Goal: Task Accomplishment & Management: Manage account settings

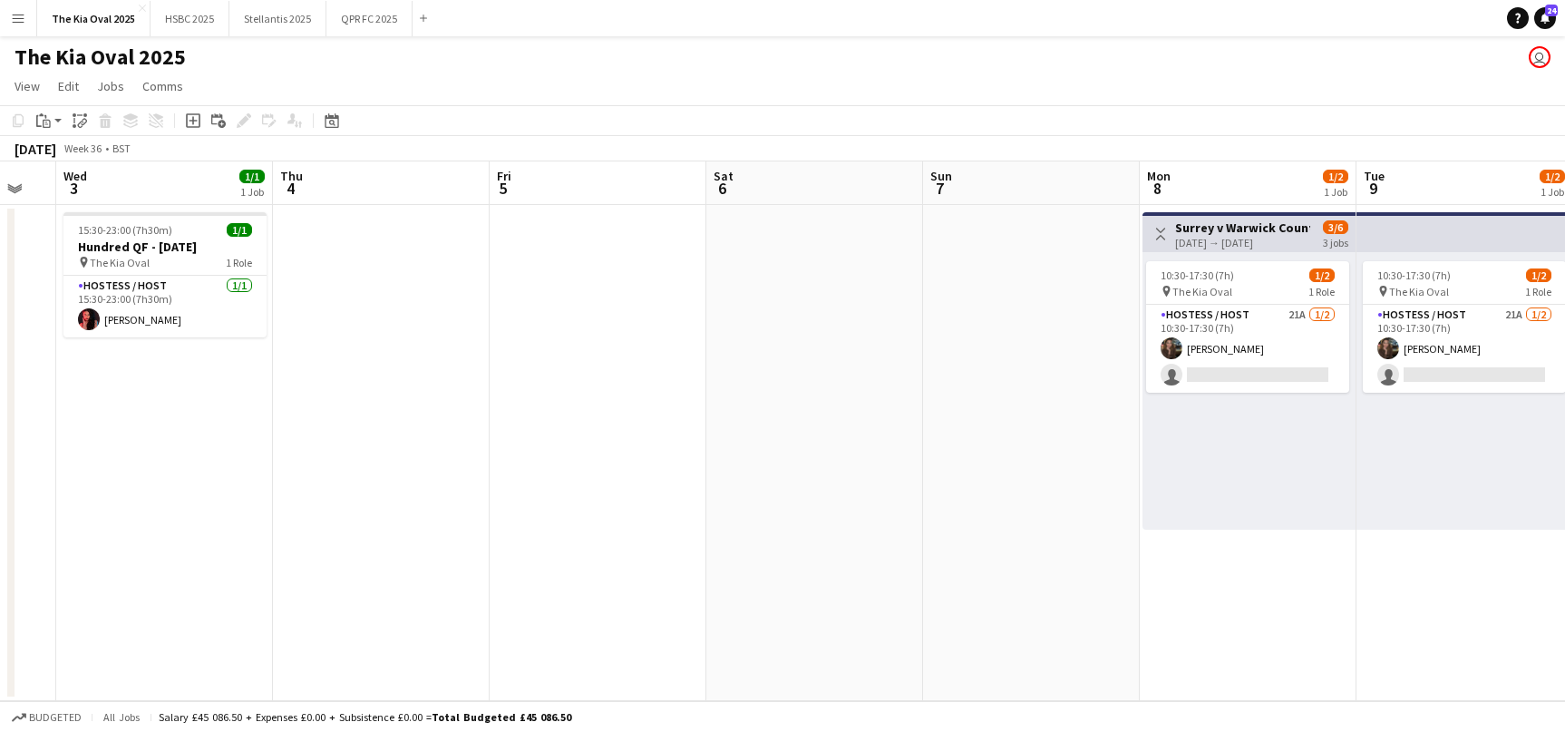
scroll to position [0, 728]
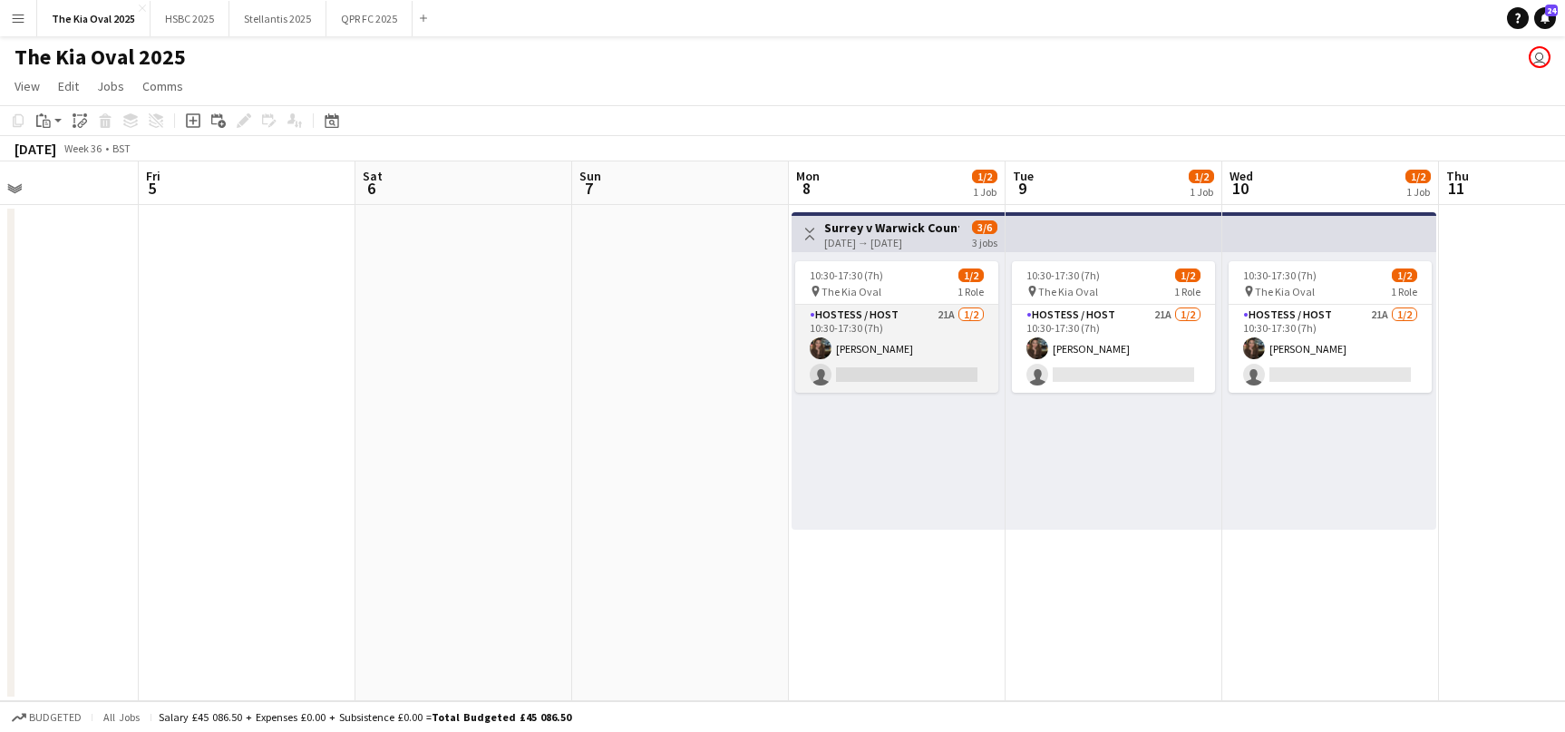
click at [944, 337] on app-card-role "Hostess / Host 21A [DATE] 10:30-17:30 (7h) [PERSON_NAME] single-neutral-actions" at bounding box center [896, 349] width 203 height 88
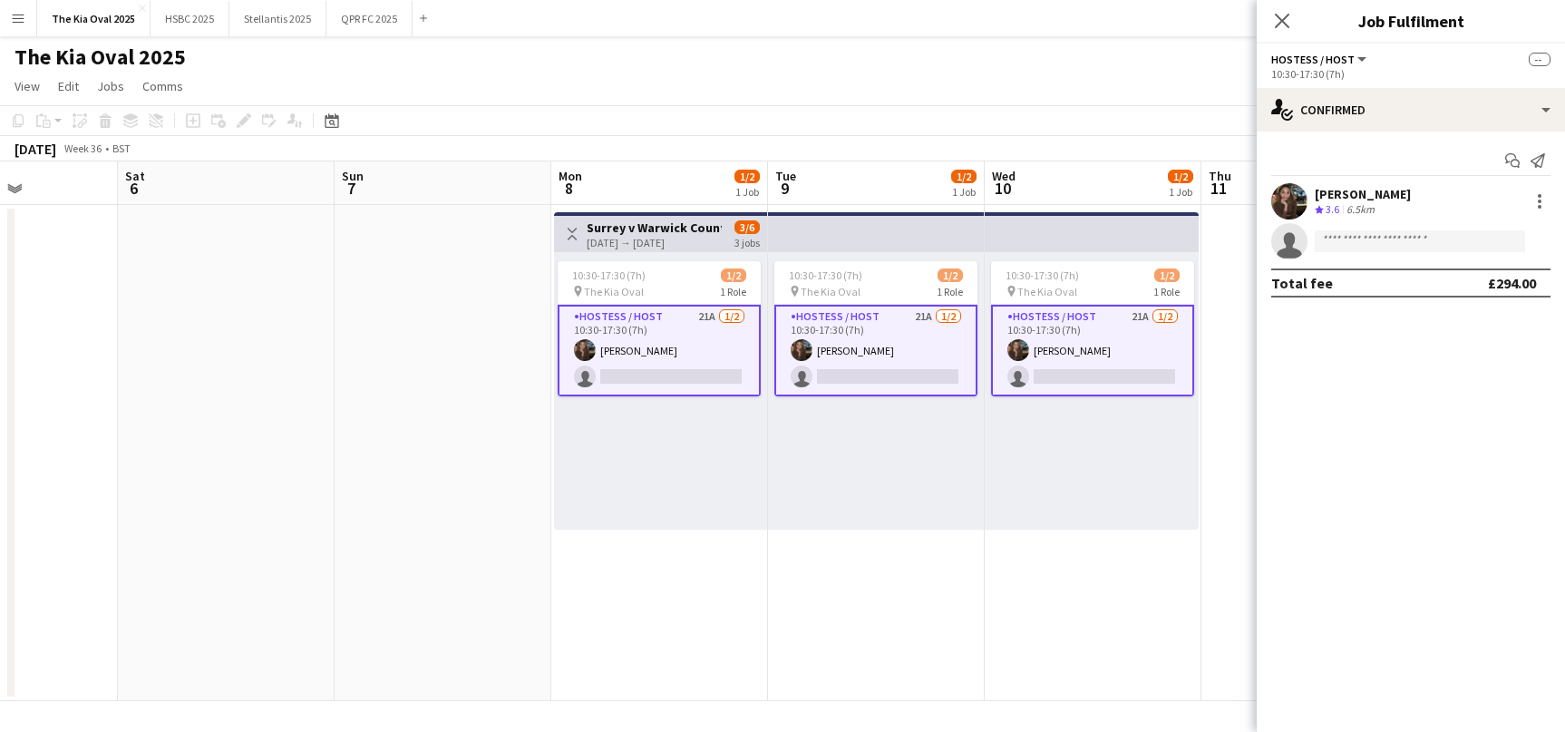
scroll to position [0, 629]
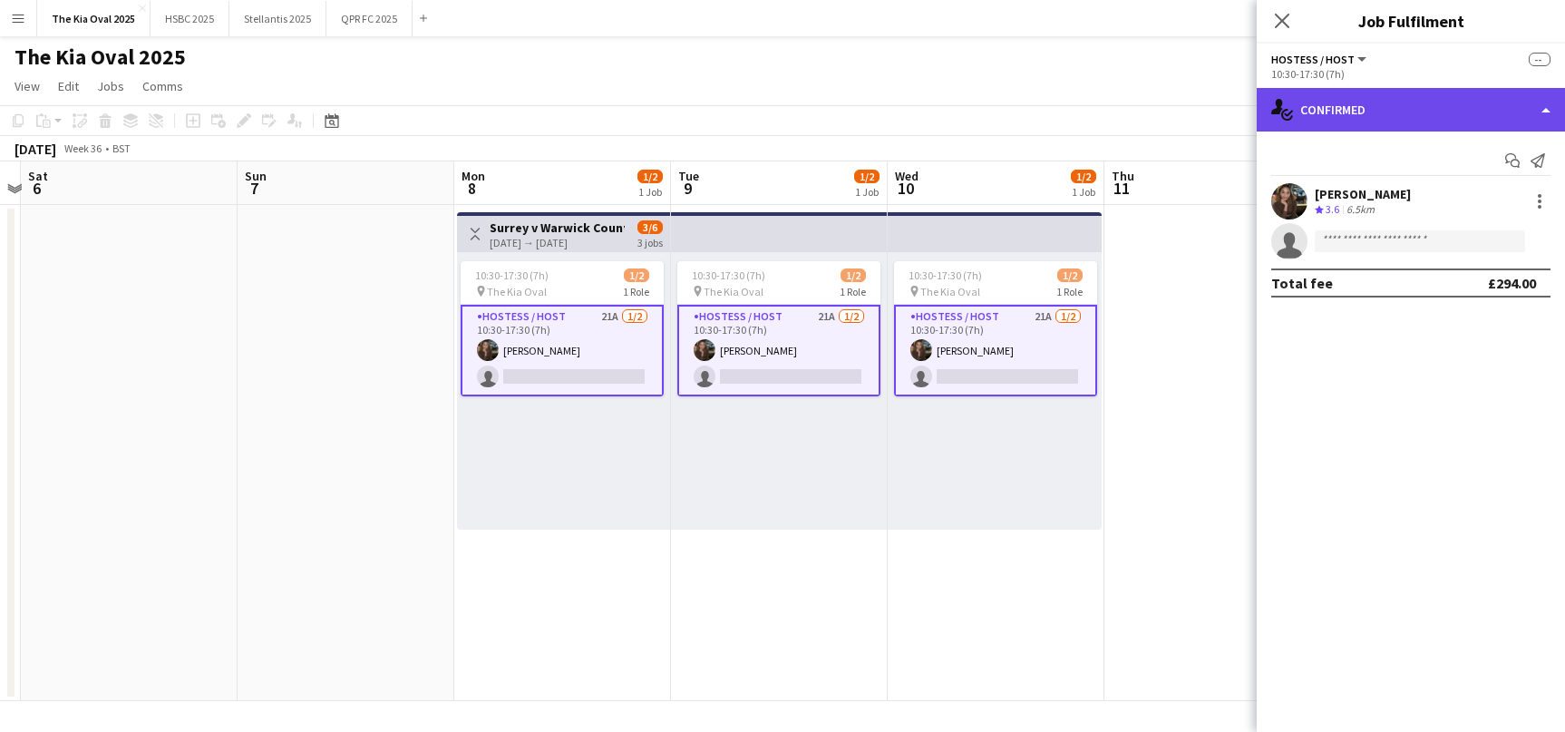
click at [1348, 93] on div "single-neutral-actions-check-2 Confirmed" at bounding box center [1411, 110] width 308 height 44
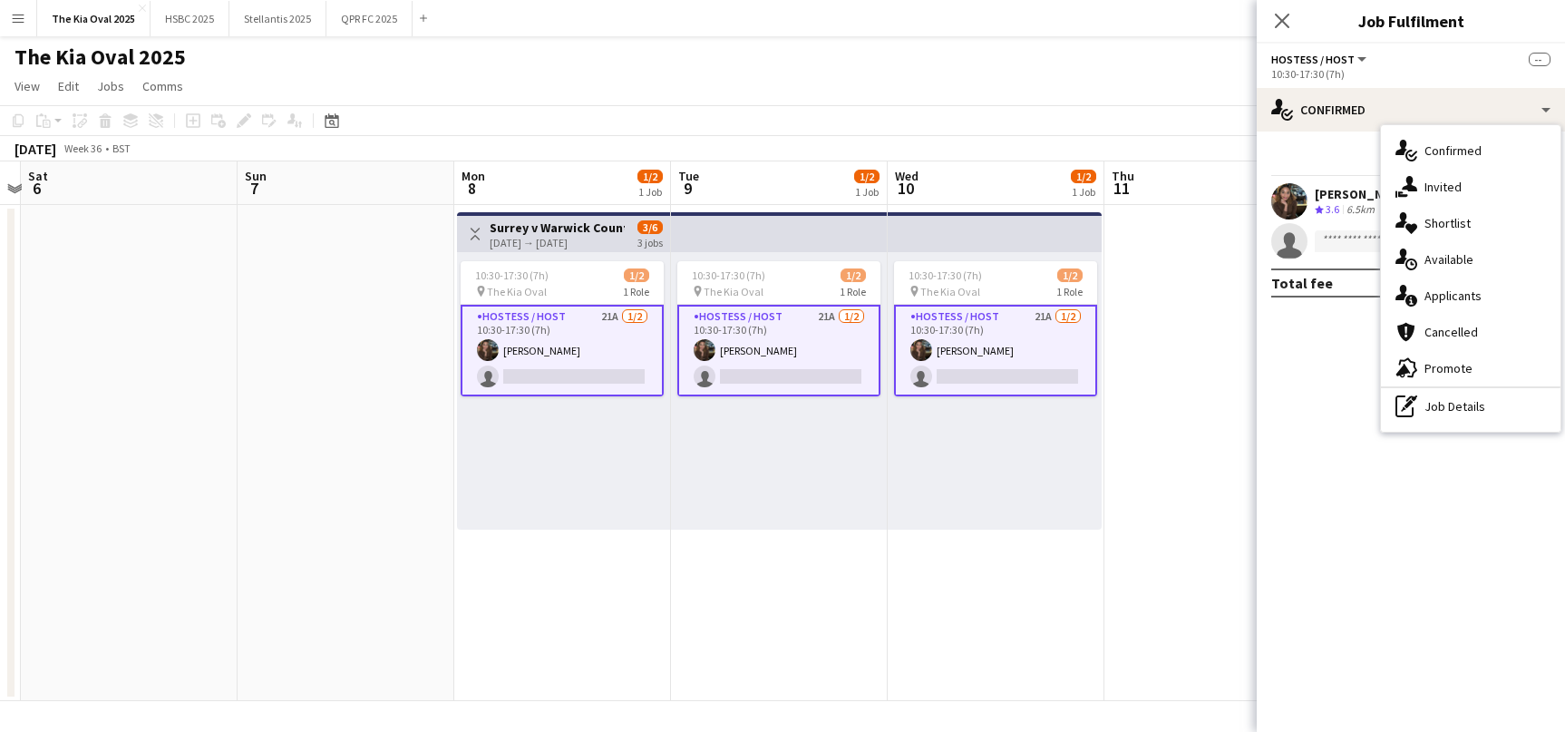
click at [1455, 296] on div "single-neutral-actions-information Applicants" at bounding box center [1471, 295] width 180 height 36
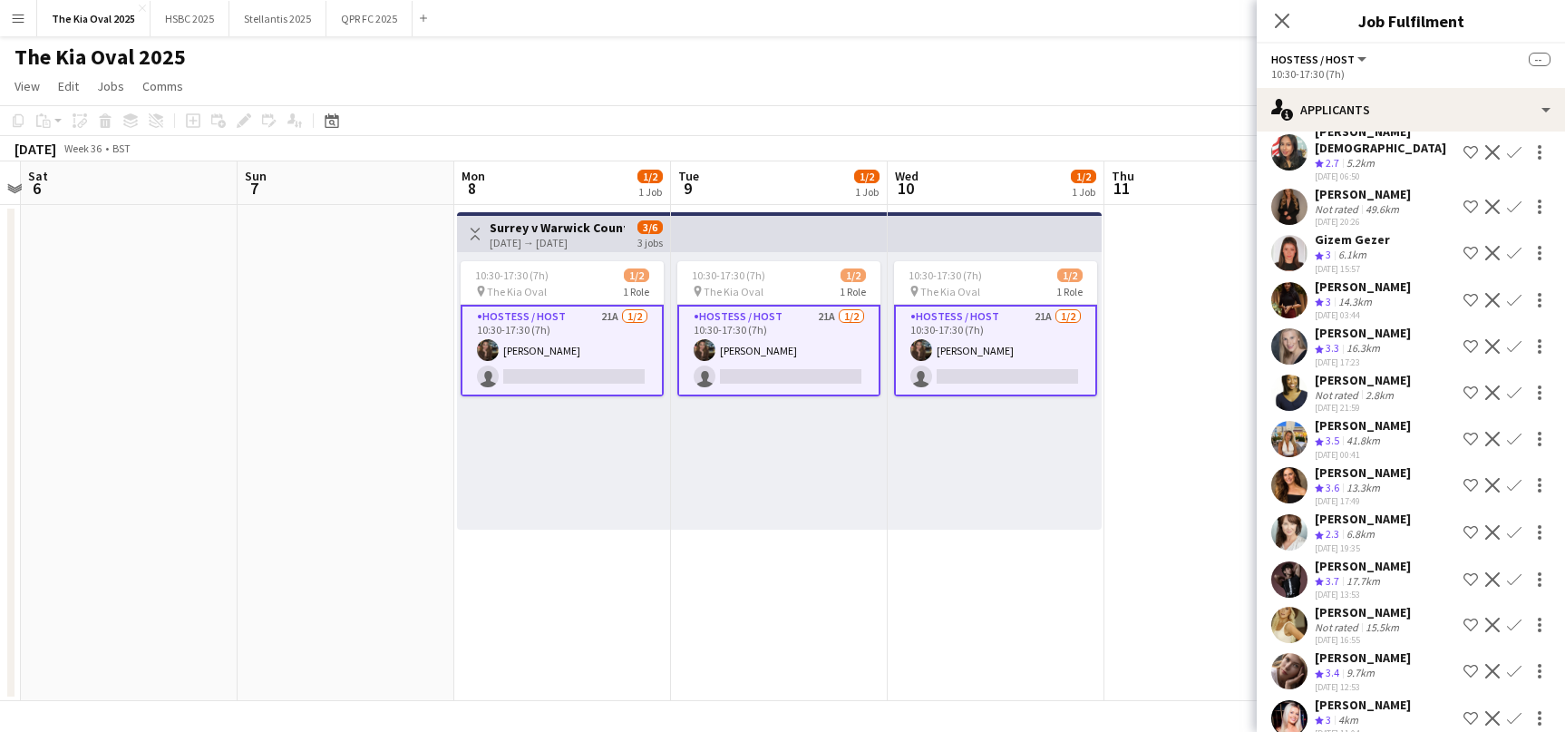
scroll to position [378, 0]
click at [1523, 658] on button "Confirm" at bounding box center [1514, 669] width 22 height 22
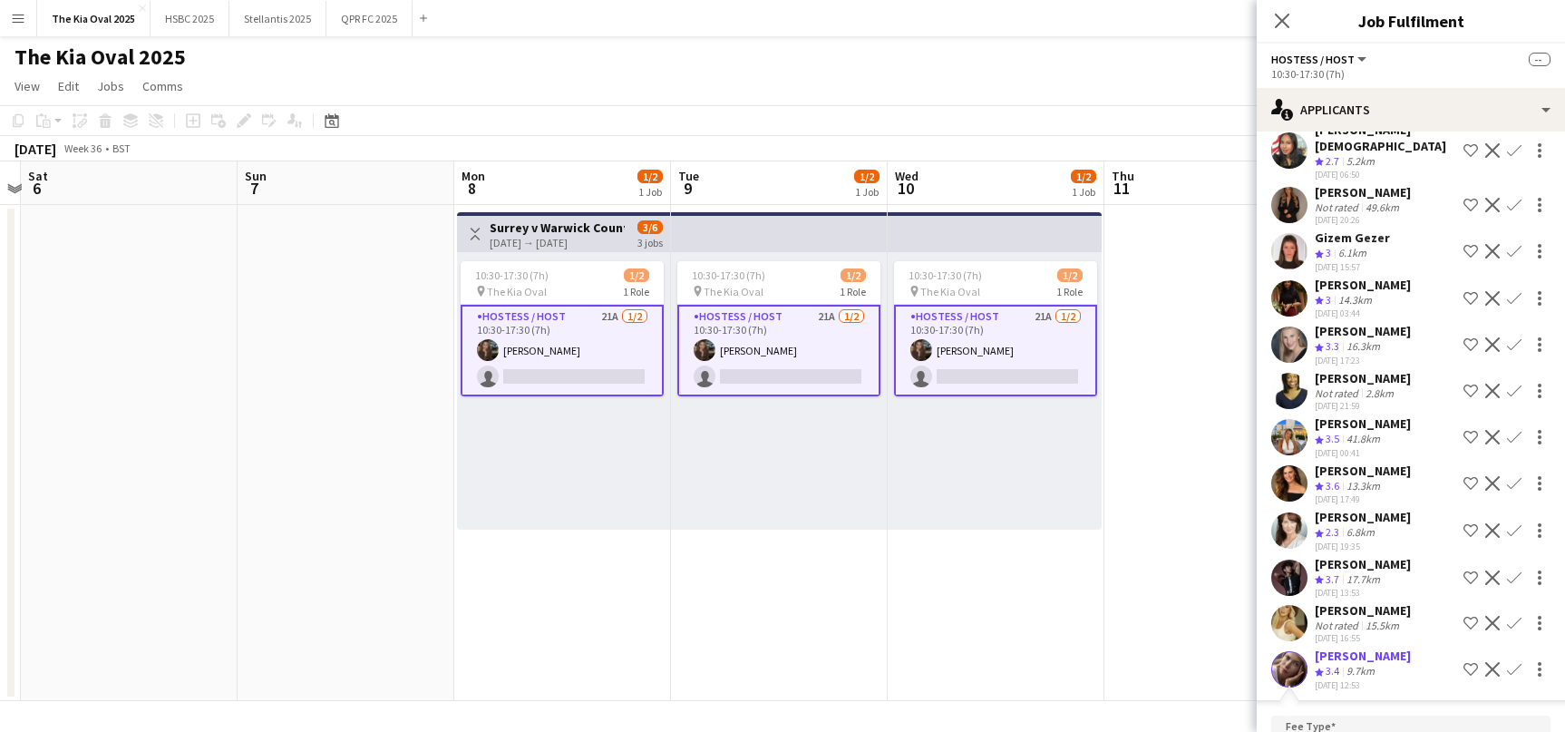
scroll to position [714, 0]
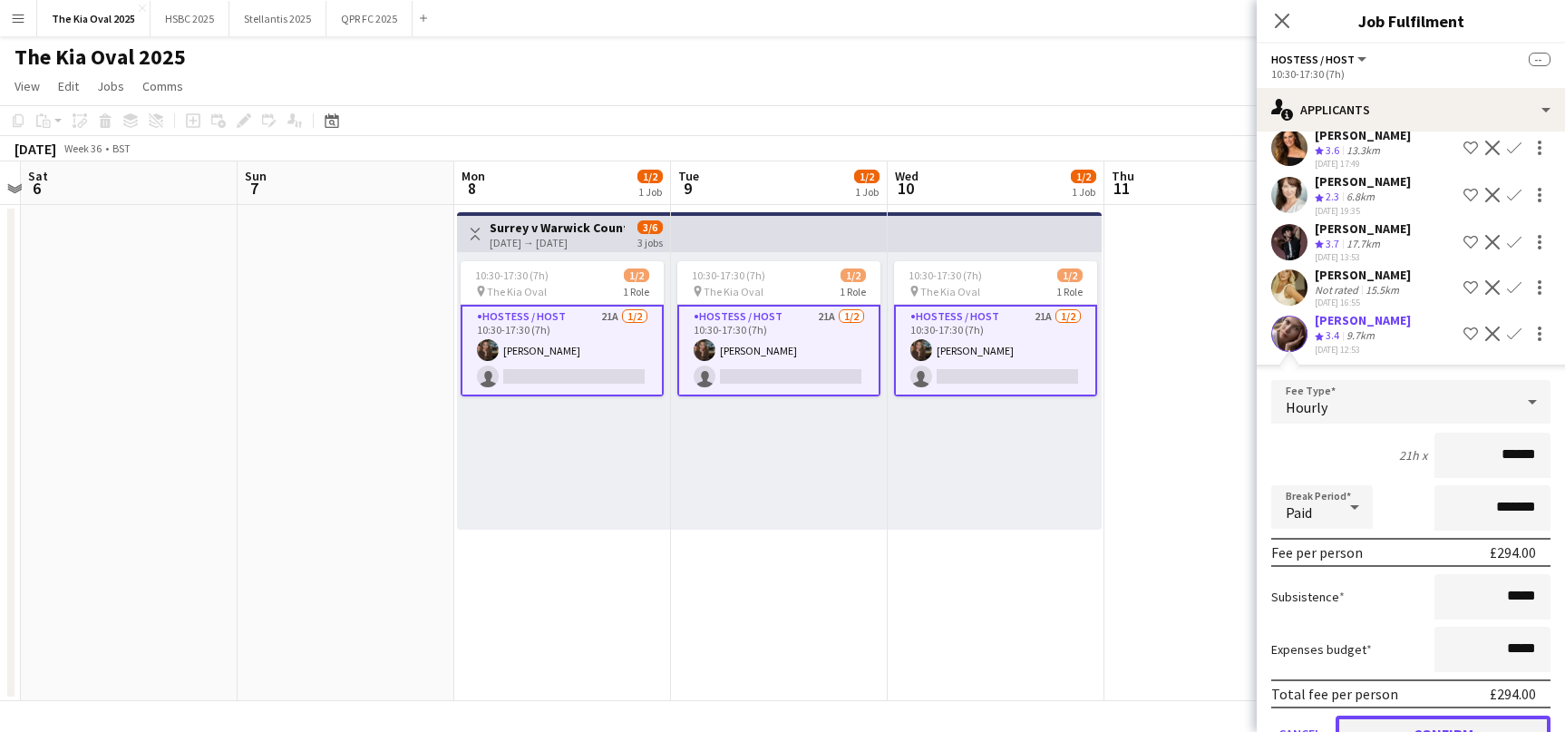
click at [1441, 715] on button "Confirm" at bounding box center [1443, 733] width 215 height 36
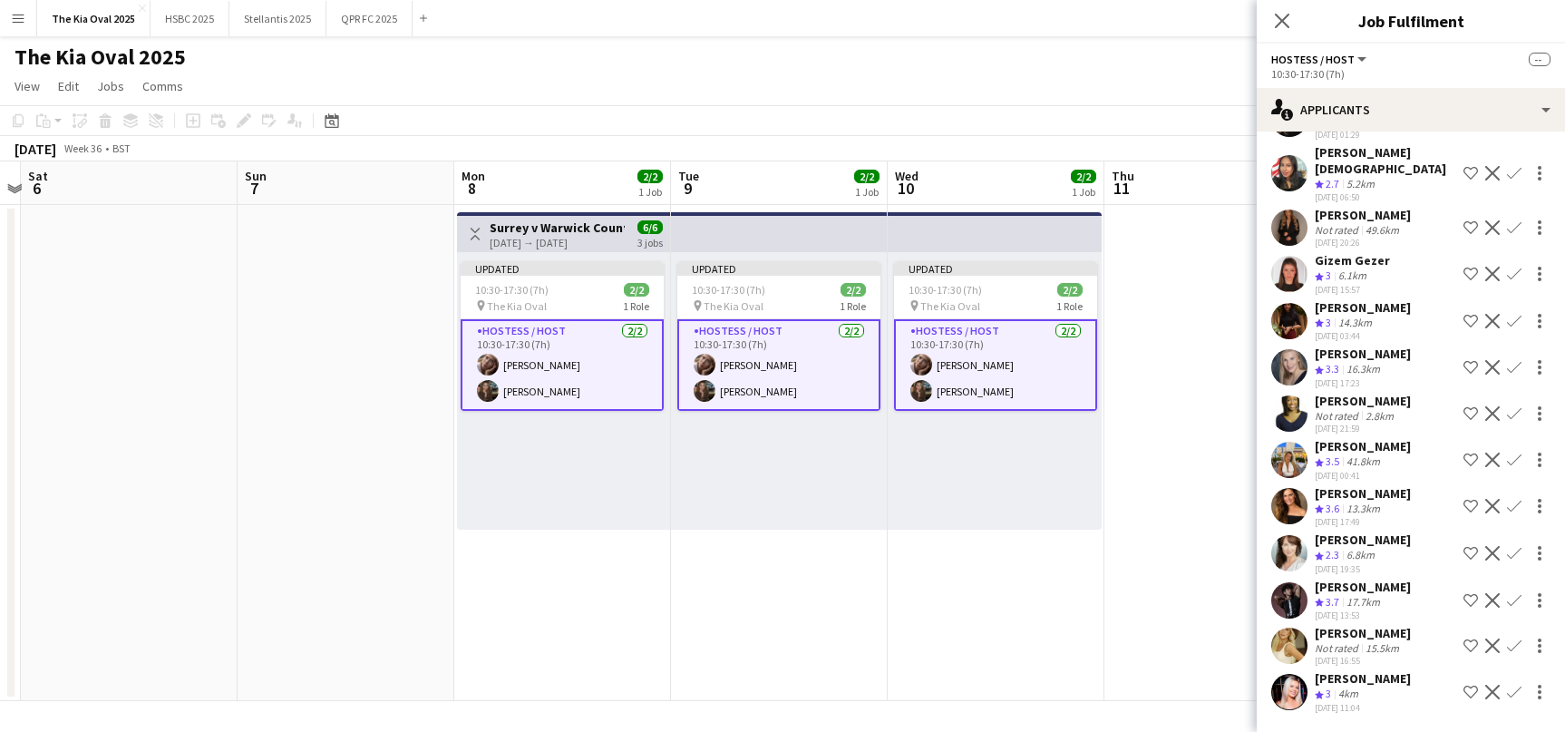
scroll to position [332, 0]
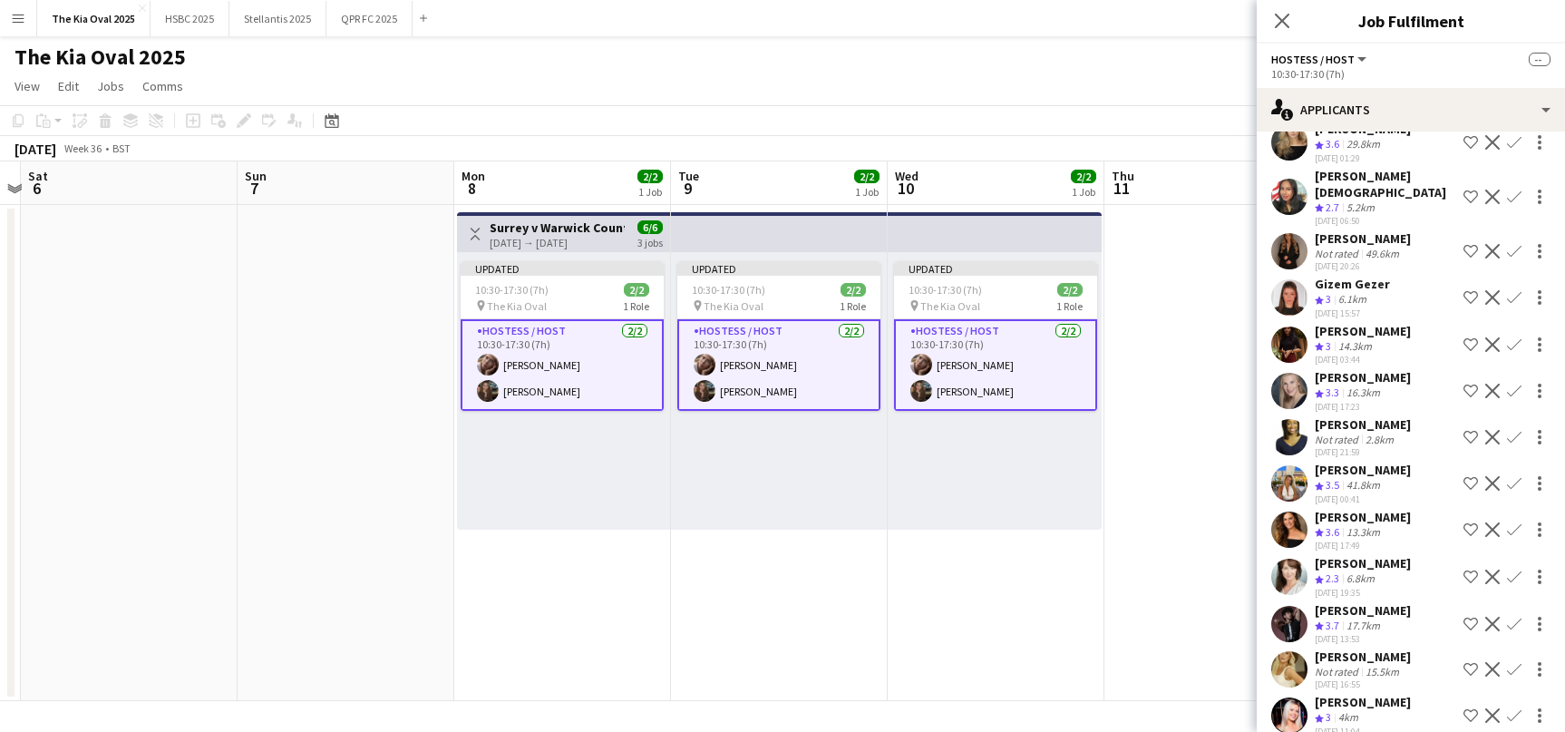
click at [847, 532] on app-date-cell "Updated 10:30-17:30 (7h) 2/2 pin The Kia Oval 1 Role Hostess / Host [DATE] 10:3…" at bounding box center [779, 453] width 217 height 496
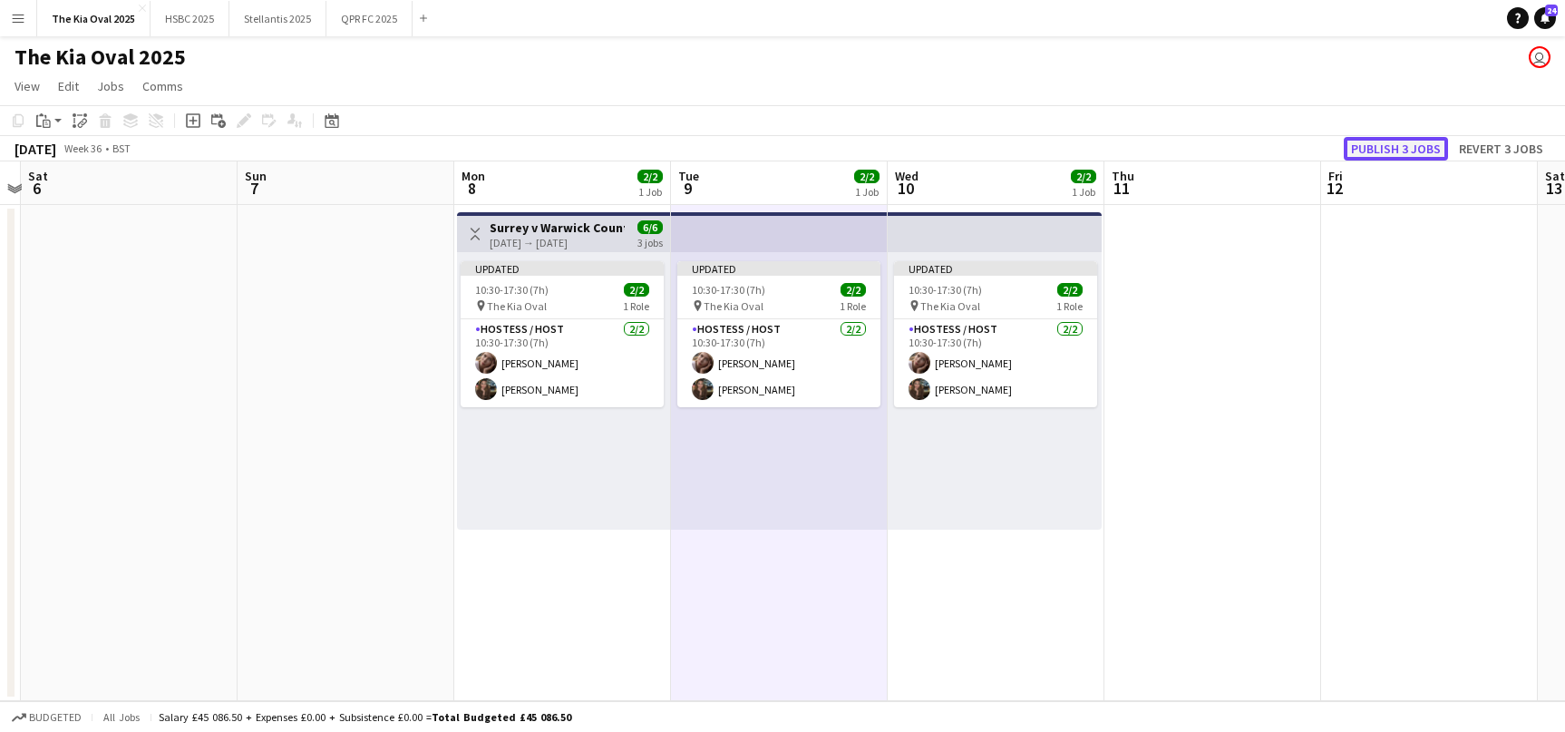
click at [1397, 146] on button "Publish 3 jobs" at bounding box center [1396, 149] width 104 height 24
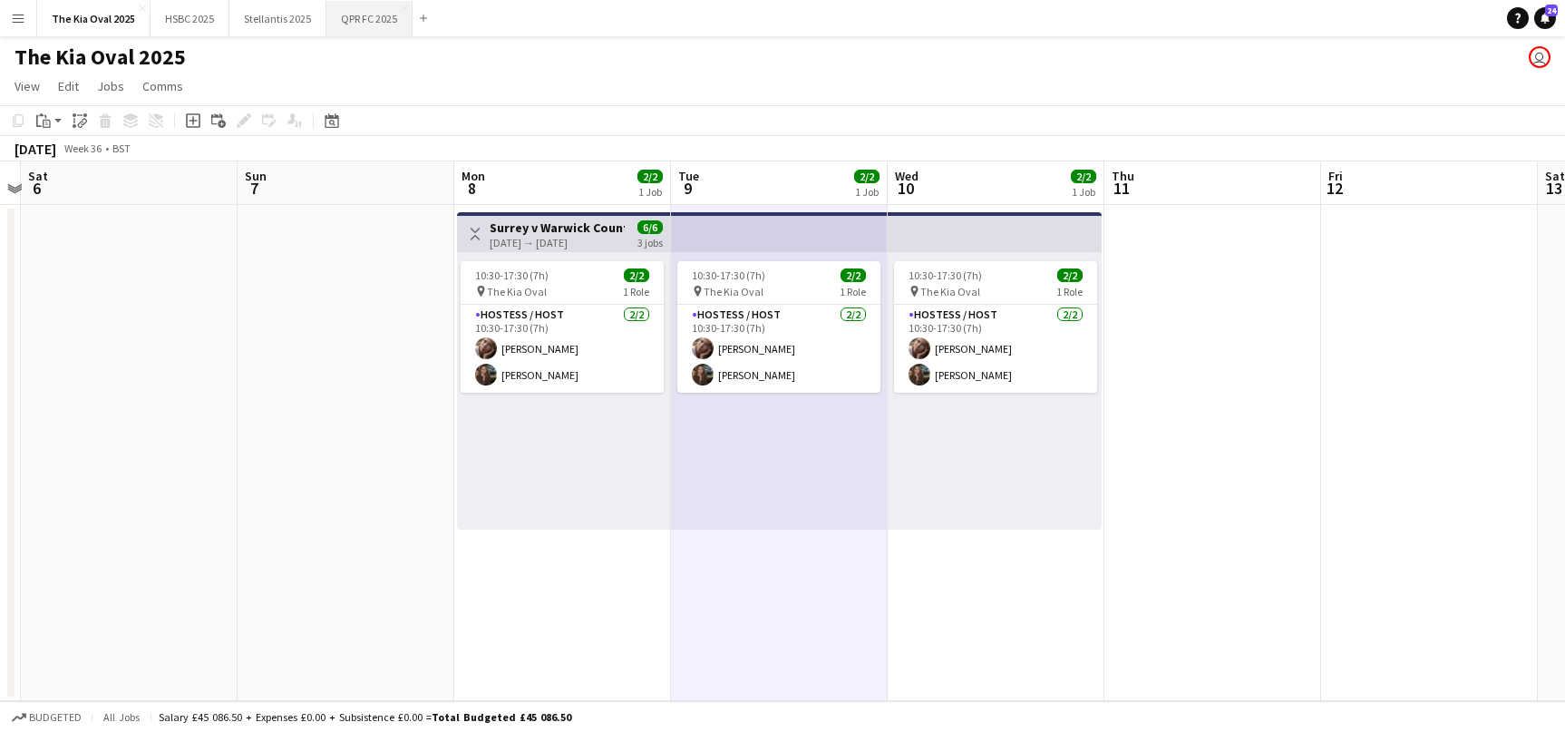
click at [345, 20] on button "QPR FC 2025 Close" at bounding box center [369, 18] width 86 height 35
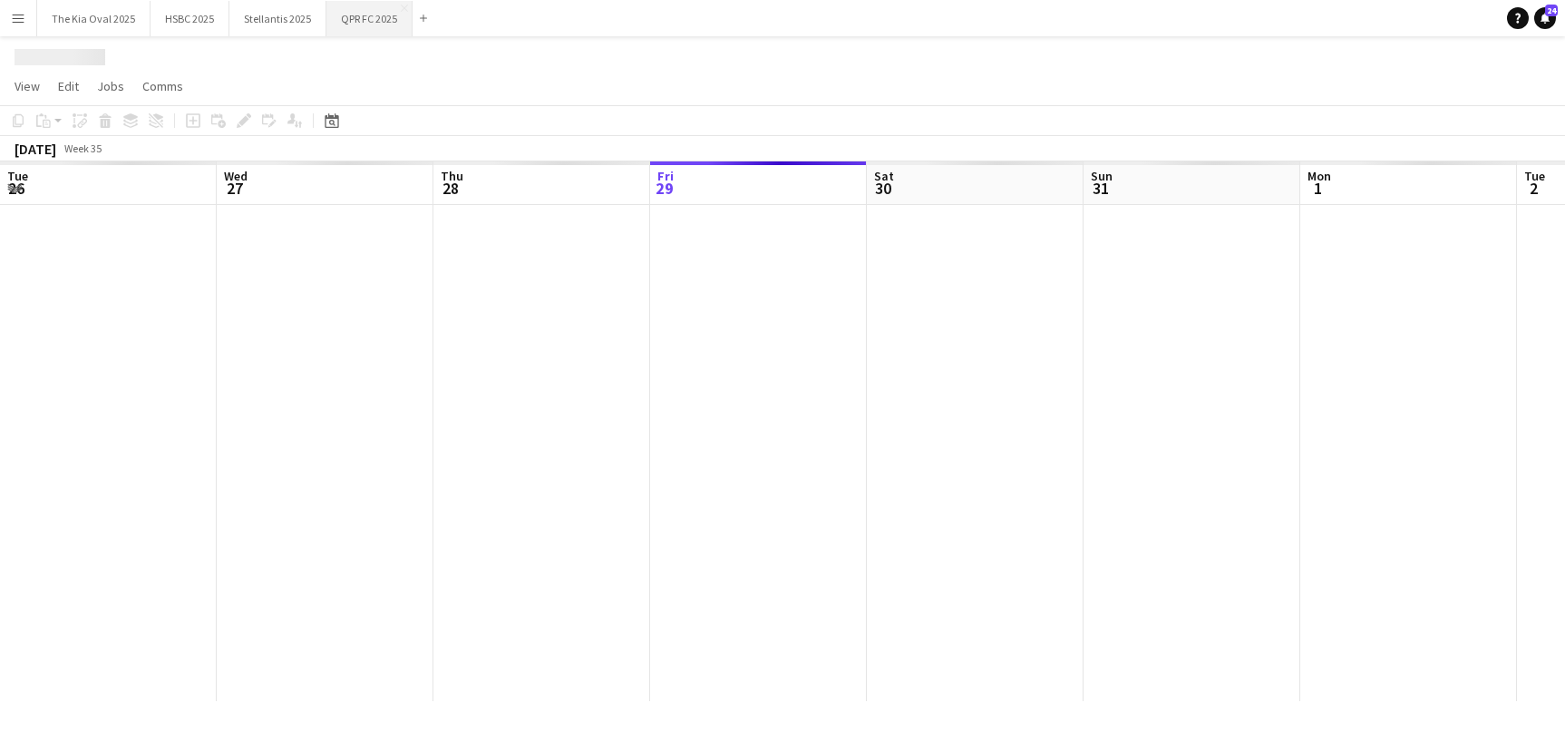
scroll to position [0, 433]
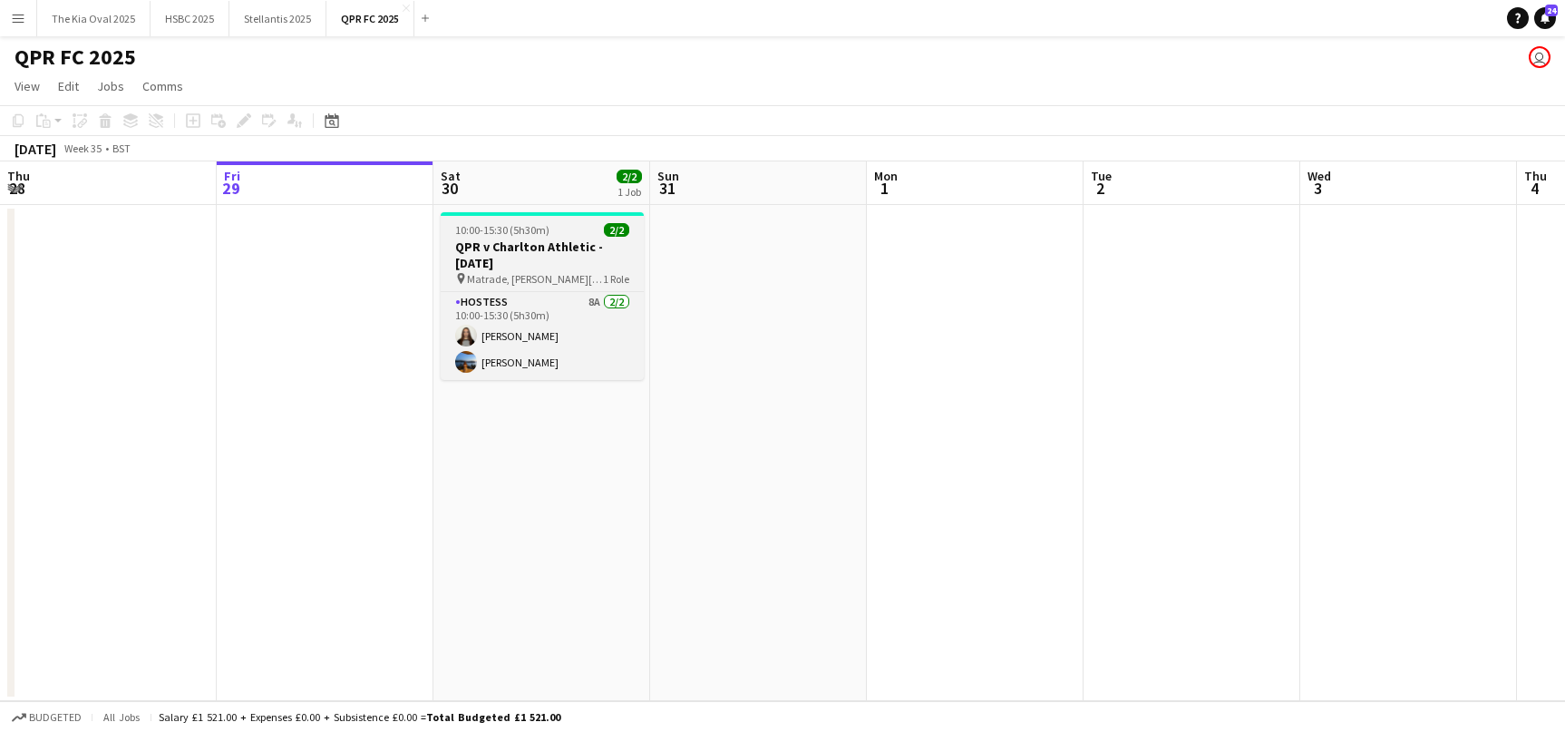
click at [592, 251] on h3 "QPR v Charlton Athletic - [DATE]" at bounding box center [542, 254] width 203 height 33
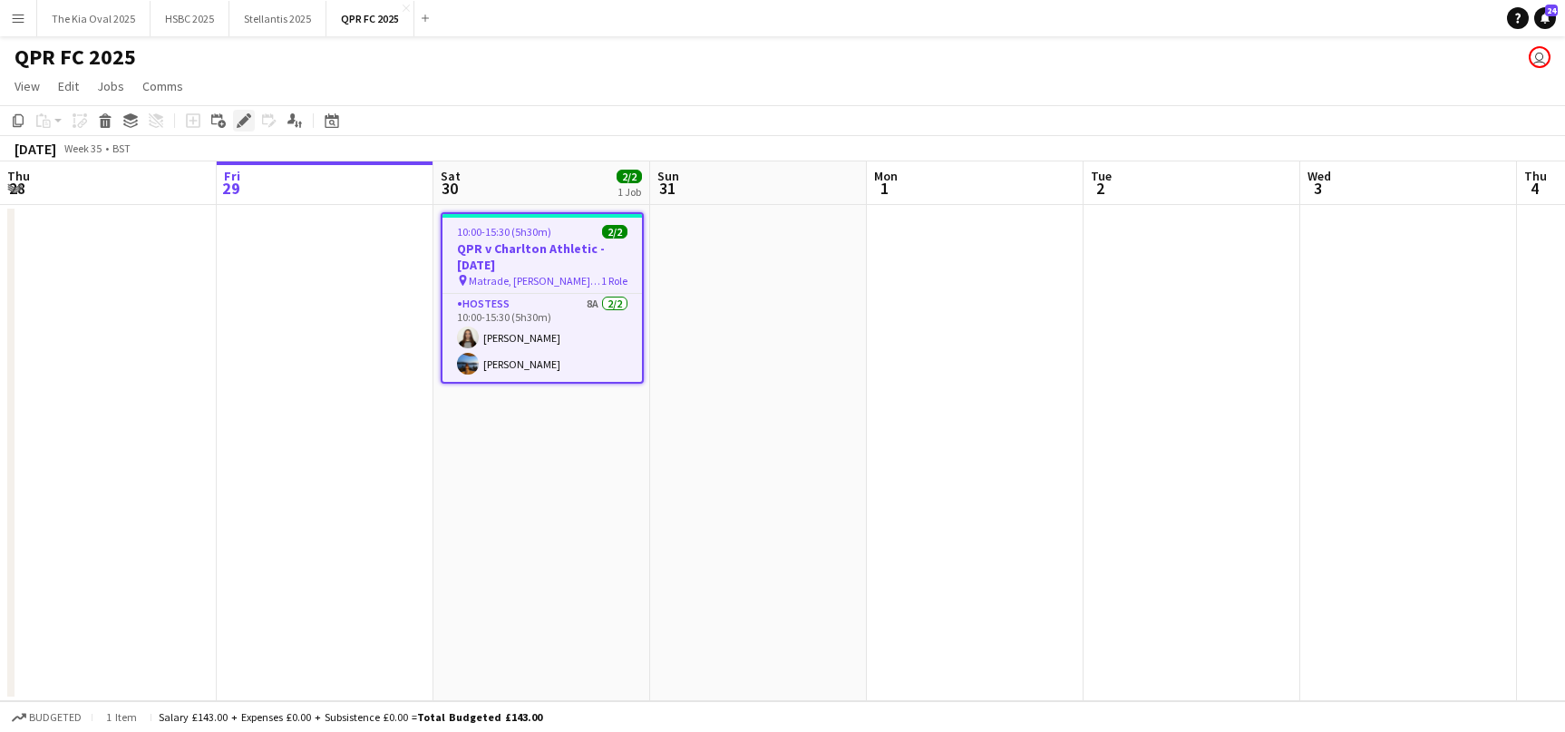
click at [238, 118] on icon "Edit" at bounding box center [244, 120] width 15 height 15
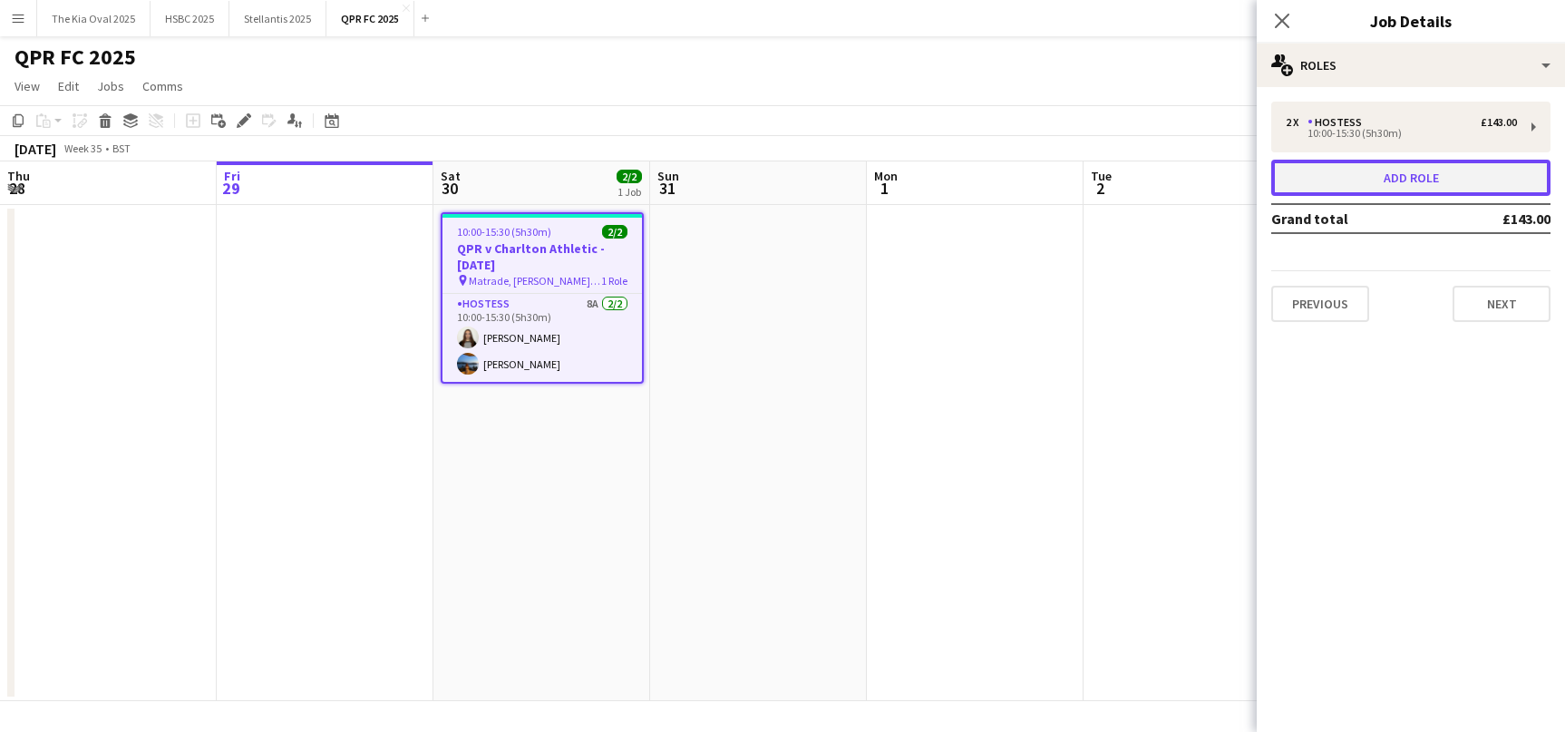
click at [1411, 183] on button "Add role" at bounding box center [1410, 178] width 279 height 36
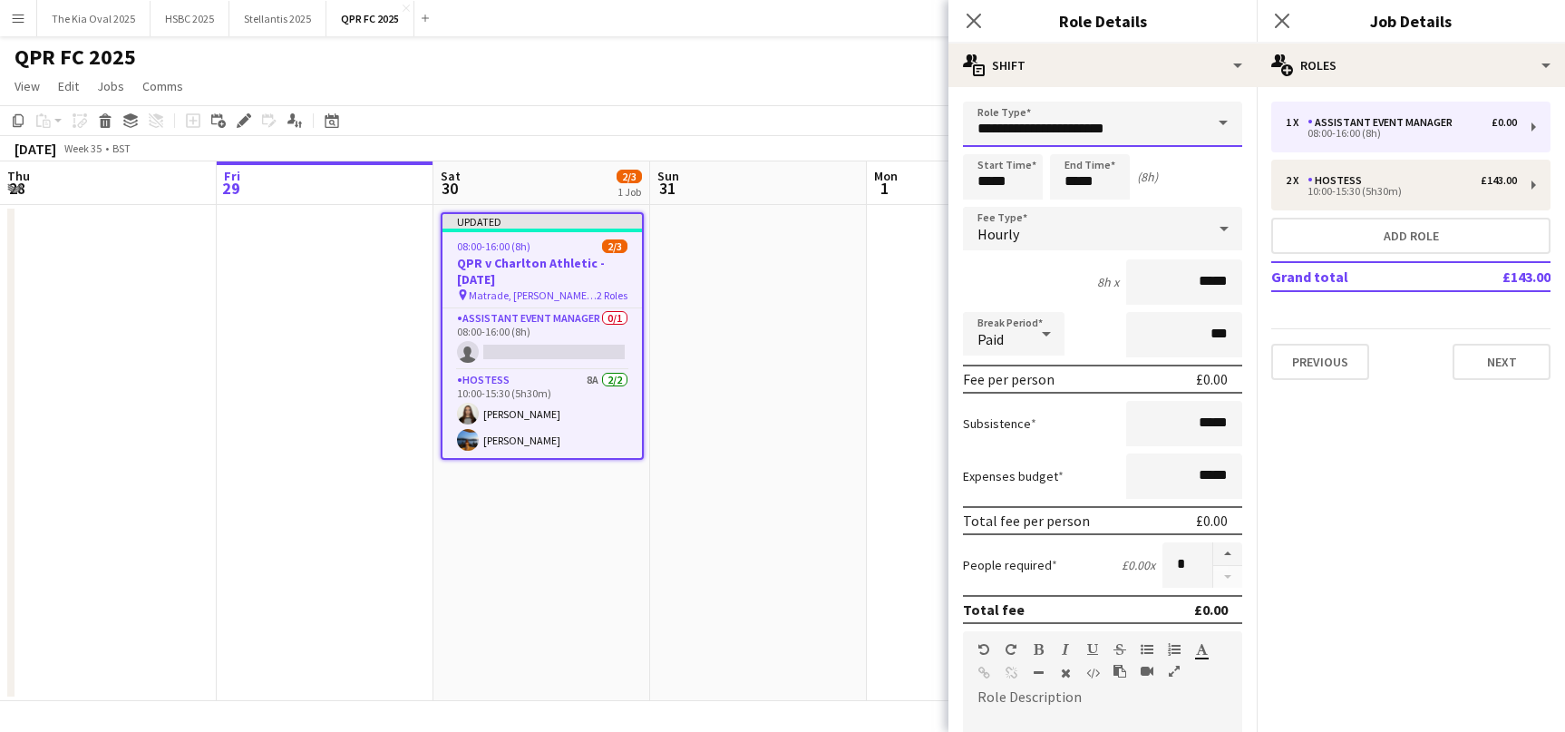
click at [1130, 129] on input "**********" at bounding box center [1102, 124] width 279 height 45
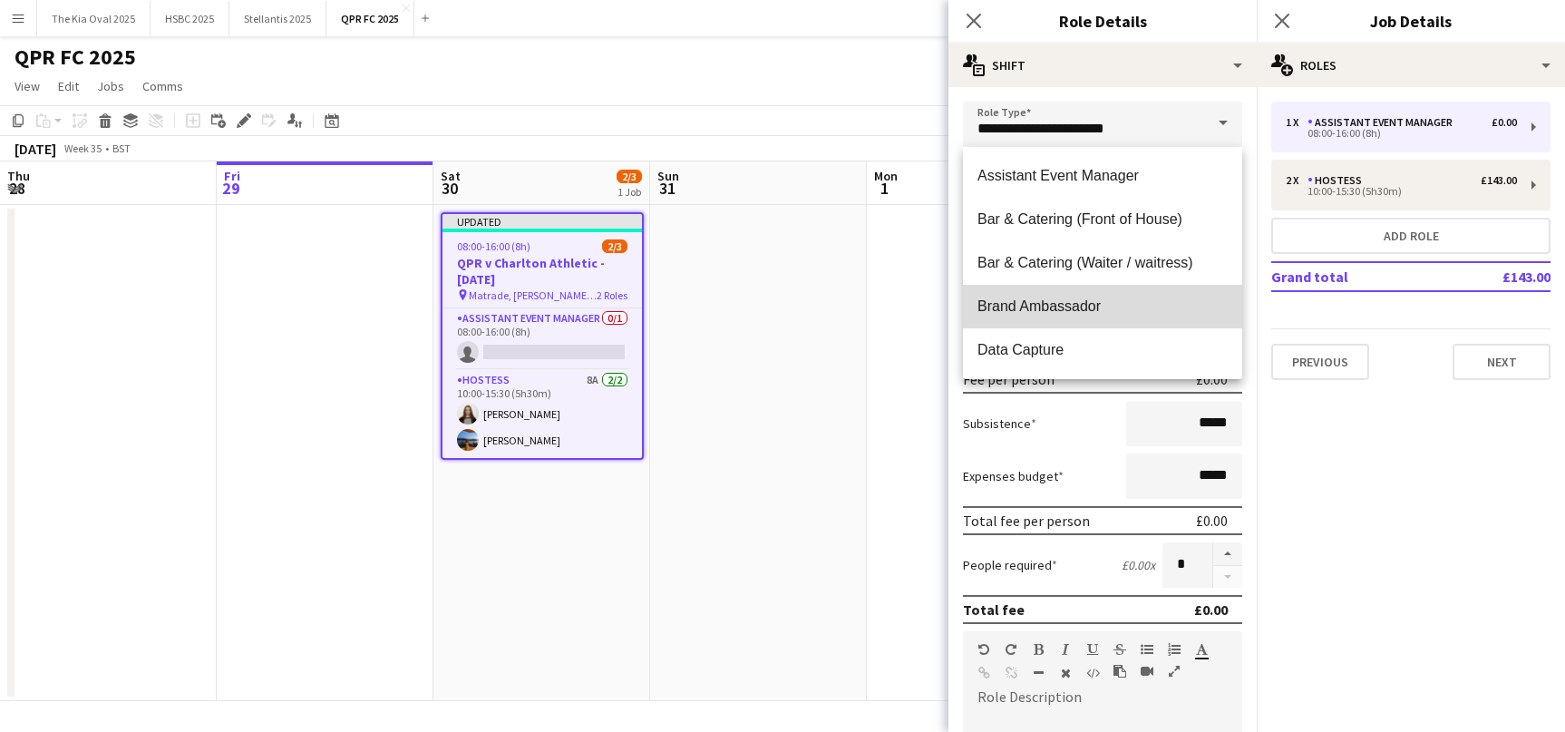
click at [1130, 314] on span "Brand Ambassador" at bounding box center [1102, 305] width 250 height 17
type input "**********"
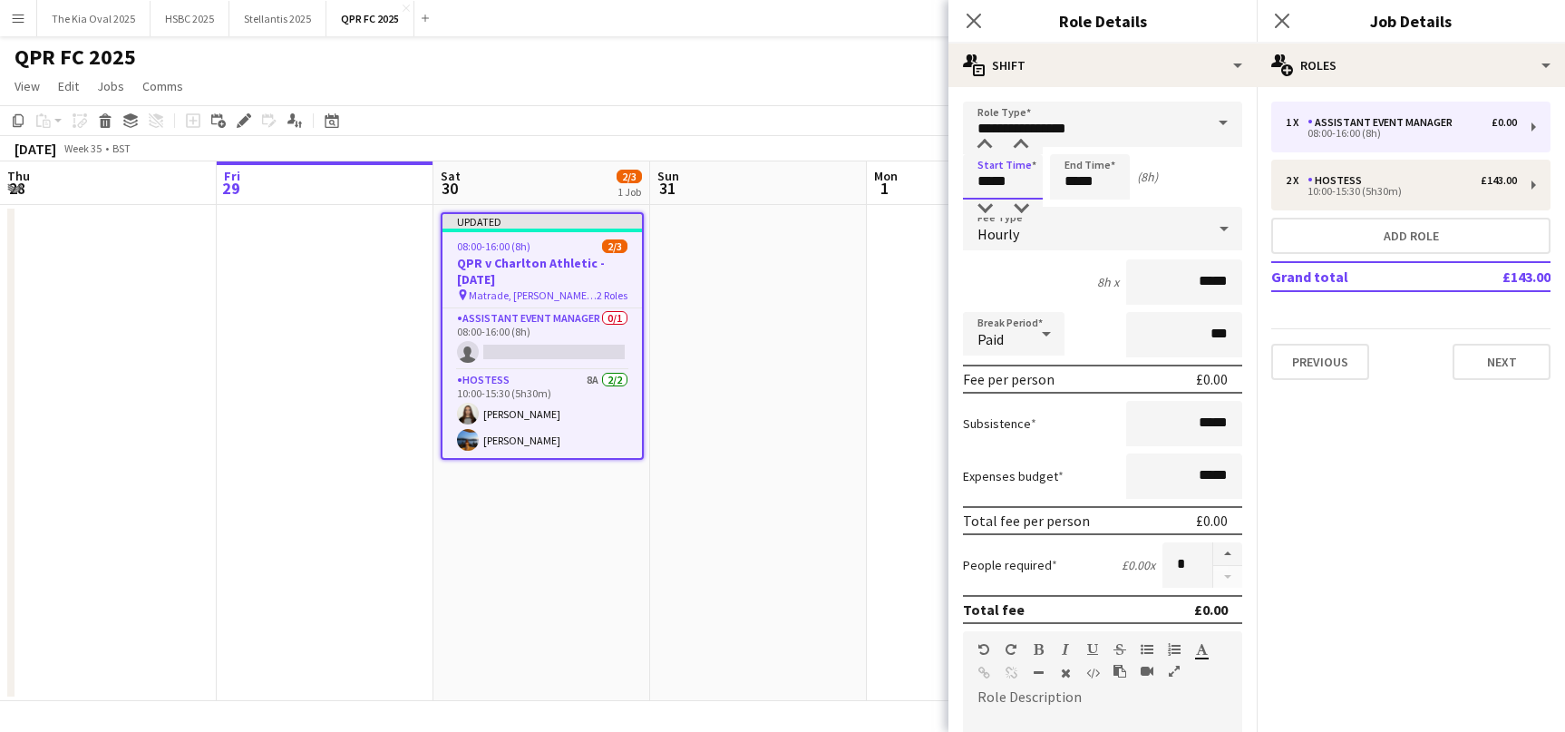
click at [977, 174] on input "*****" at bounding box center [1003, 176] width 80 height 45
type input "*****"
click at [1203, 282] on input "*****" at bounding box center [1184, 281] width 116 height 45
type input "******"
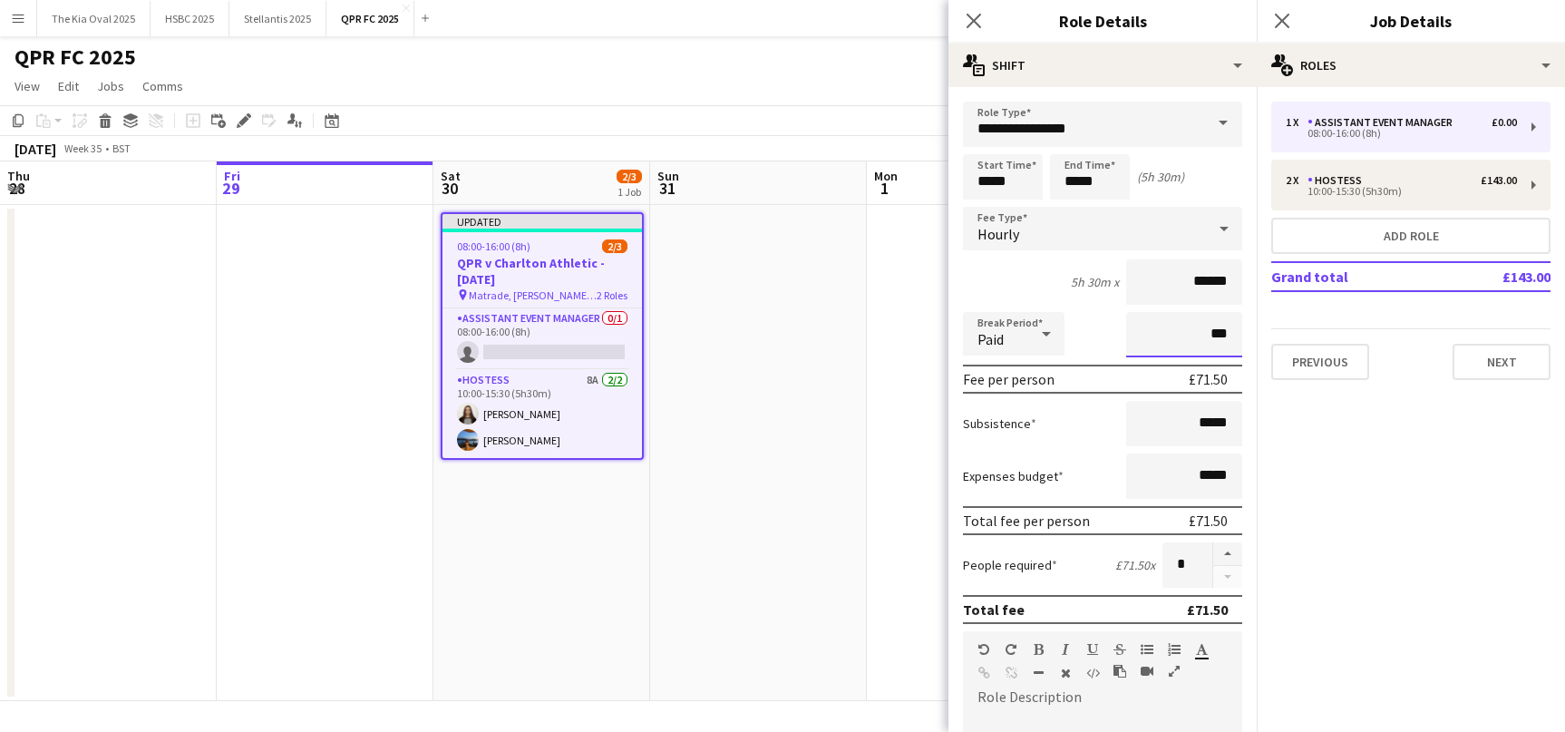
click at [1202, 333] on input "***" at bounding box center [1184, 334] width 116 height 45
type input "****"
click at [1288, 442] on mat-expansion-panel "pencil3 General details 1 x Assistant Event Manager £0.00 08:00-16:00 (8h) 2 x …" at bounding box center [1411, 409] width 308 height 645
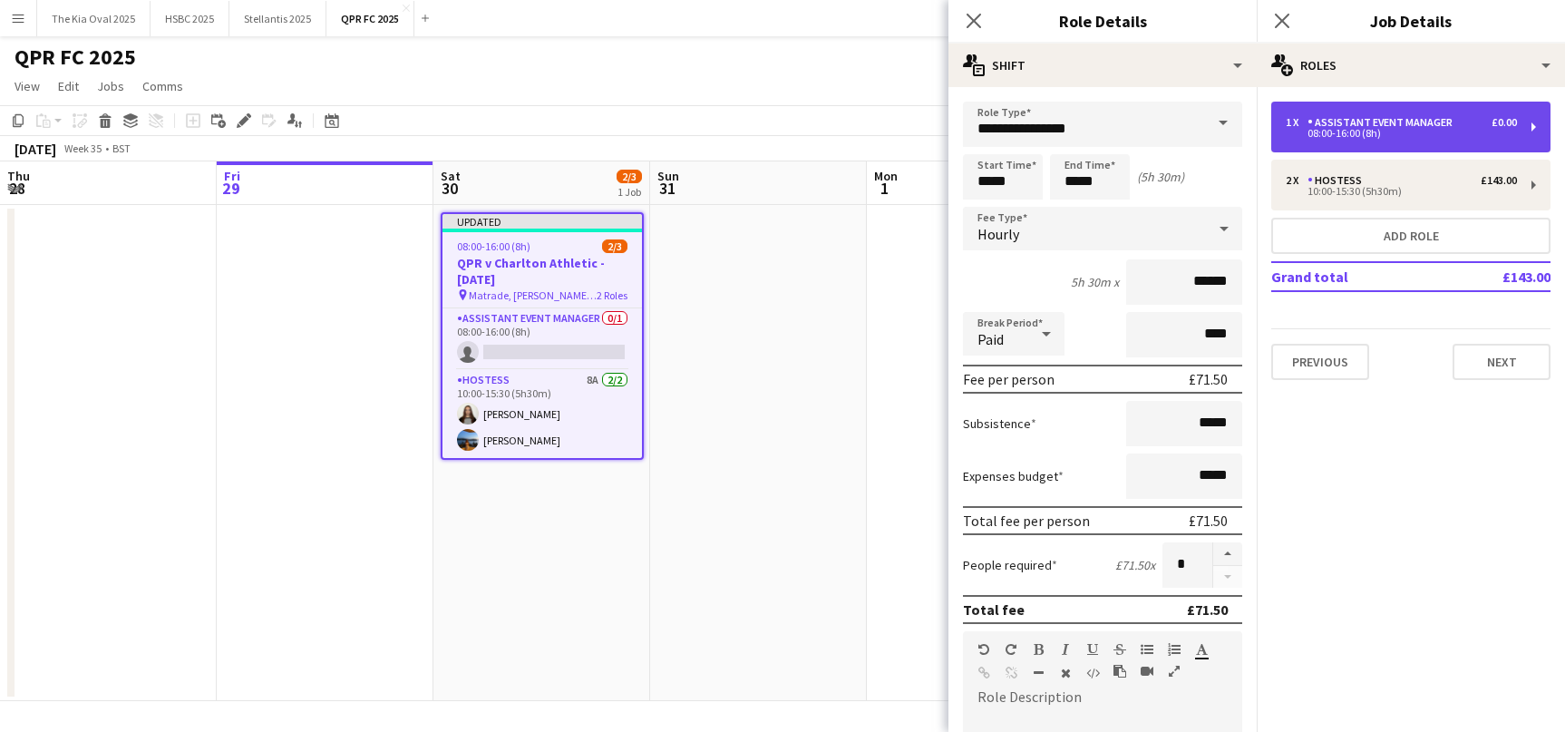
click at [1415, 123] on div "Assistant Event Manager" at bounding box center [1384, 122] width 152 height 13
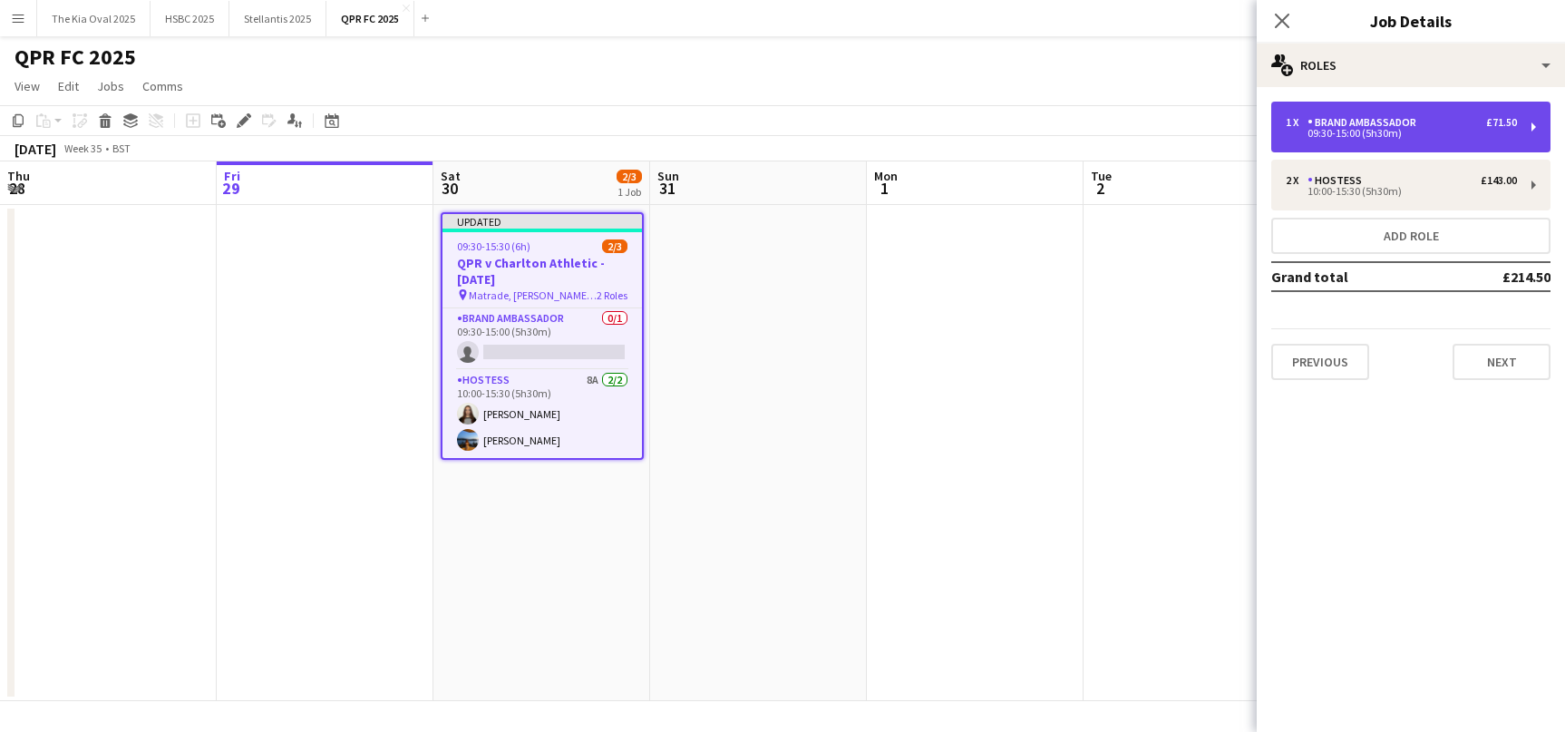
click at [1400, 128] on div "Brand Ambassador" at bounding box center [1366, 122] width 116 height 13
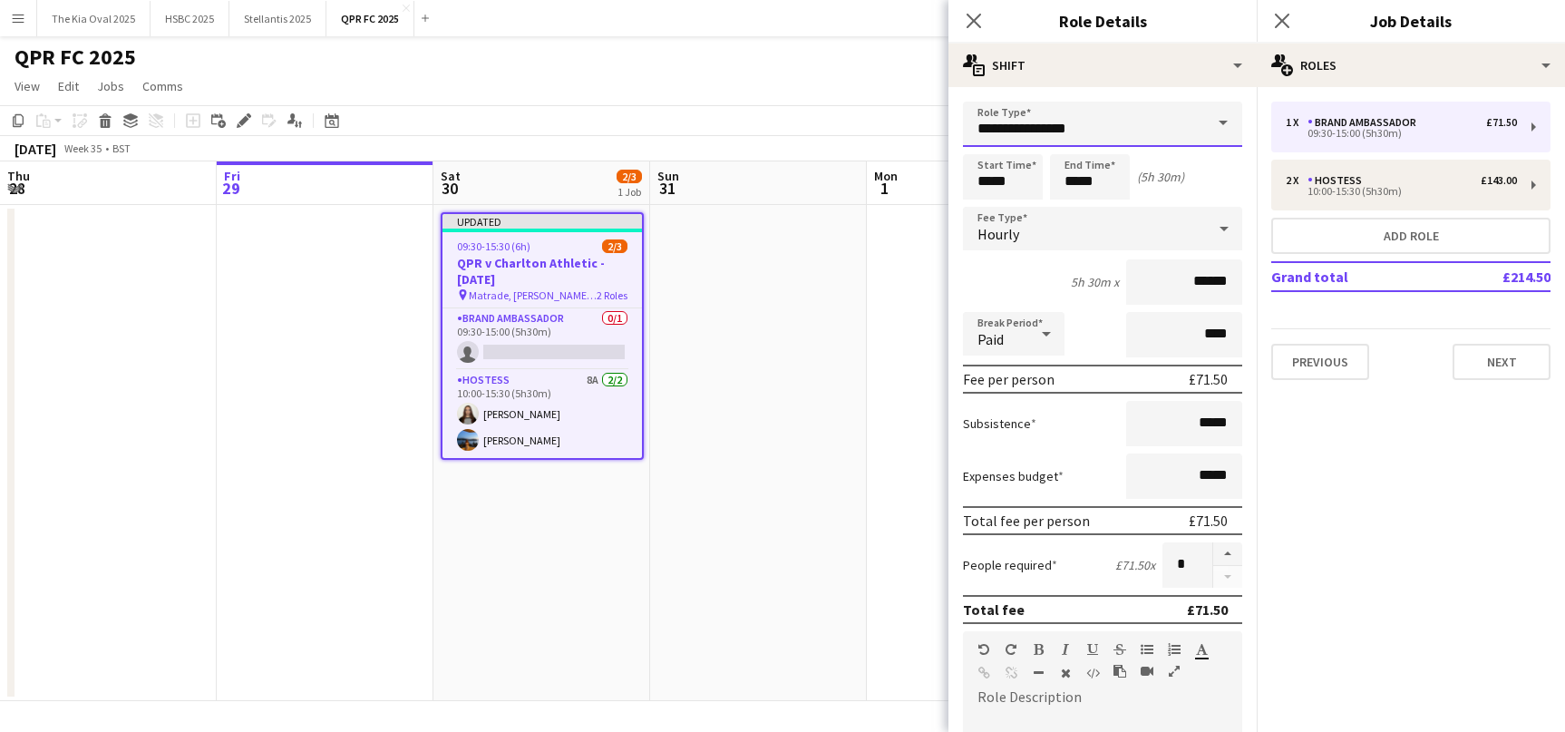
click at [1127, 126] on input "**********" at bounding box center [1102, 124] width 279 height 45
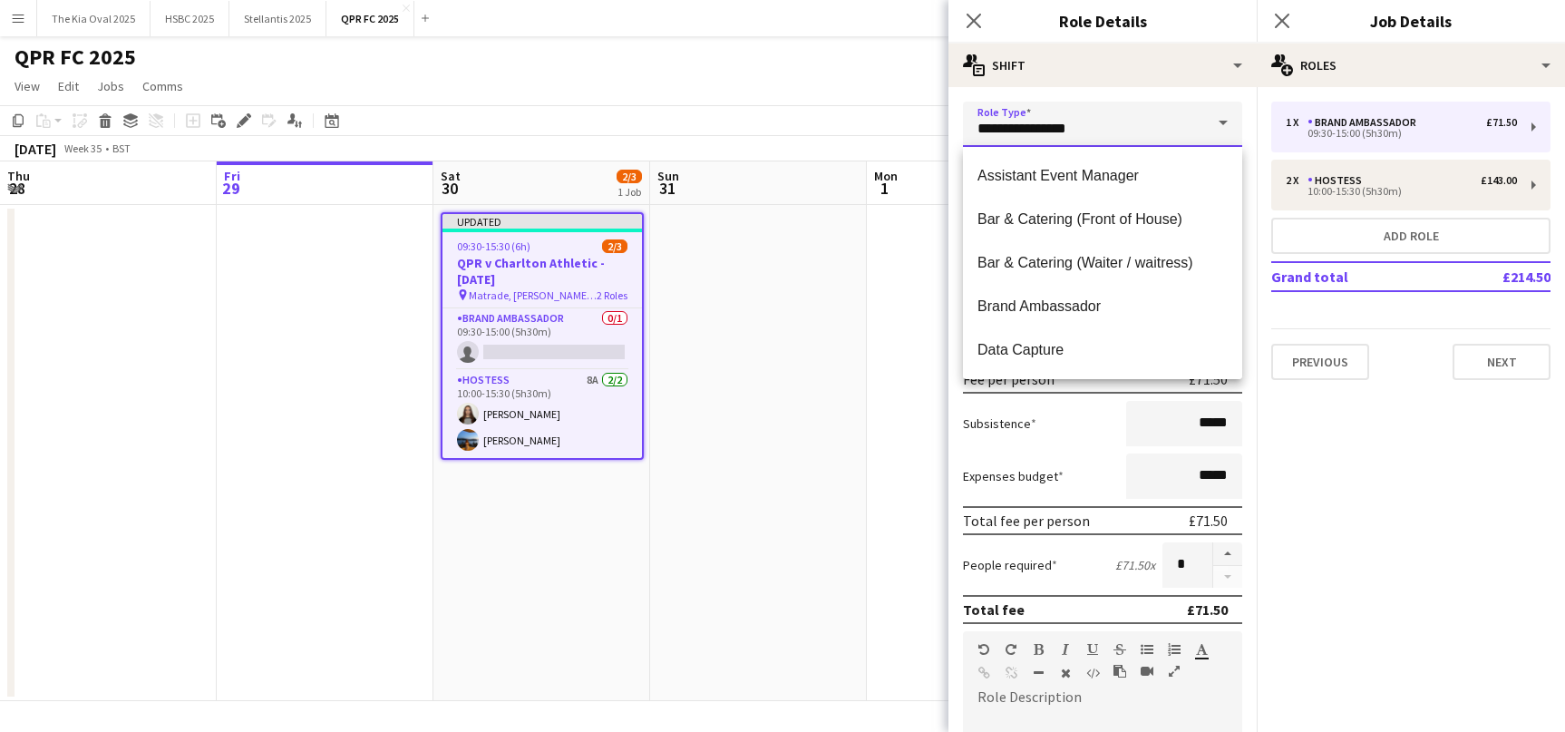
click at [1128, 131] on input "**********" at bounding box center [1102, 124] width 279 height 45
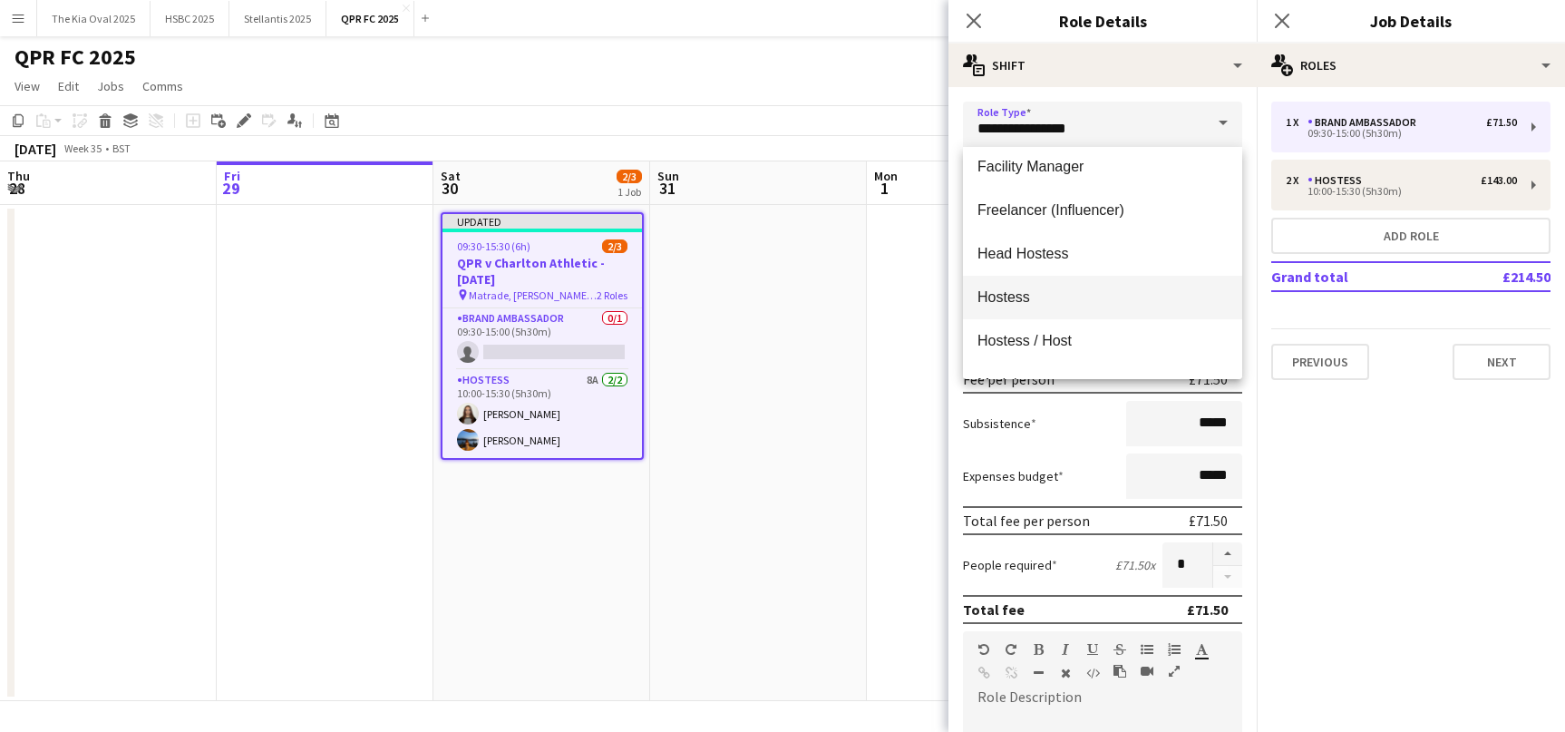
click at [1083, 297] on span "Hostess" at bounding box center [1102, 296] width 250 height 17
type input "*******"
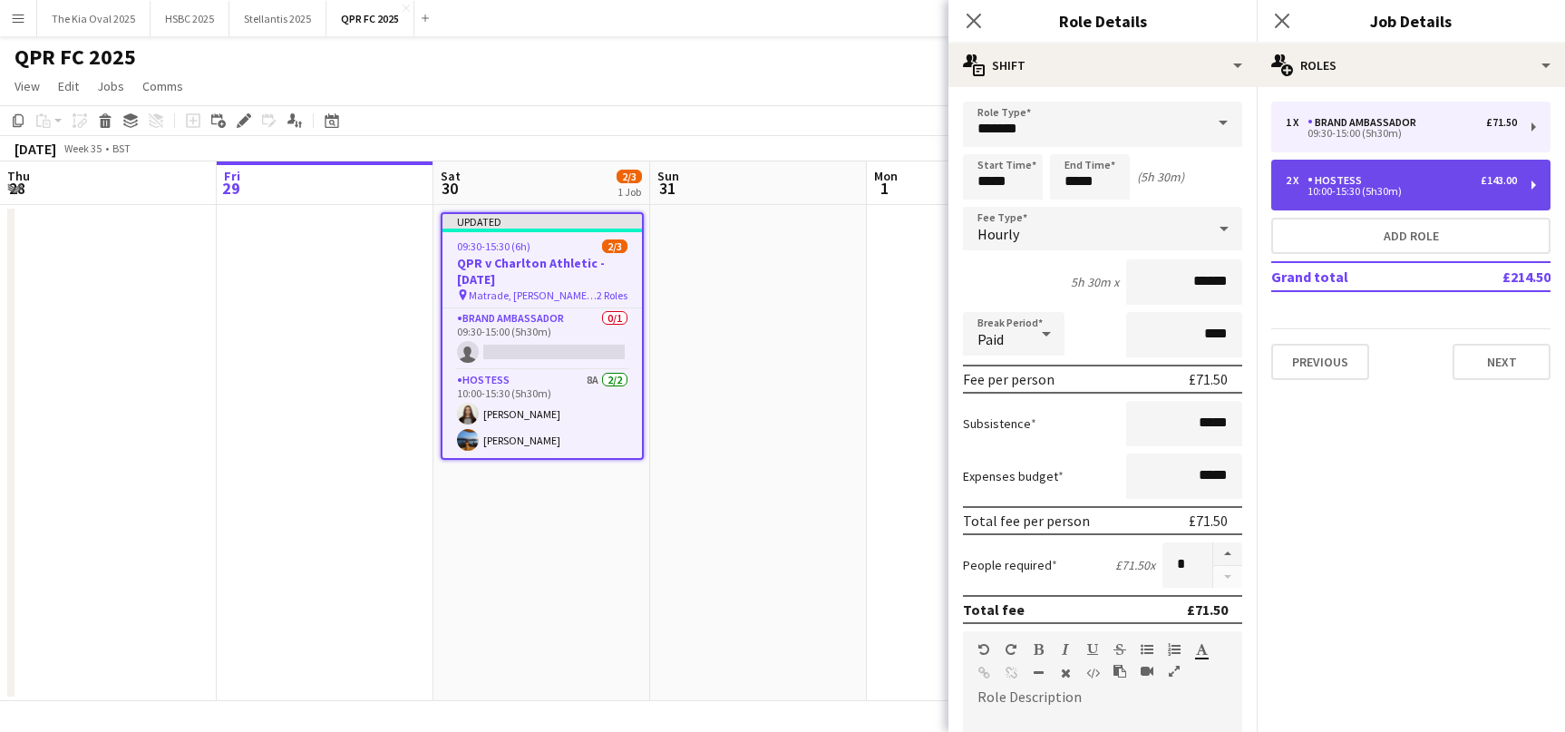
click at [1334, 174] on div "Hostess" at bounding box center [1339, 180] width 62 height 13
type input "*****"
type input "****"
type input "*"
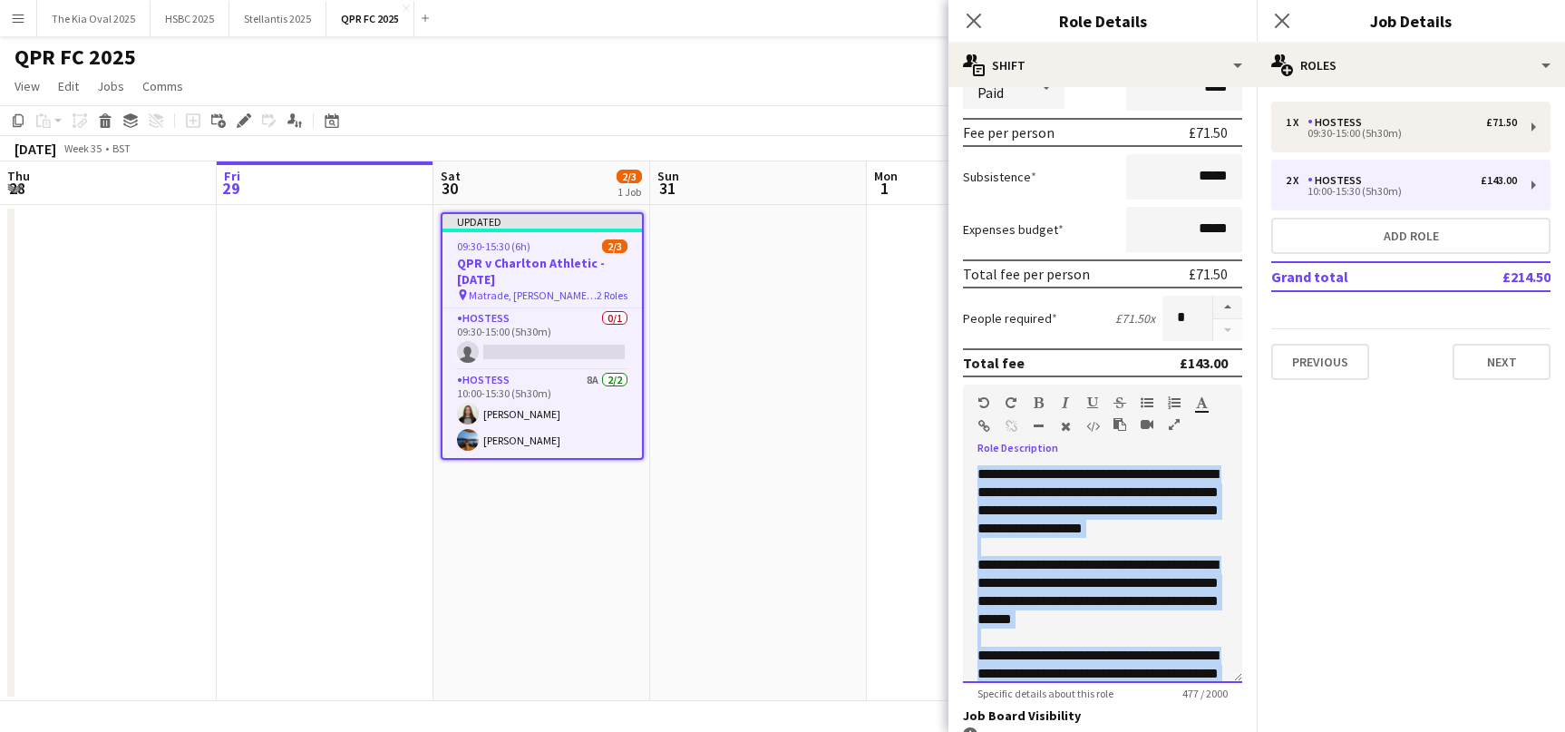
scroll to position [69, 0]
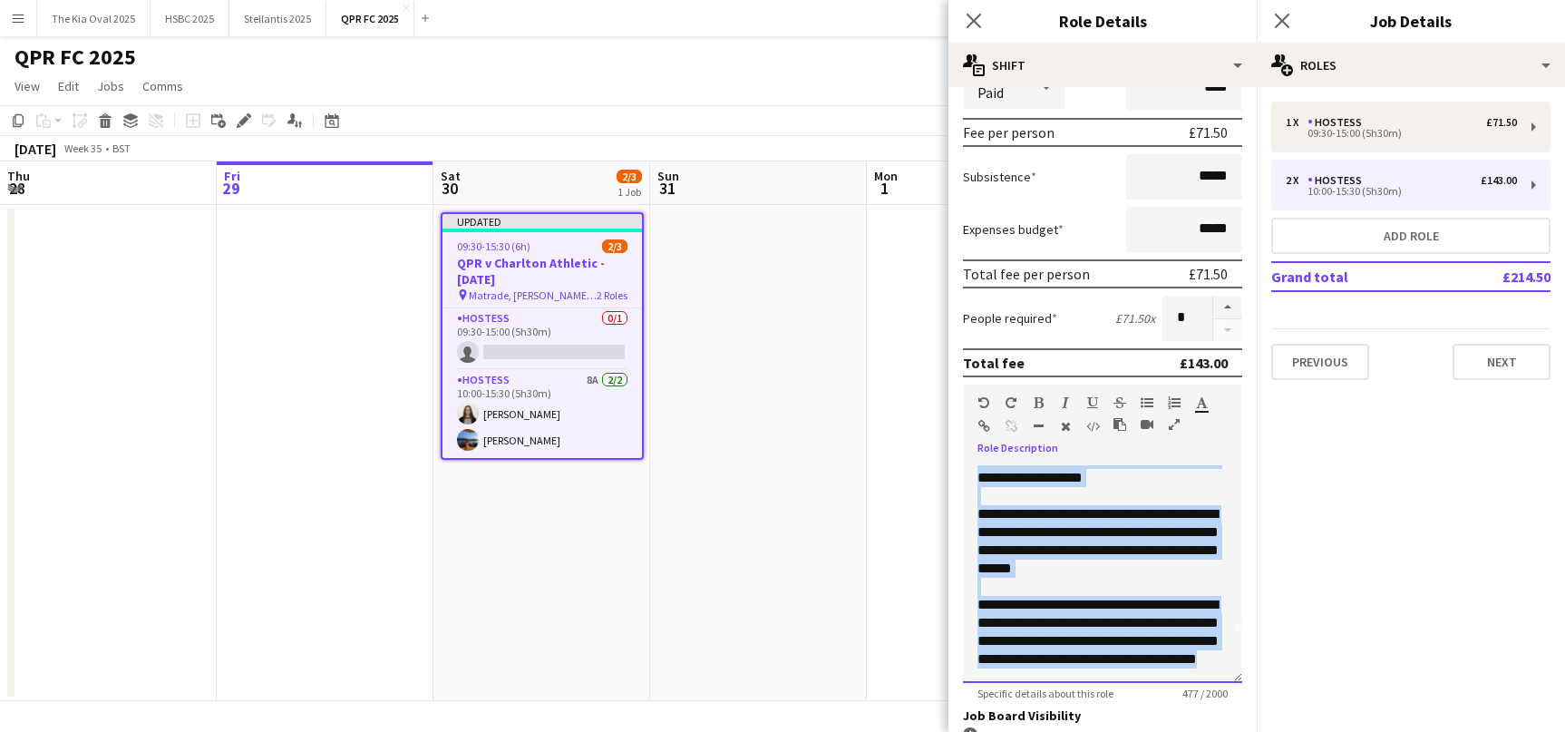
drag, startPoint x: 974, startPoint y: 471, endPoint x: 1202, endPoint y: 695, distance: 320.0
click at [1205, 695] on app-form-group "**********" at bounding box center [1102, 542] width 279 height 316
copy div "**********"
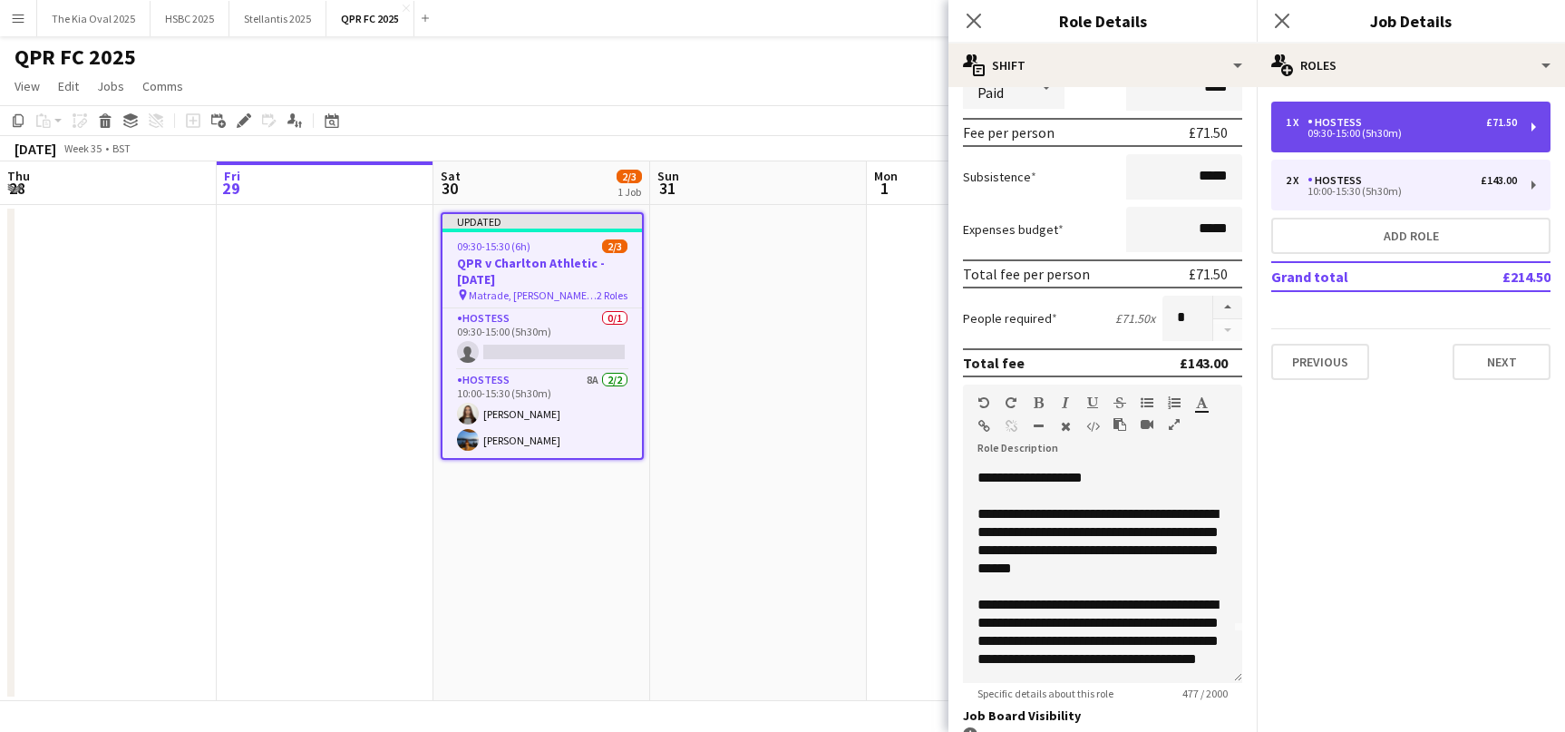
click at [1391, 120] on div "1 x Hostess £71.50" at bounding box center [1401, 122] width 231 height 13
type input "*****"
type input "****"
type input "*"
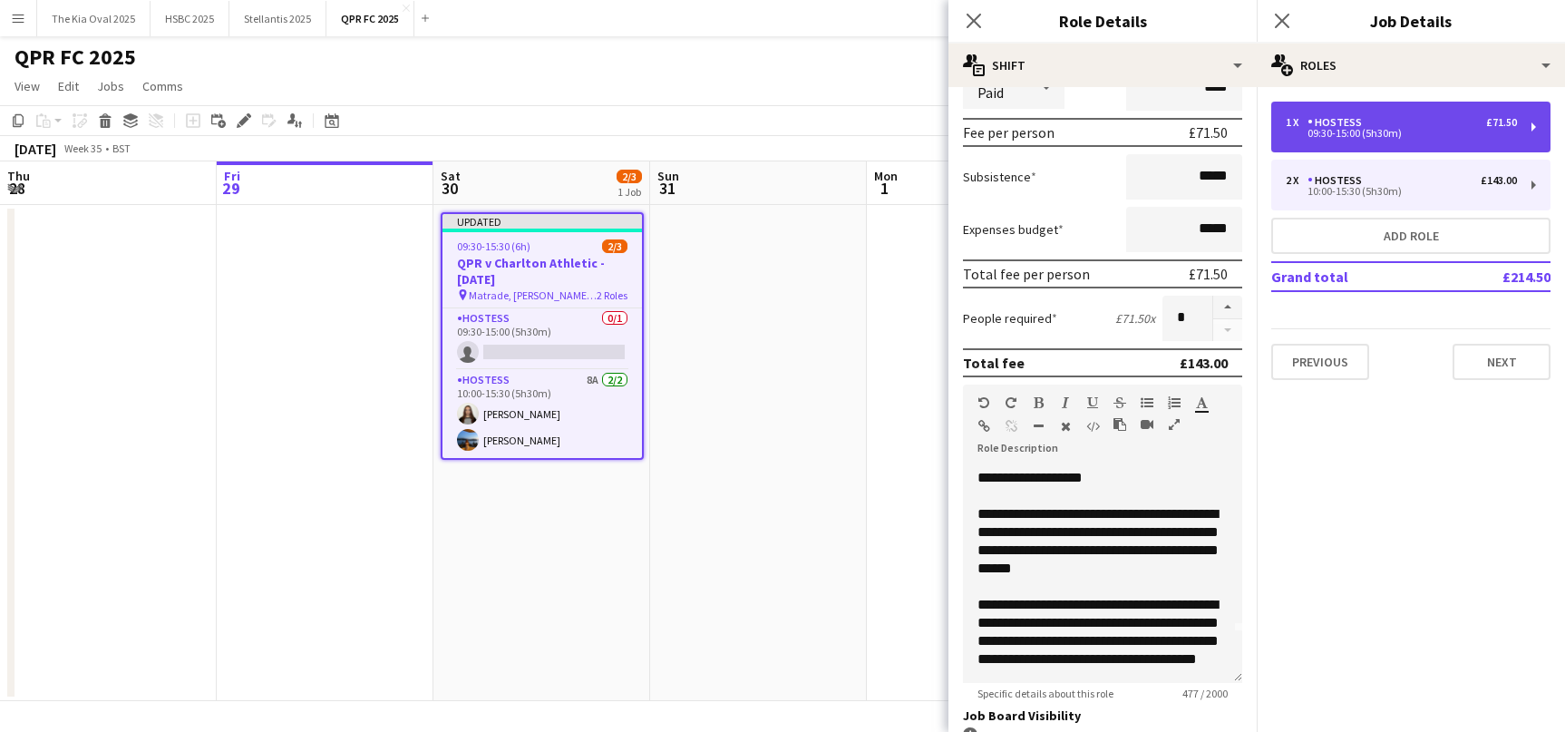
scroll to position [0, 0]
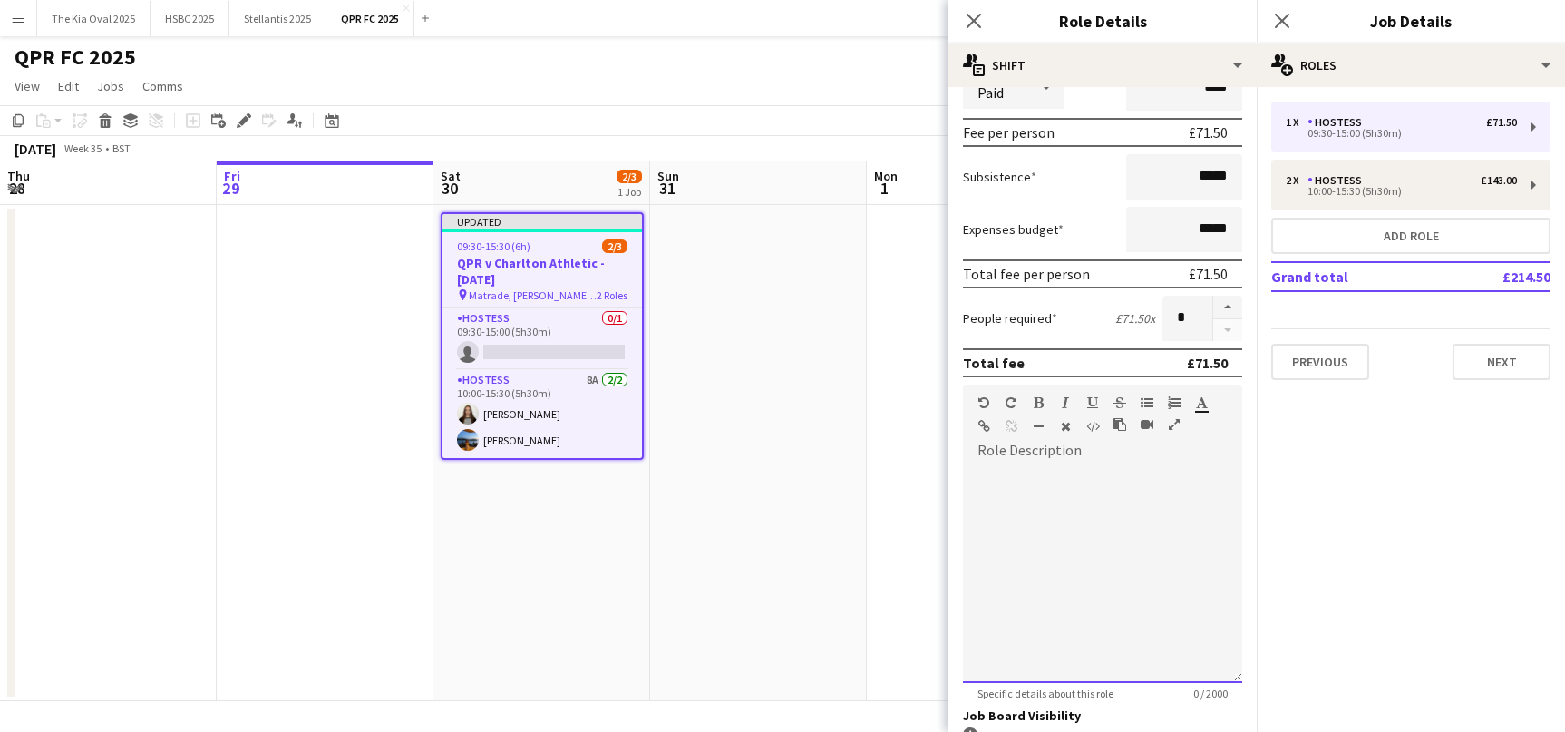
click at [1102, 510] on div at bounding box center [1102, 574] width 279 height 218
paste div
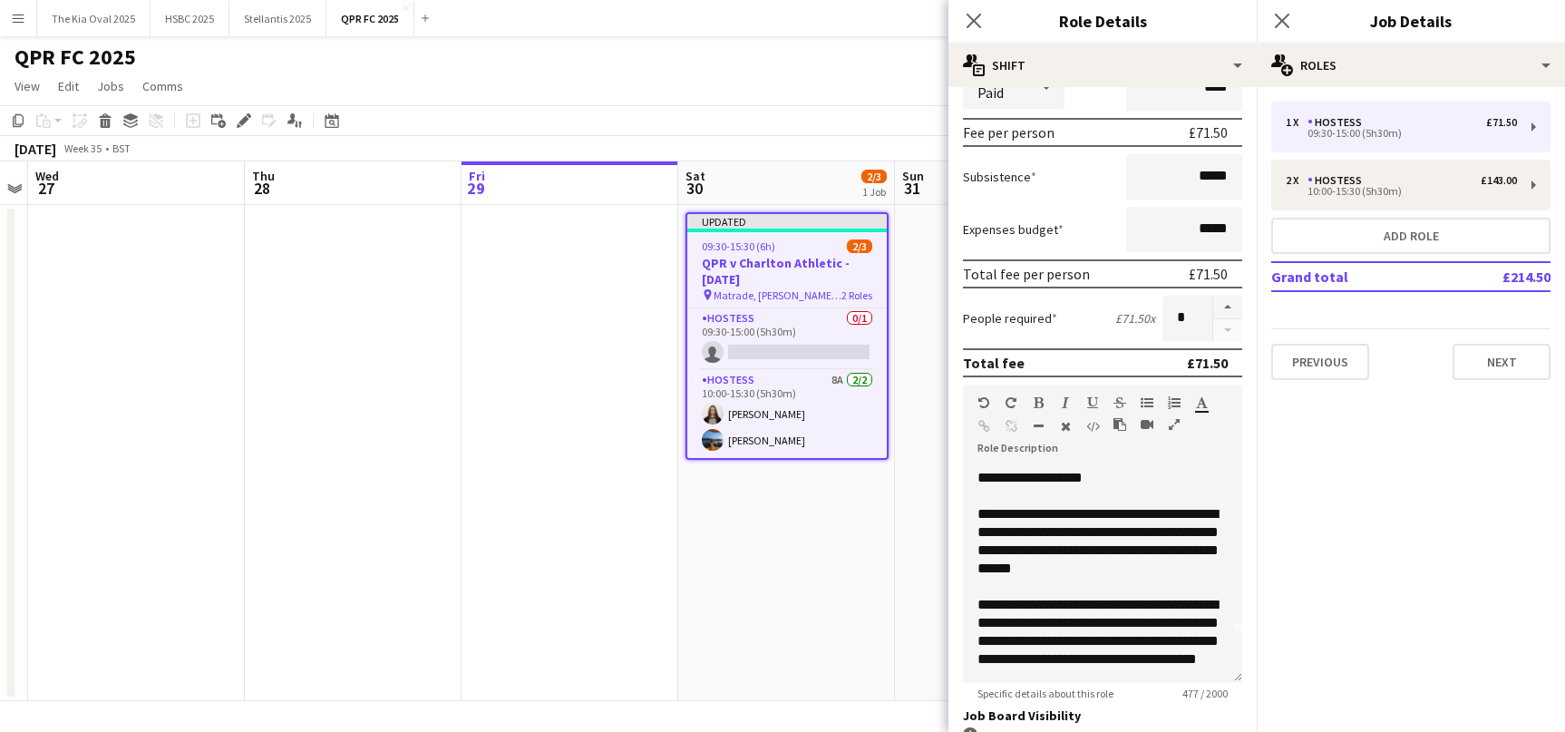
scroll to position [0, 623]
click at [816, 595] on app-date-cell "Updated 09:30-15:30 (6h) 2/3 QPR v Charlton Athletic - [DATE] pin Matrade, [PER…" at bounding box center [785, 453] width 217 height 496
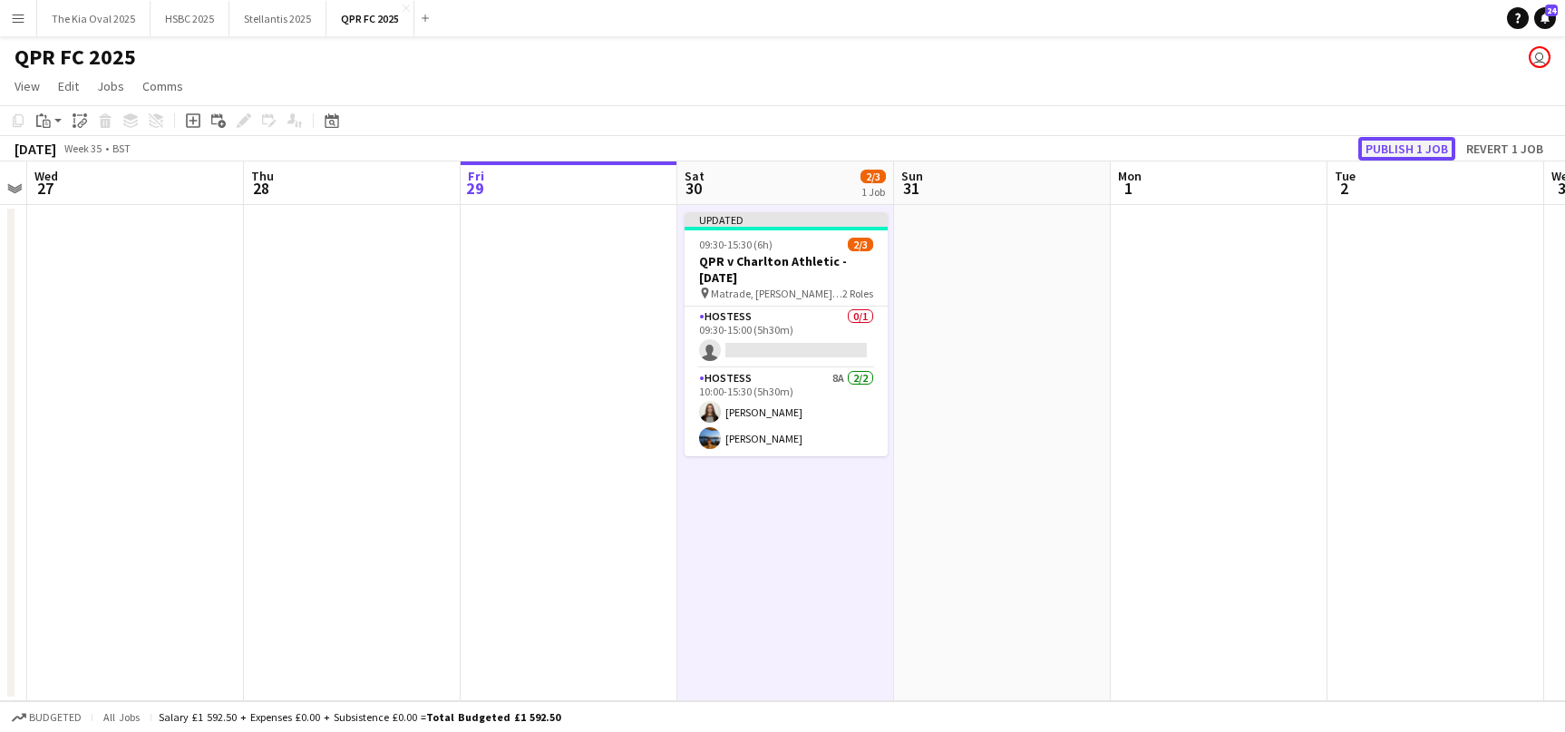
click at [1422, 141] on button "Publish 1 job" at bounding box center [1406, 149] width 97 height 24
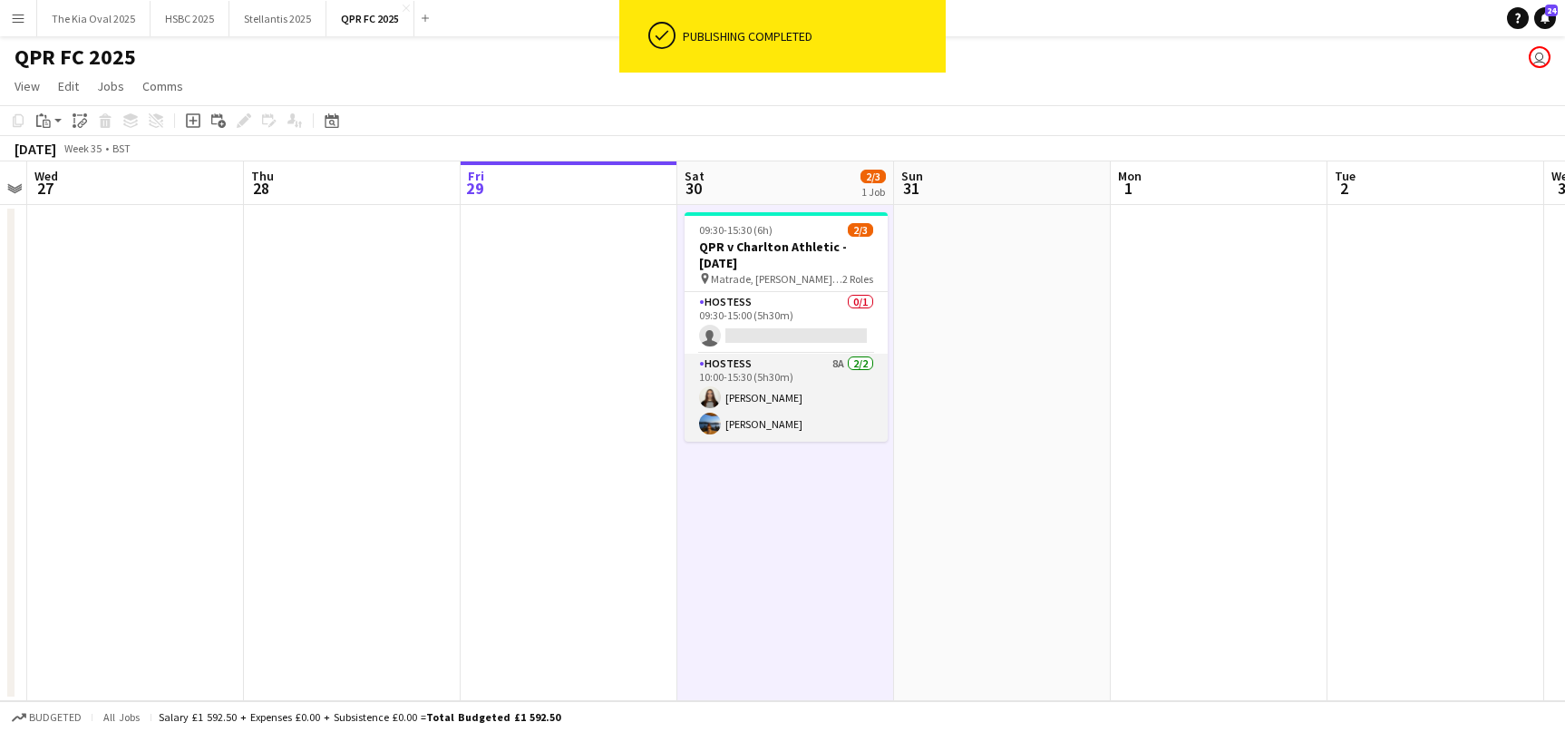
click at [821, 393] on app-card-role "Hostess 8A [DATE] 10:00-15:30 (5h30m) [PERSON_NAME]" at bounding box center [786, 398] width 203 height 88
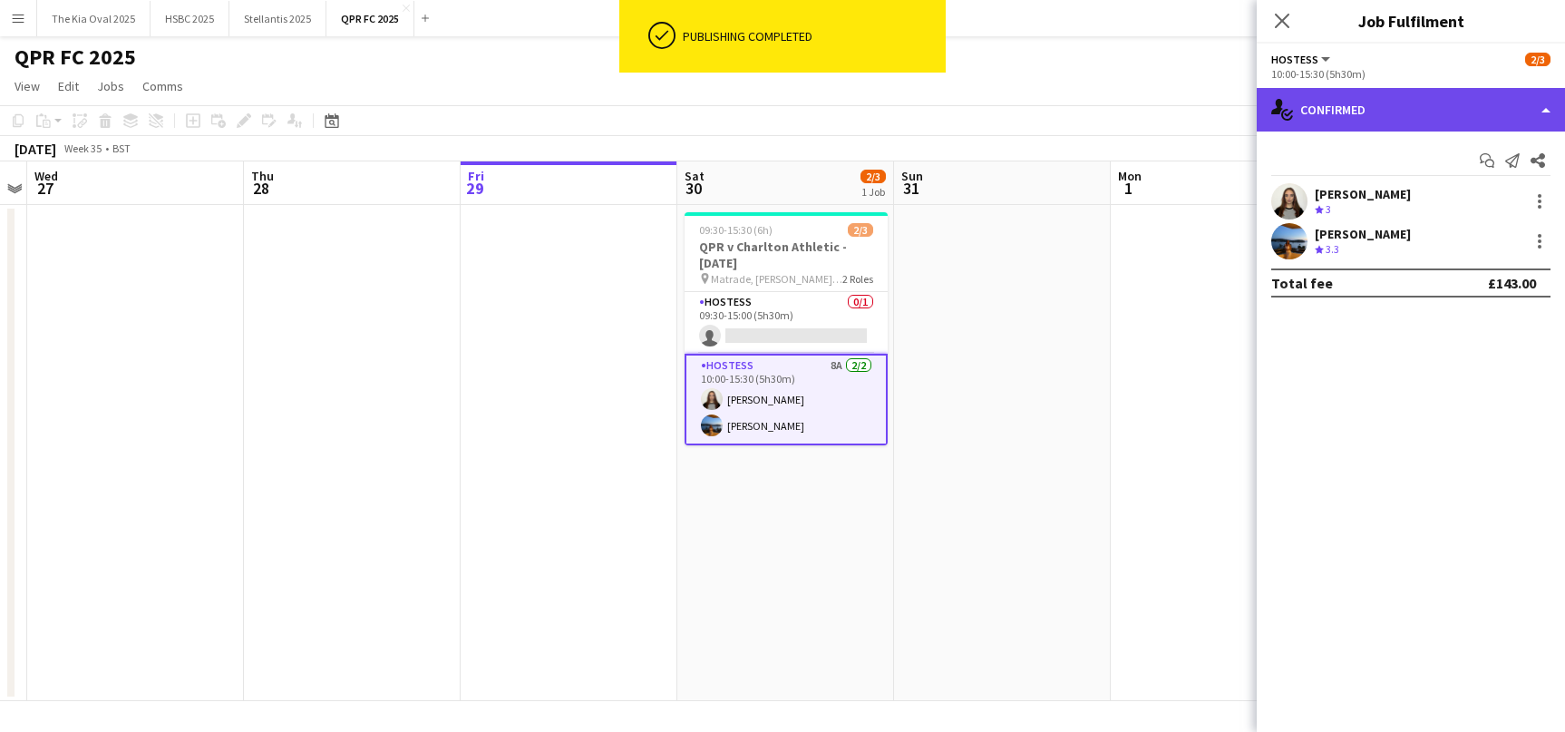
click at [1372, 99] on div "single-neutral-actions-check-2 Confirmed" at bounding box center [1411, 110] width 308 height 44
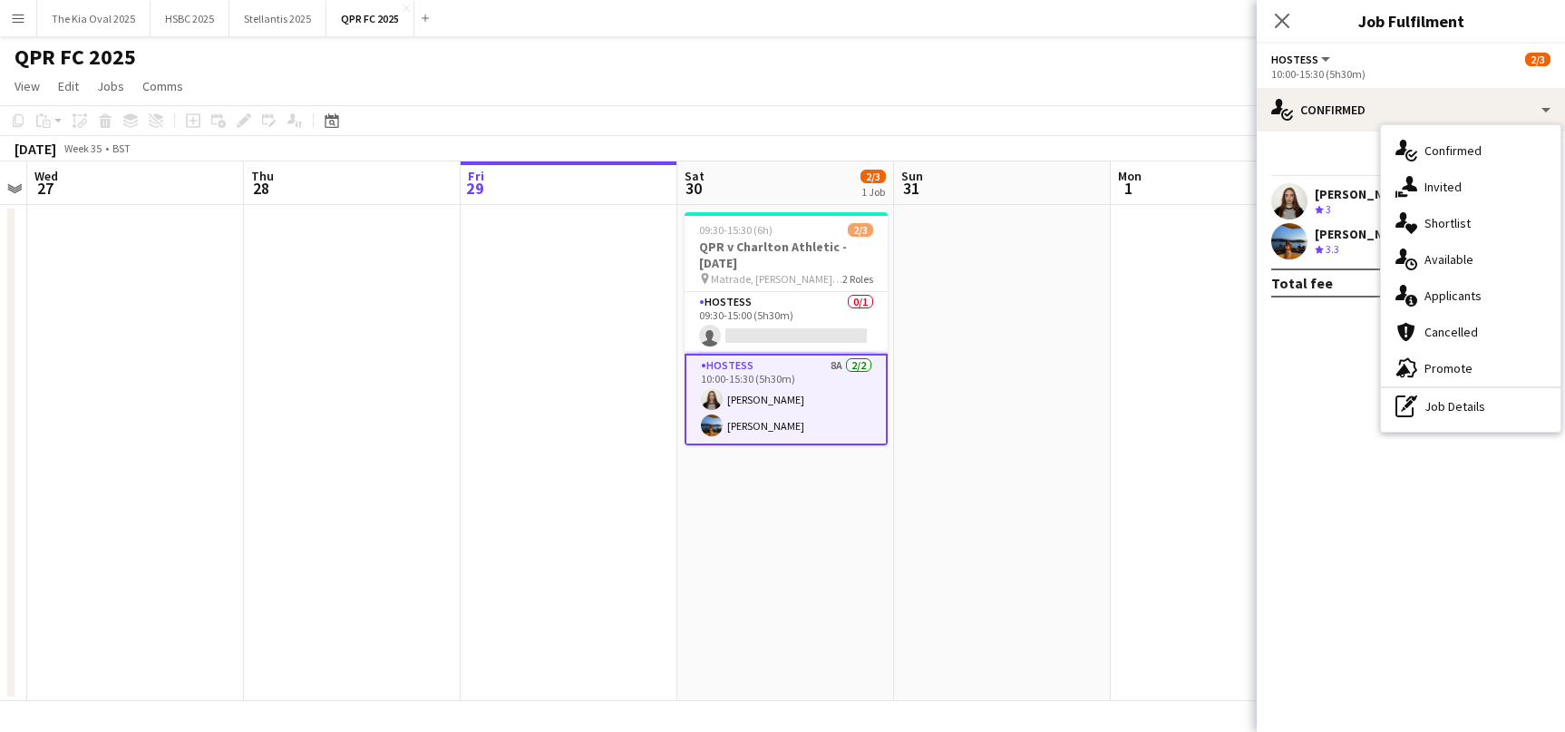
click at [1471, 305] on div "single-neutral-actions-information Applicants" at bounding box center [1471, 295] width 180 height 36
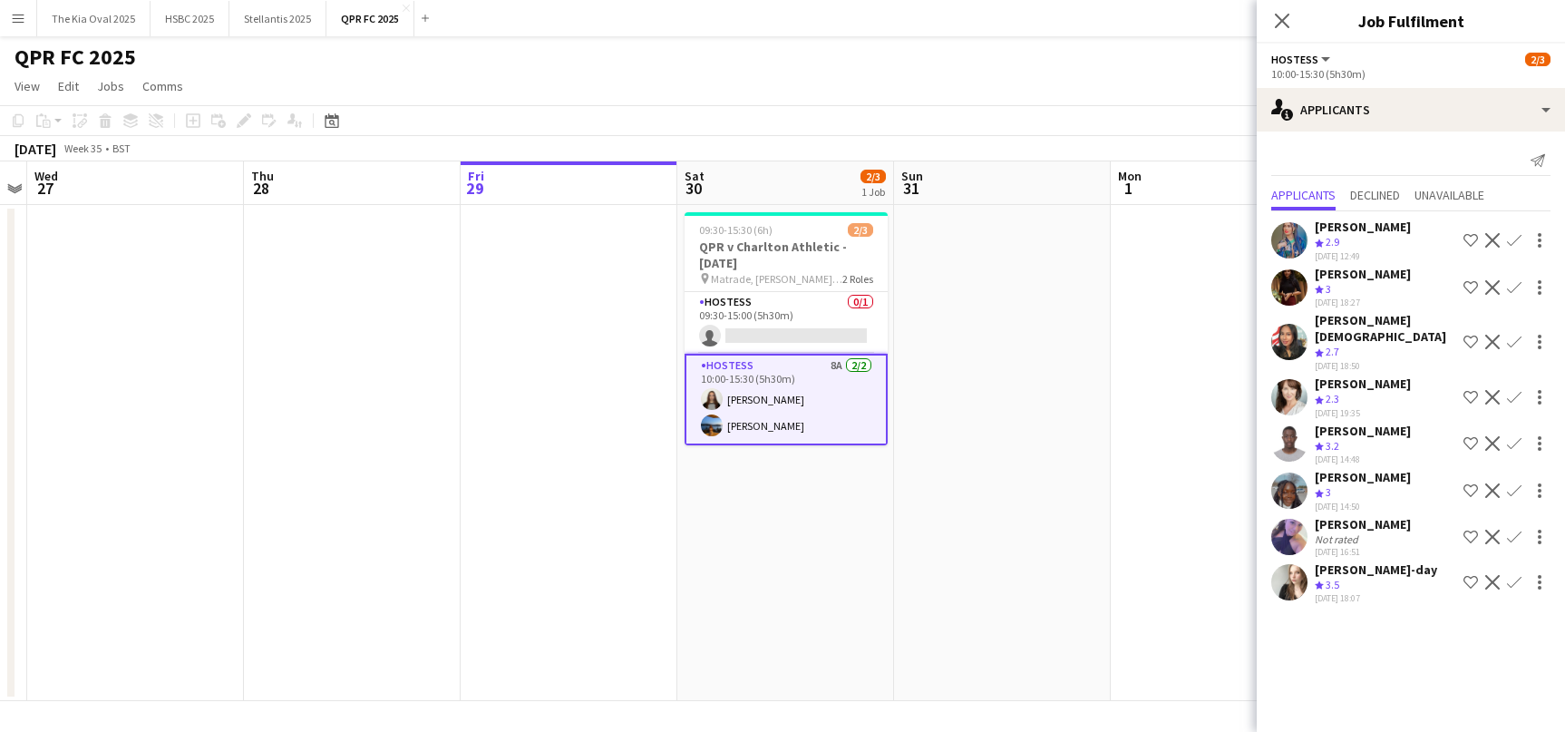
click at [1306, 519] on app-user-avatar at bounding box center [1289, 537] width 36 height 36
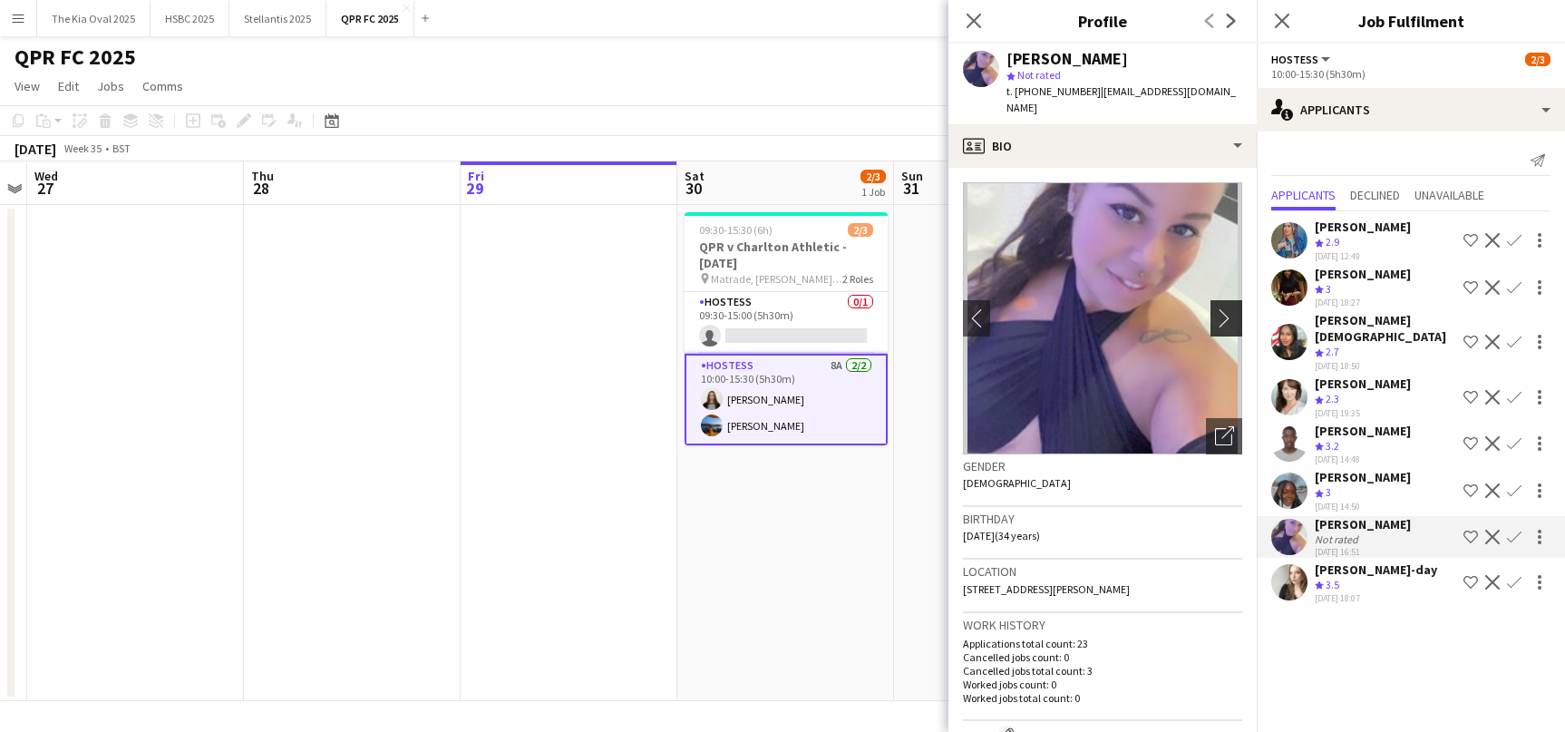
click at [1234, 308] on app-icon "chevron-right" at bounding box center [1229, 317] width 28 height 19
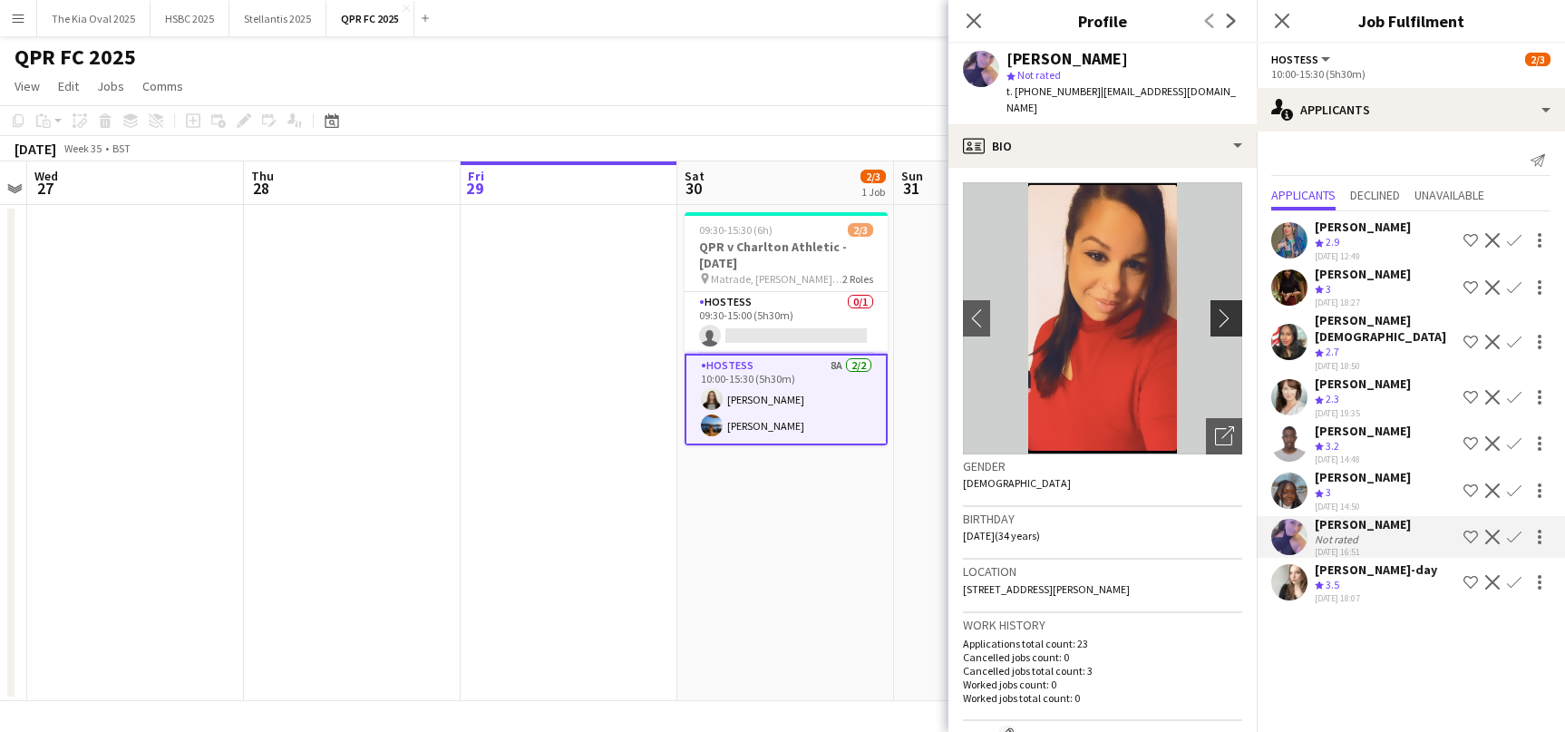
click at [1234, 308] on app-icon "chevron-right" at bounding box center [1229, 317] width 28 height 19
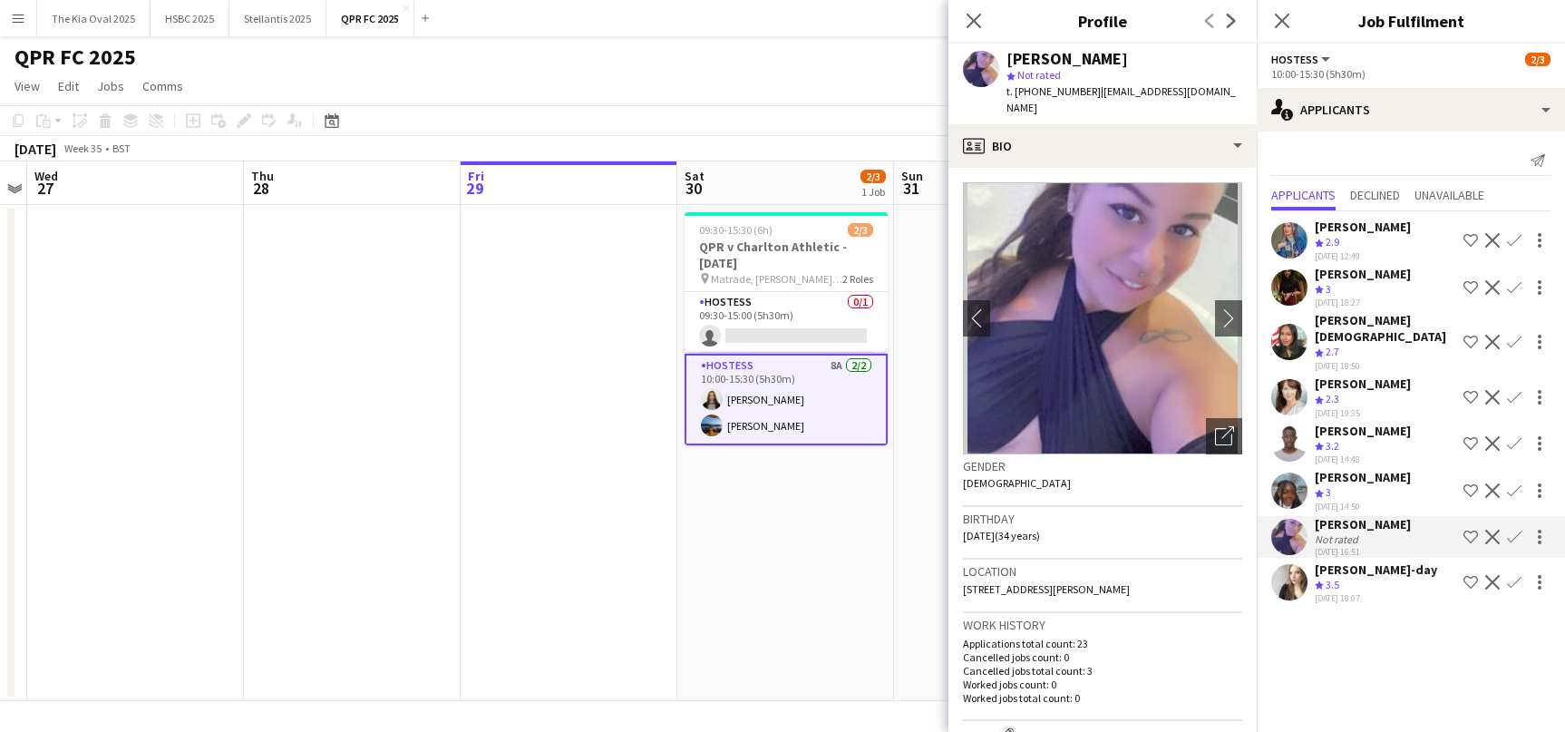
click at [1360, 578] on div "Crew rating 3.5" at bounding box center [1376, 585] width 122 height 15
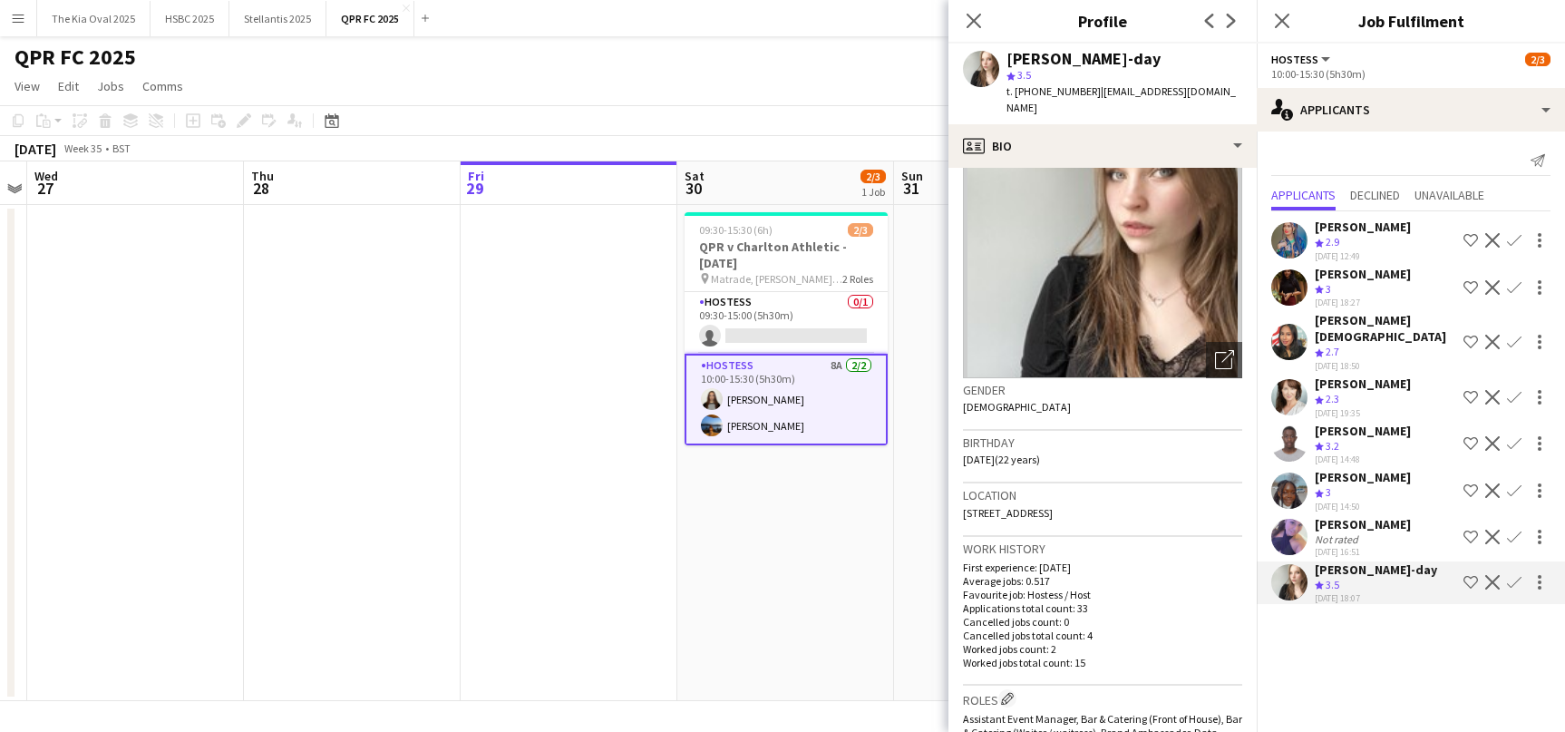
scroll to position [77, 0]
click at [796, 389] on app-card-role "Hostess 8A [DATE] 10:00-15:30 (5h30m) [PERSON_NAME]" at bounding box center [786, 400] width 203 height 92
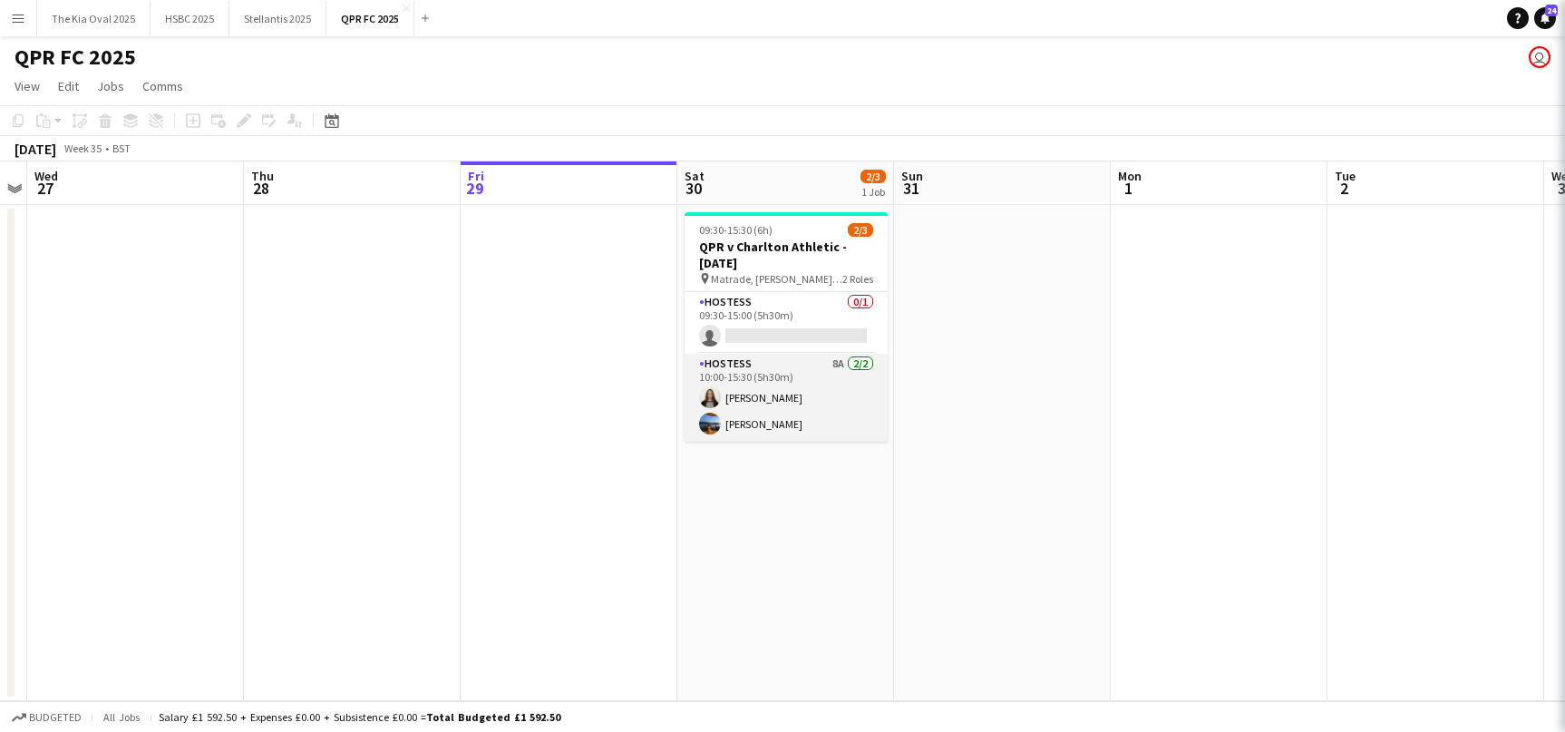
scroll to position [0, 622]
click at [798, 389] on app-card-role "Hostess 8A [DATE] 10:00-15:30 (5h30m) [PERSON_NAME]" at bounding box center [787, 398] width 203 height 88
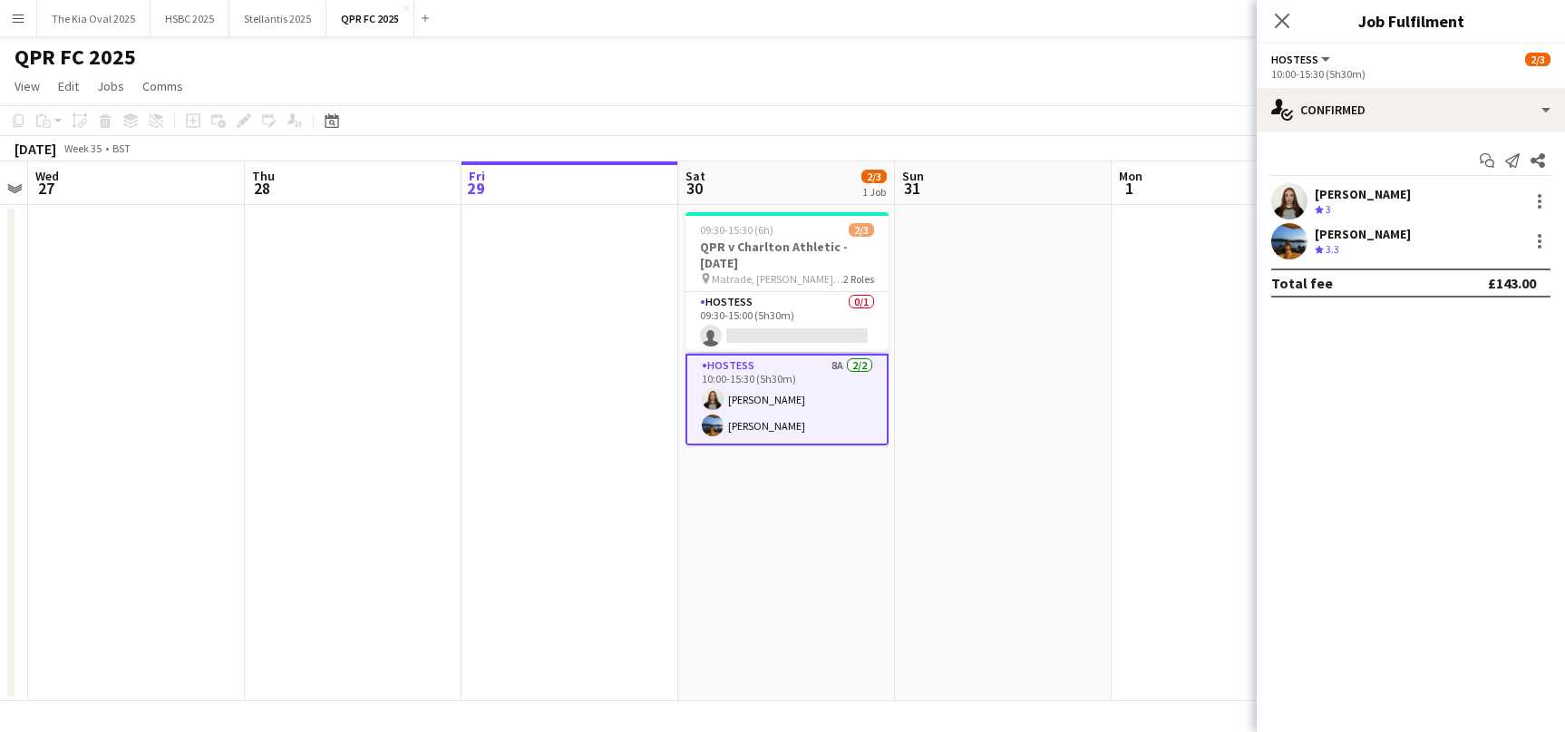
click at [1411, 244] on div "Crew rating 3.3" at bounding box center [1363, 249] width 96 height 15
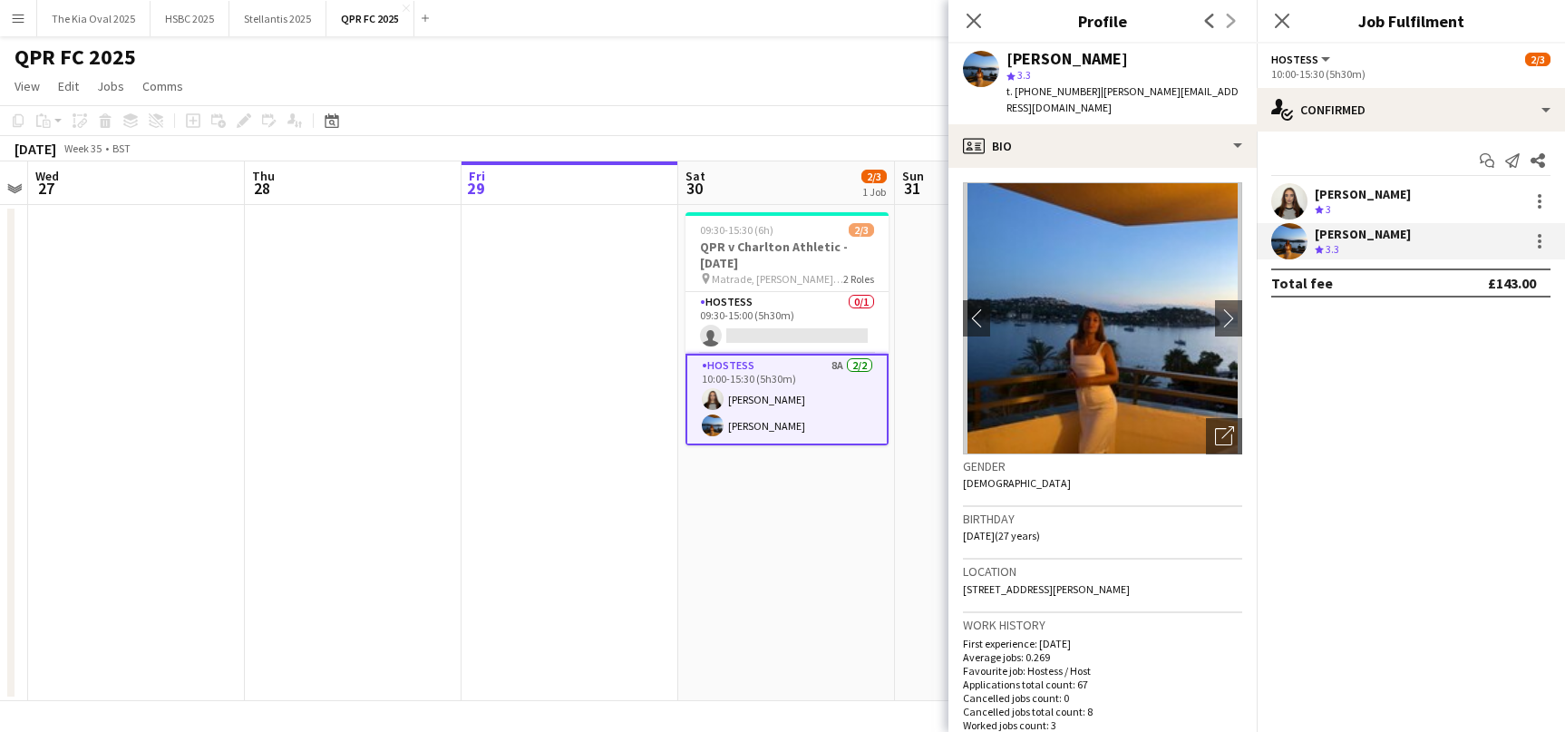
click at [335, 303] on app-date-cell at bounding box center [353, 453] width 217 height 496
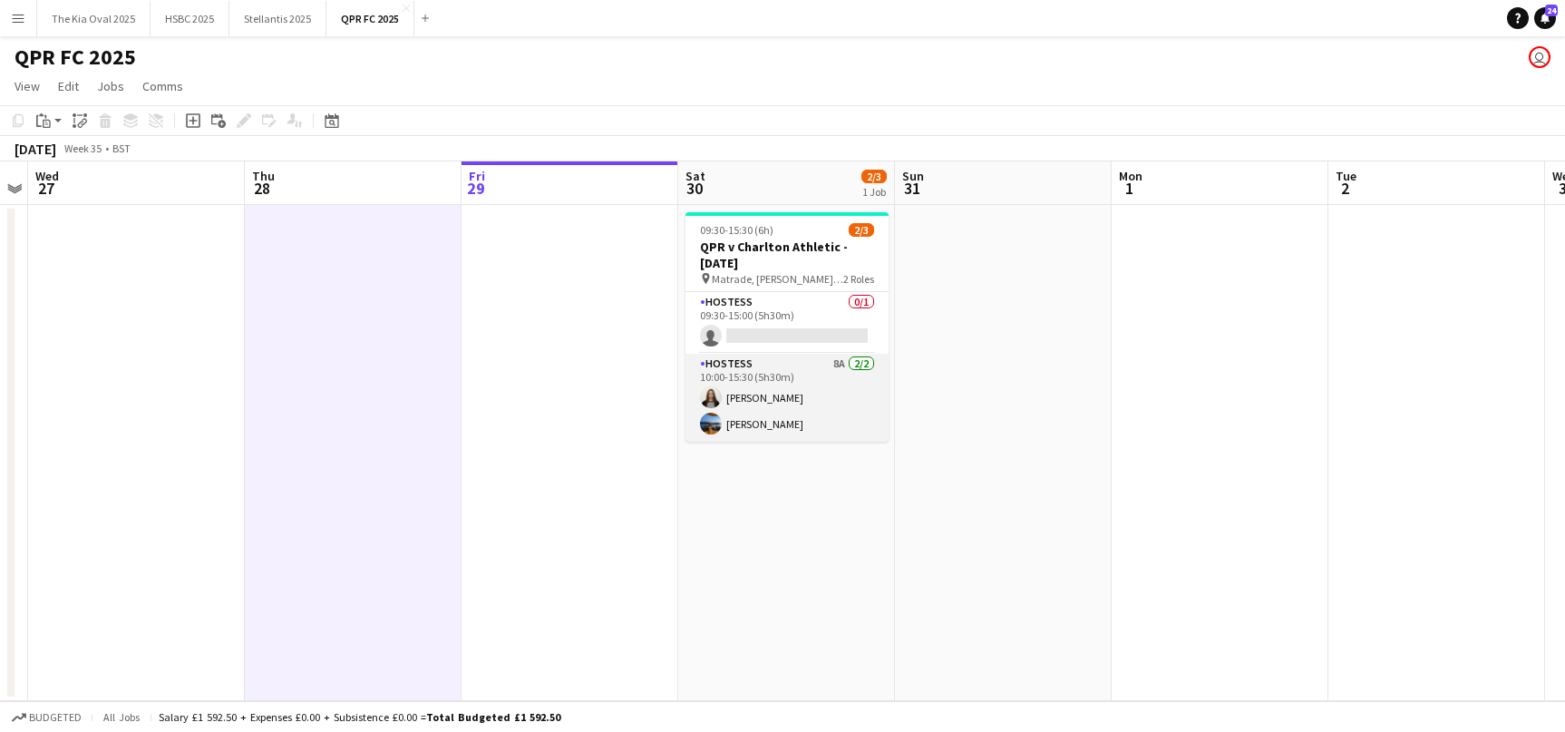
drag, startPoint x: 824, startPoint y: 406, endPoint x: 861, endPoint y: 401, distance: 36.7
click at [831, 406] on app-calendar-viewport "Sun 24 Mon 25 Tue 26 Wed 27 Thu 28 Fri 29 Sat 30 2/3 1 Job Sun 31 Mon 1 Tue 2 W…" at bounding box center [782, 431] width 1565 height 540
click at [858, 377] on app-card-role "Hostess 8A [DATE] 10:00-15:30 (5h30m) [PERSON_NAME]" at bounding box center [793, 398] width 203 height 88
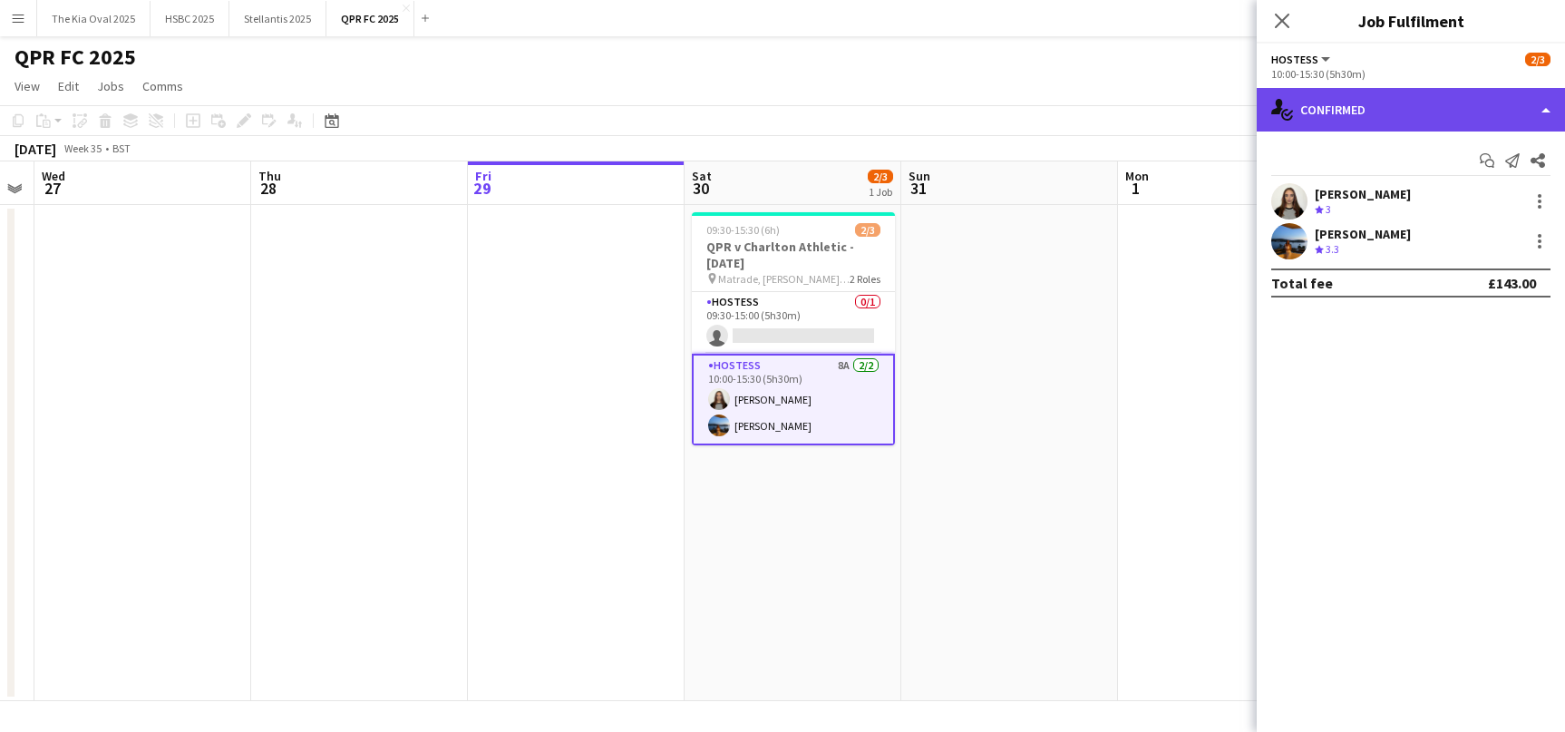
click at [1417, 107] on div "single-neutral-actions-check-2 Confirmed" at bounding box center [1411, 110] width 308 height 44
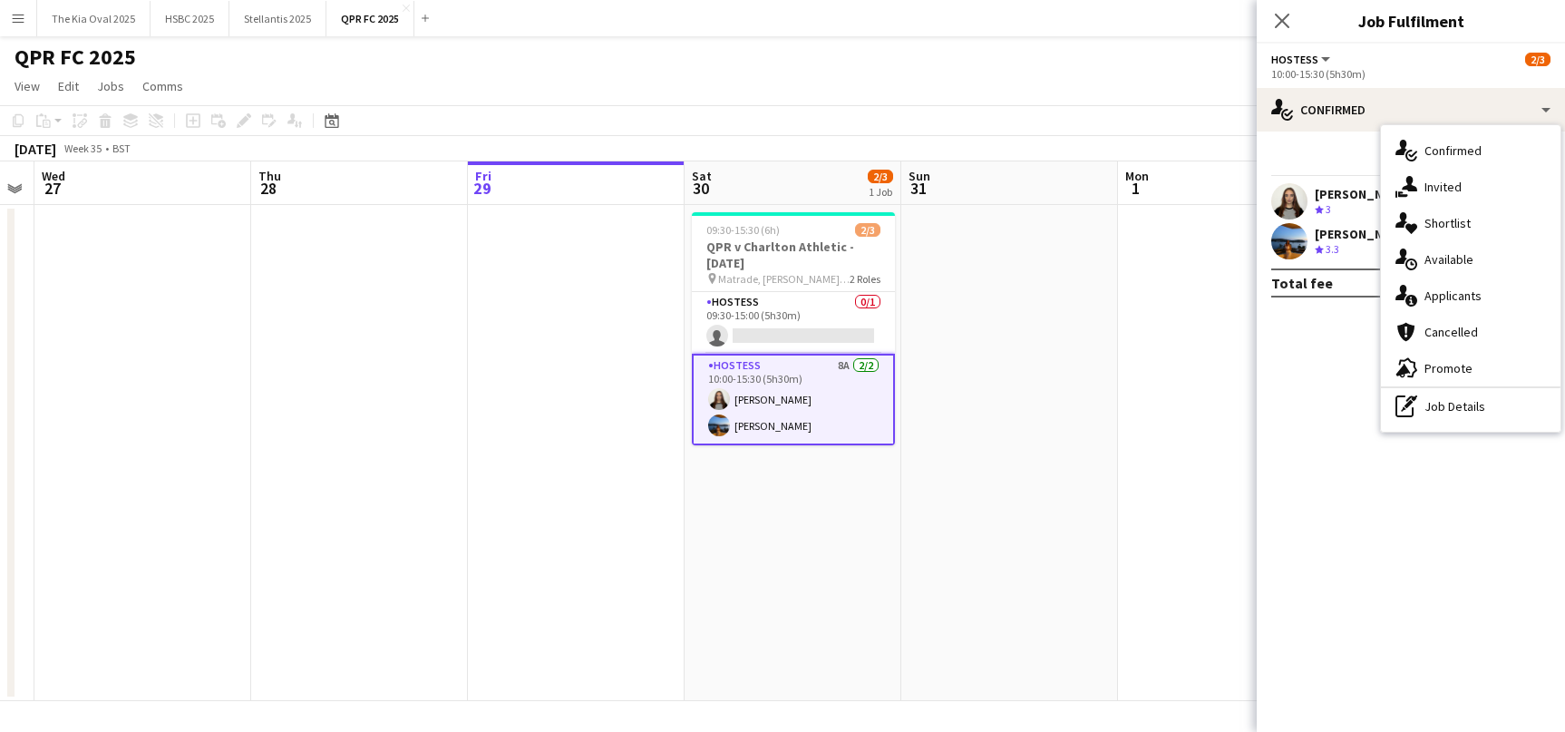
click at [1471, 295] on div "single-neutral-actions-information Applicants" at bounding box center [1471, 295] width 180 height 36
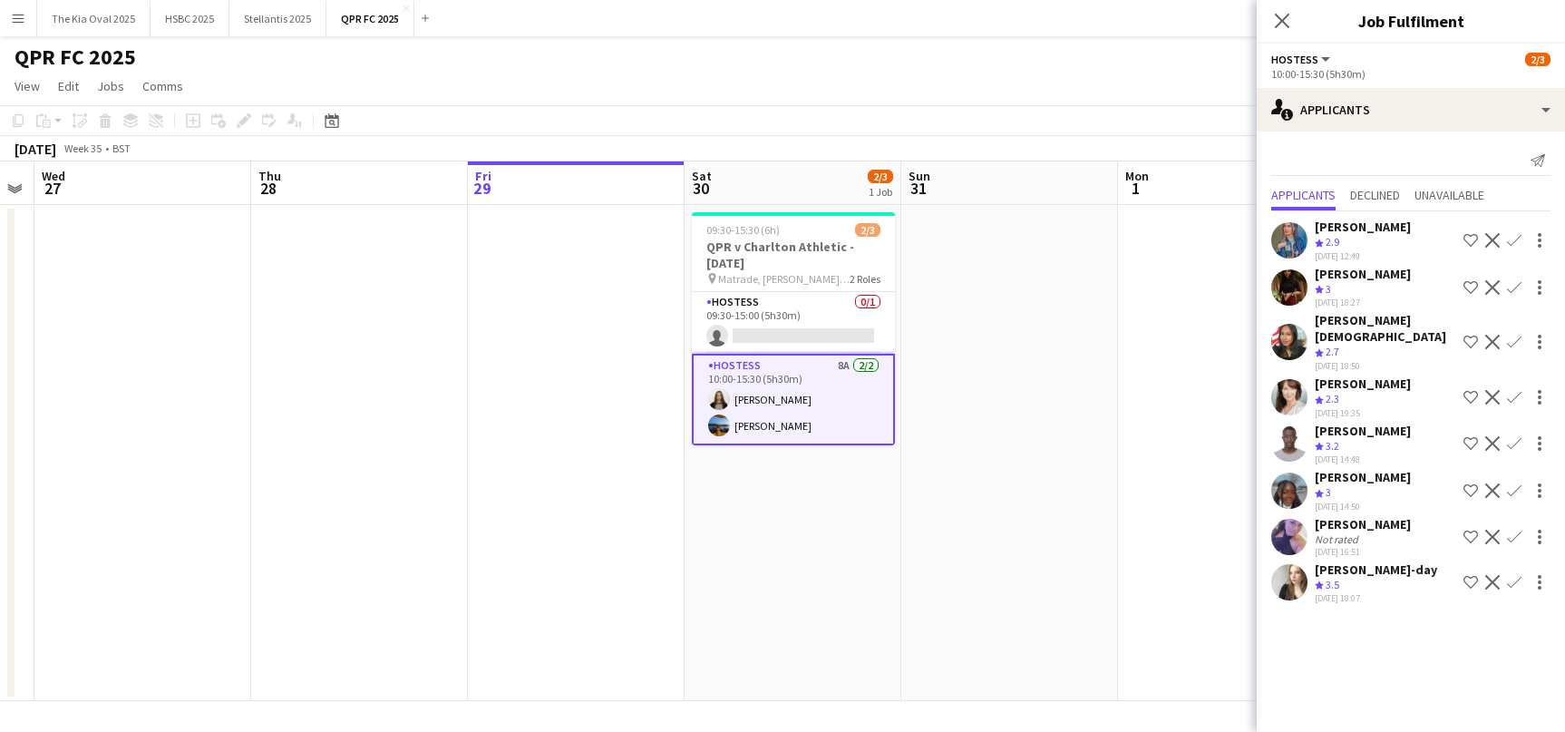
click at [1366, 561] on div "[PERSON_NAME]-day" at bounding box center [1376, 569] width 122 height 16
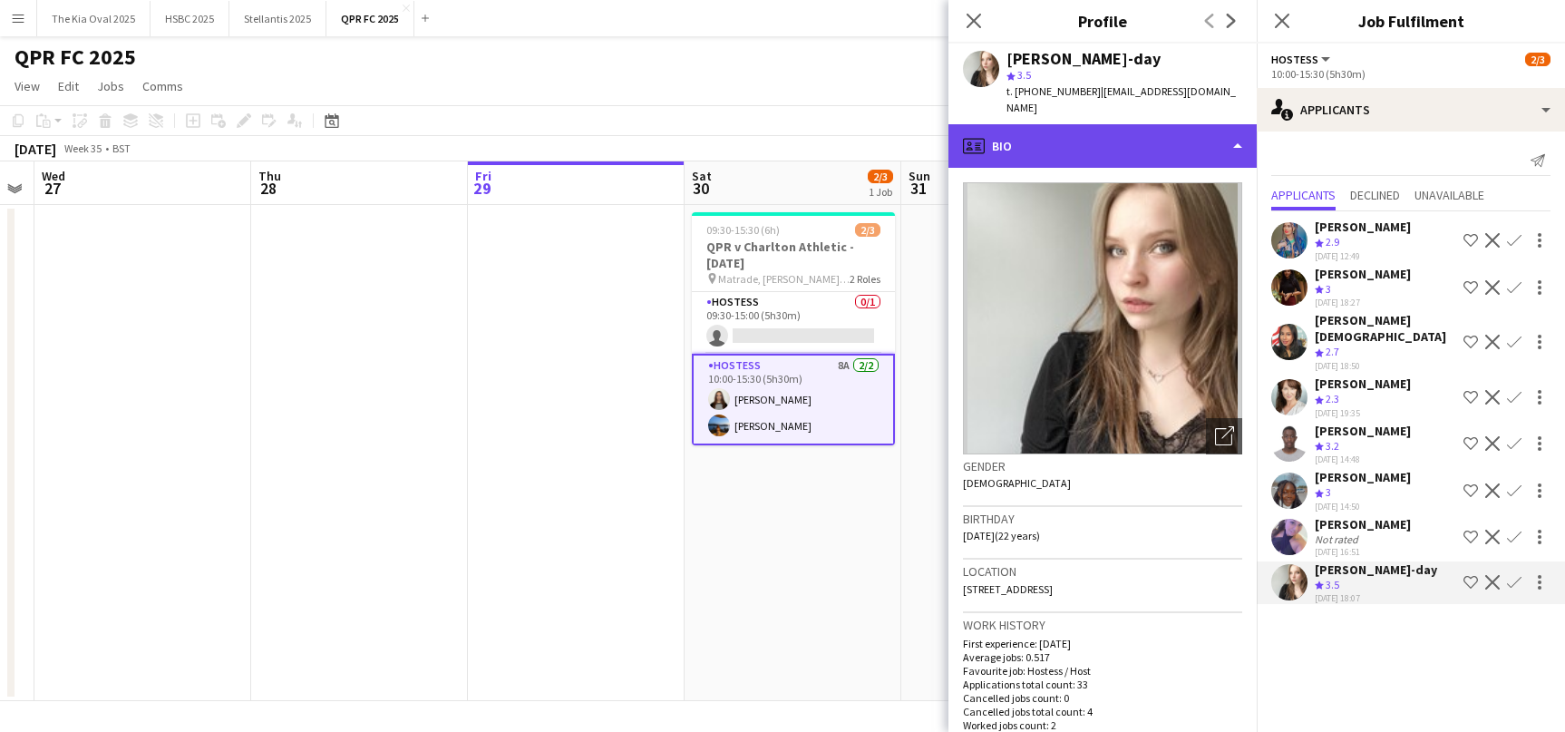
click at [1072, 131] on div "profile Bio" at bounding box center [1102, 146] width 308 height 44
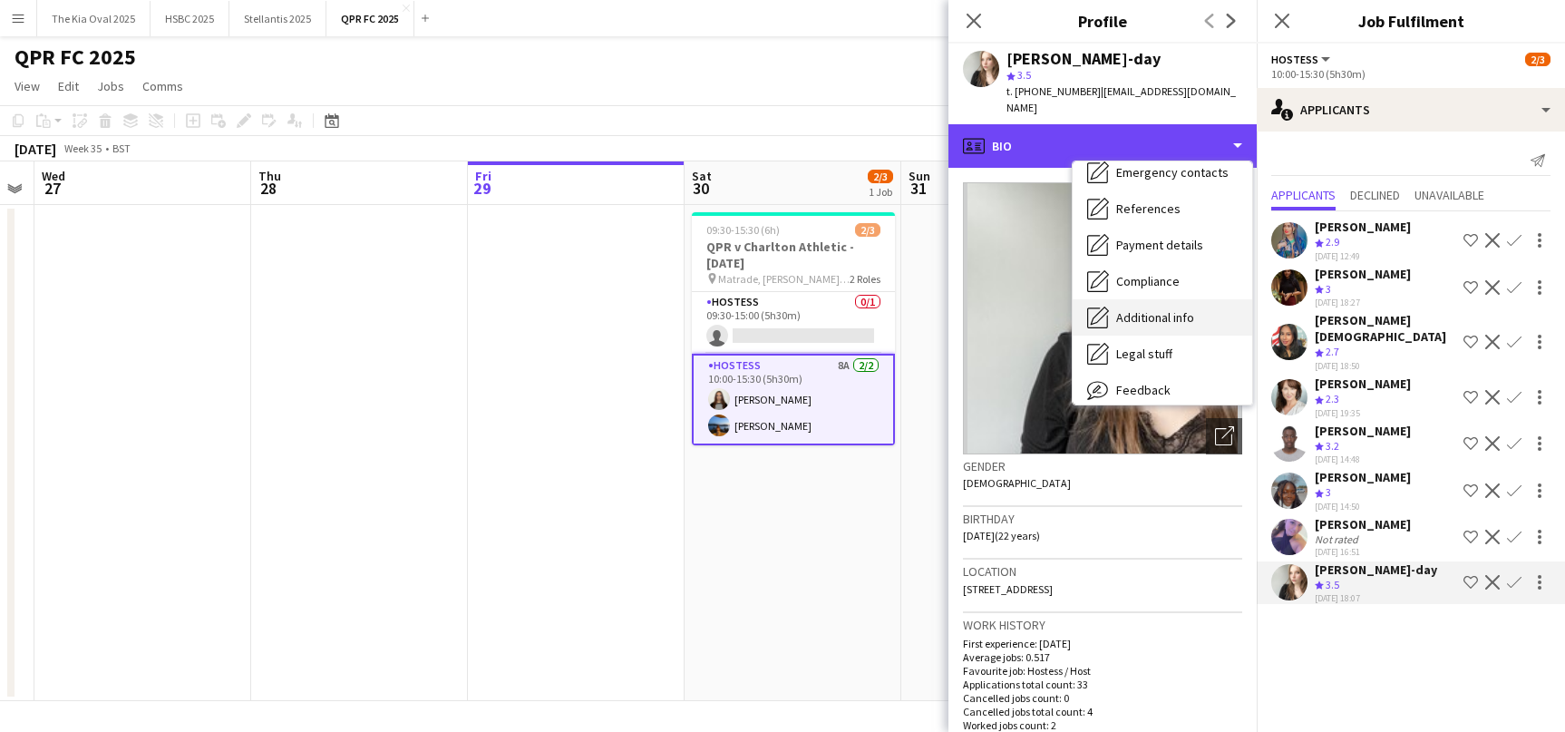
scroll to position [207, 0]
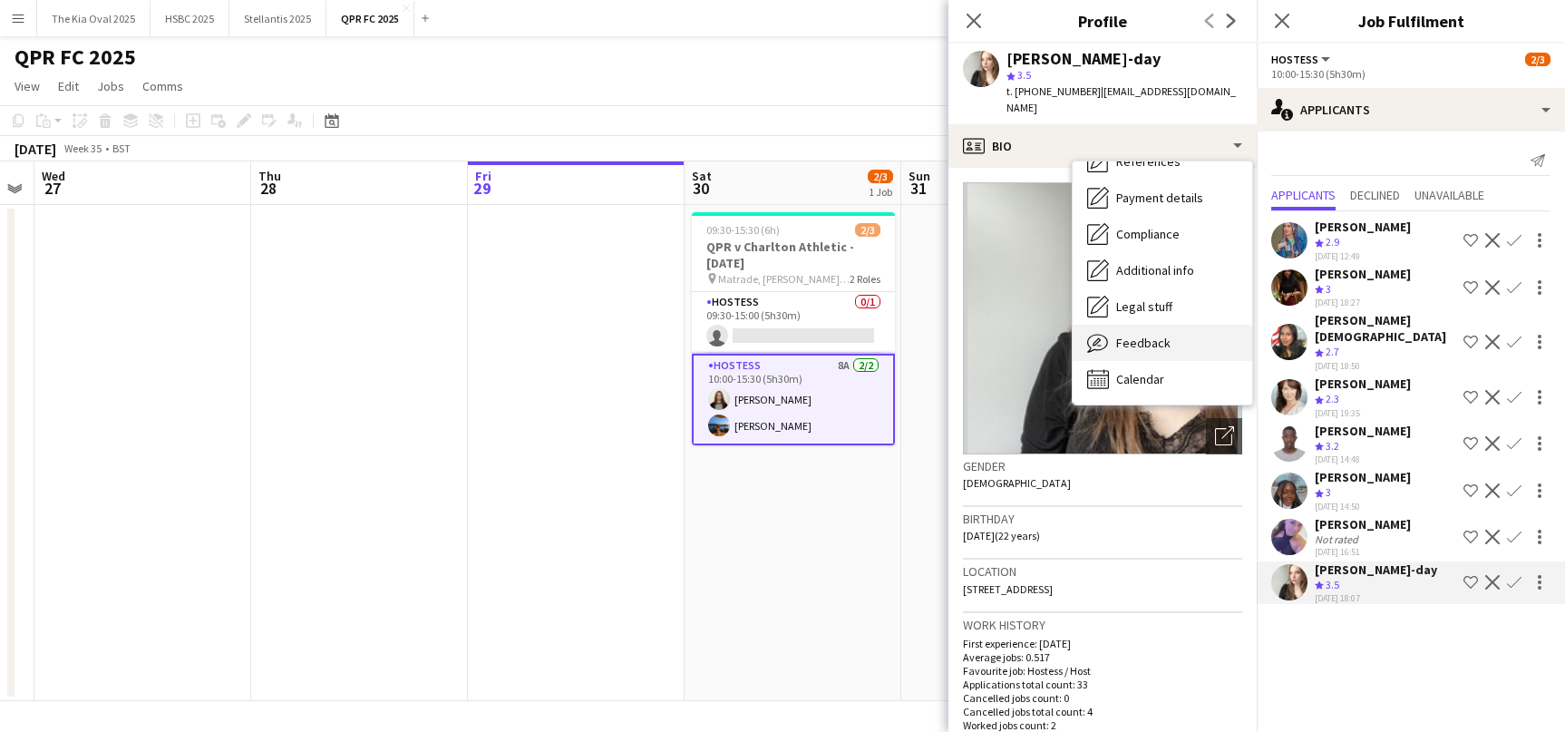
click at [1170, 325] on div "Feedback Feedback" at bounding box center [1163, 343] width 180 height 36
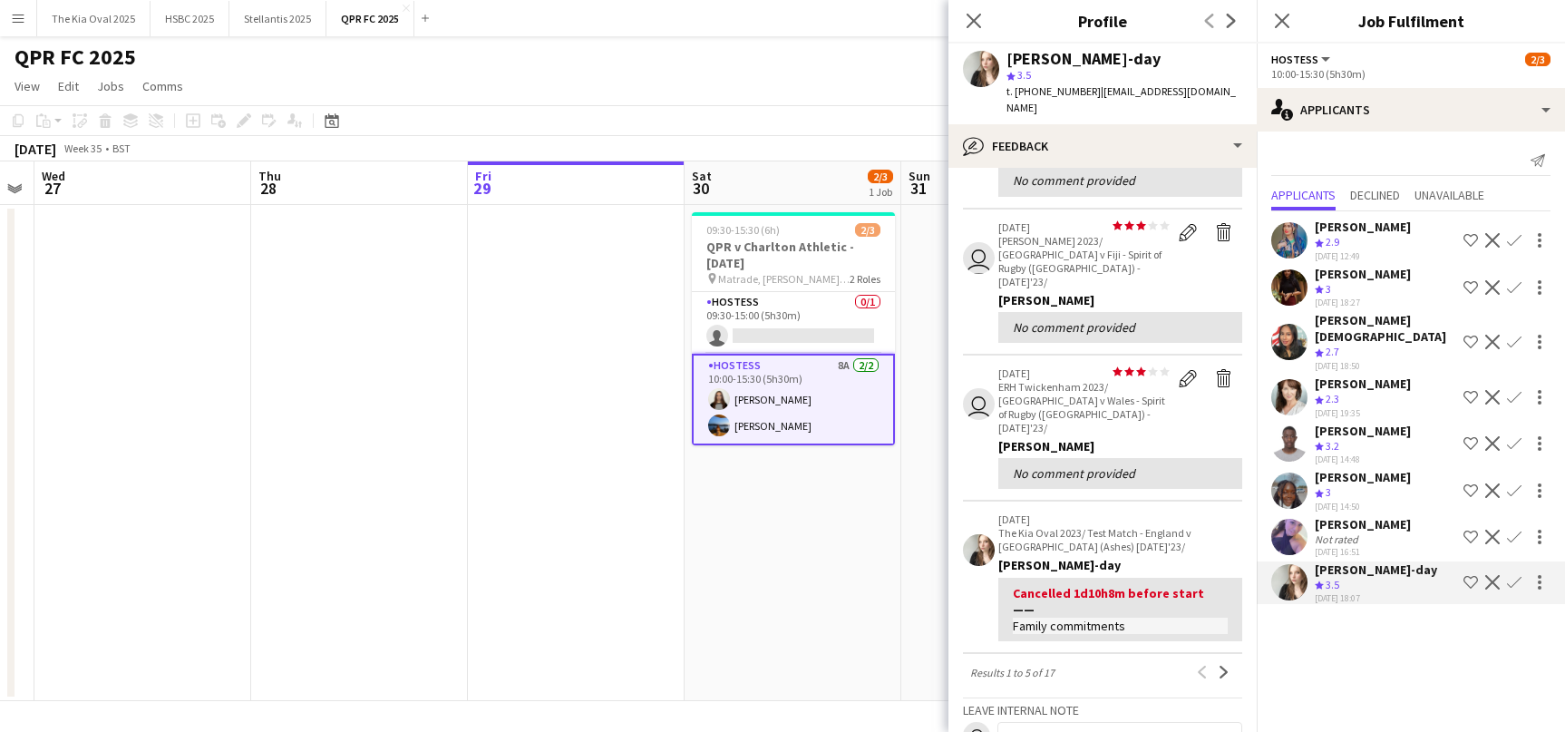
scroll to position [336, 0]
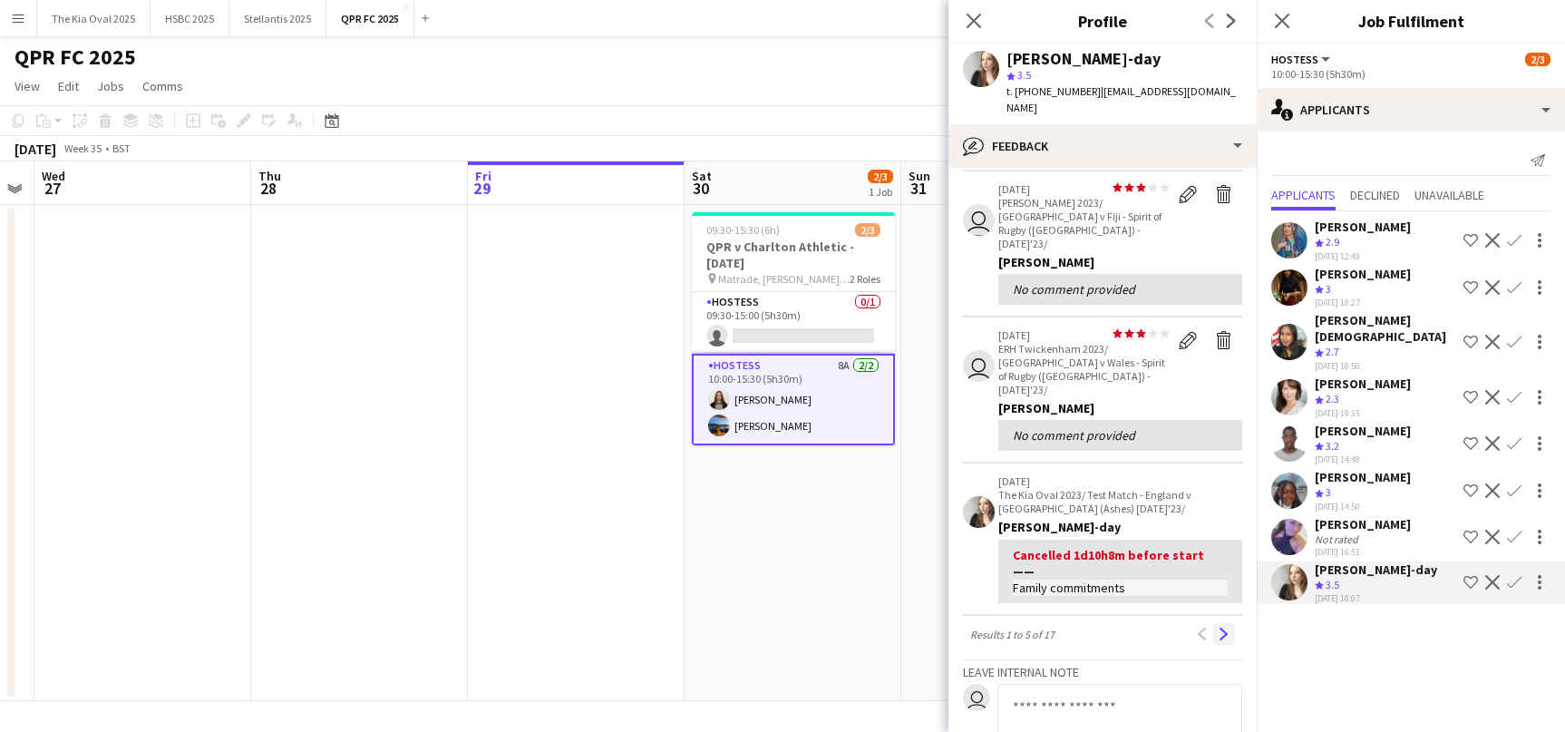
click at [1230, 627] on app-icon "Next" at bounding box center [1224, 633] width 13 height 13
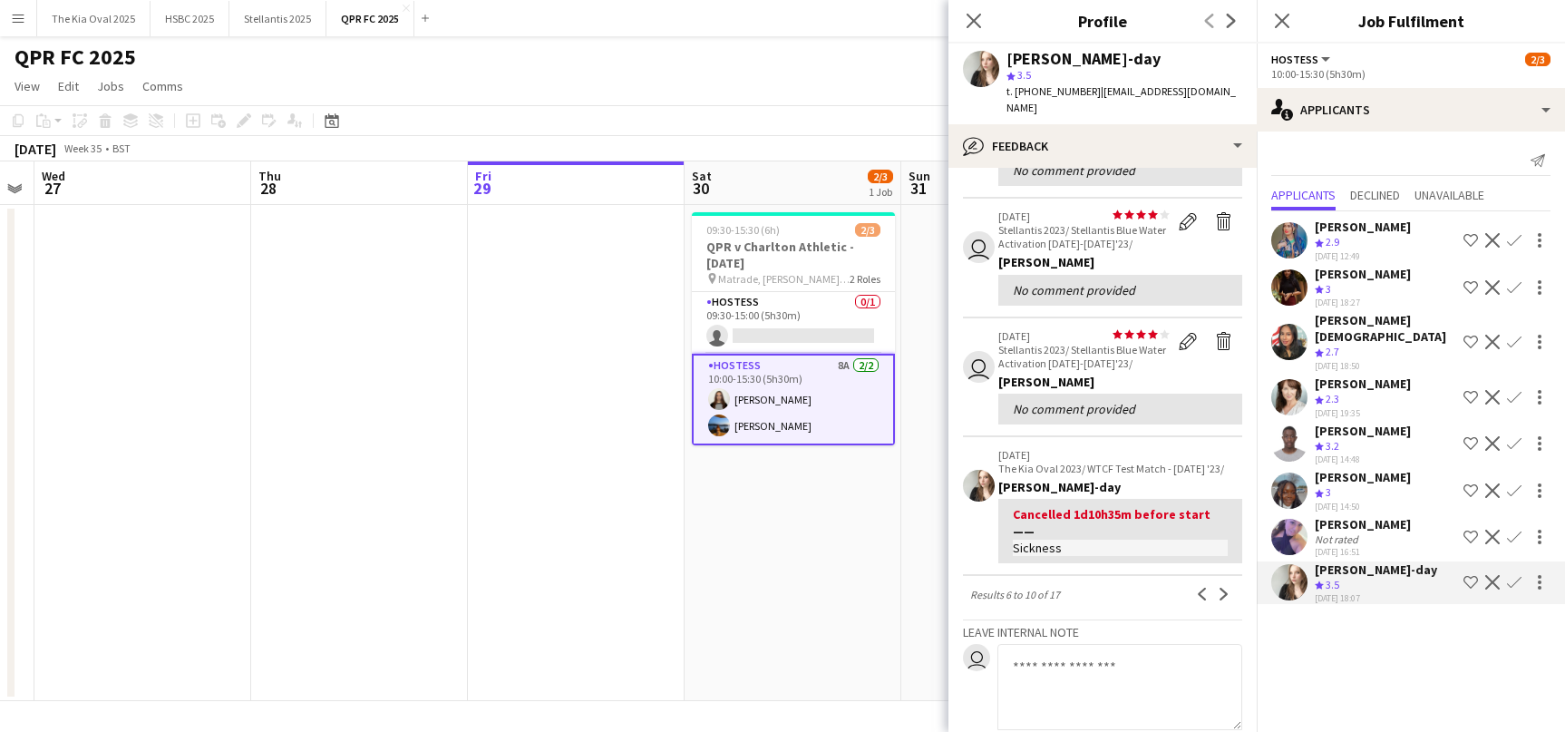
scroll to position [296, 0]
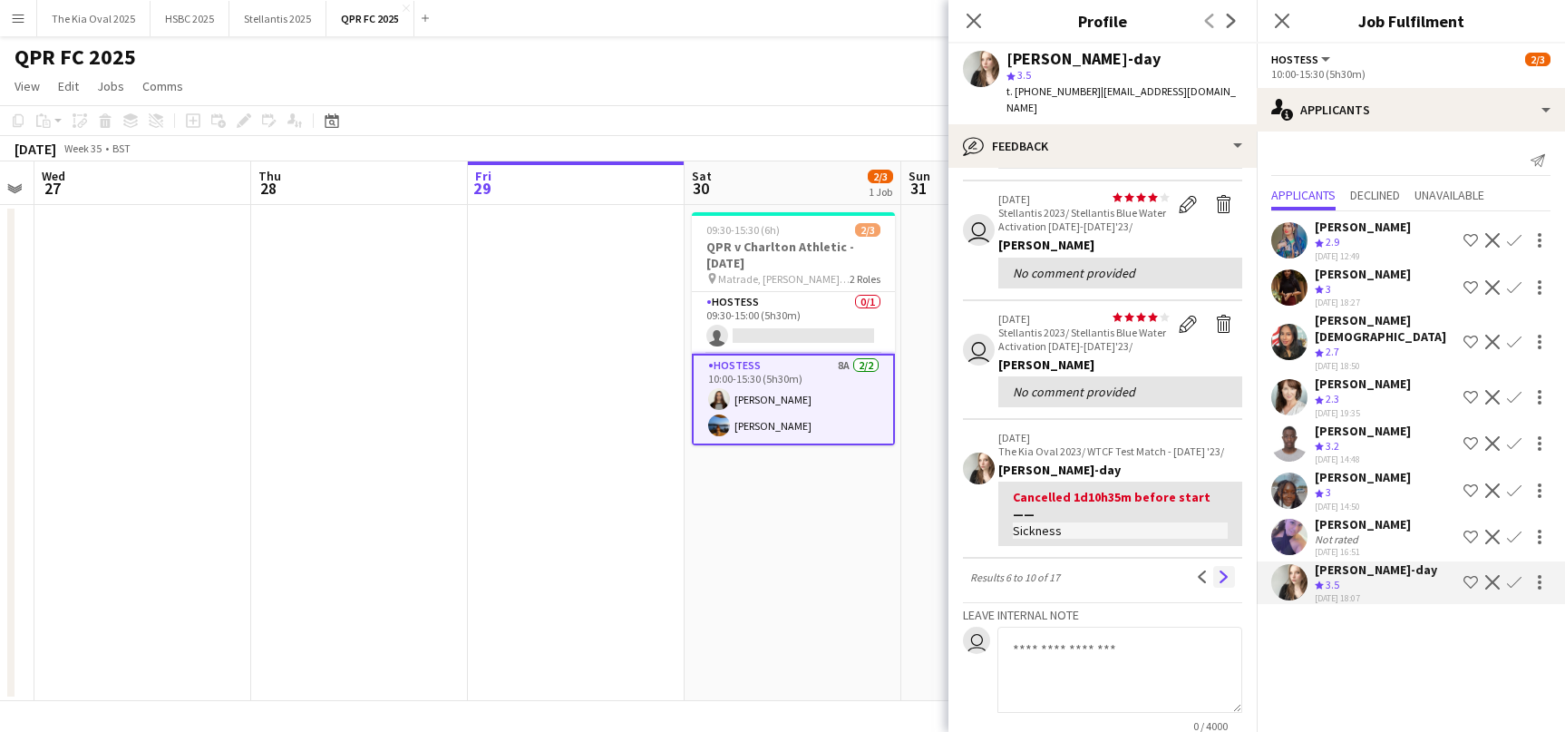
click at [1230, 566] on button "Next" at bounding box center [1224, 577] width 22 height 22
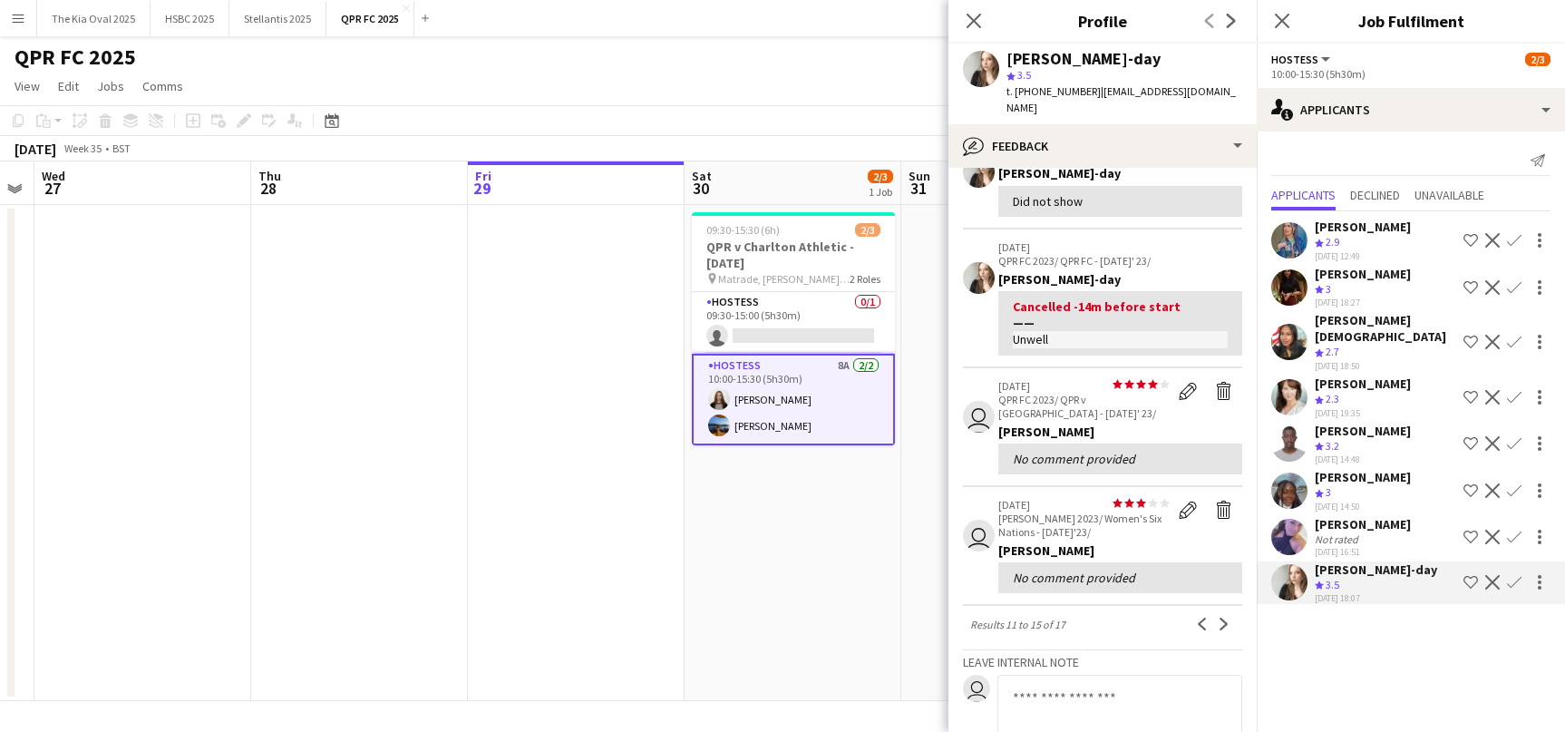
scroll to position [267, 0]
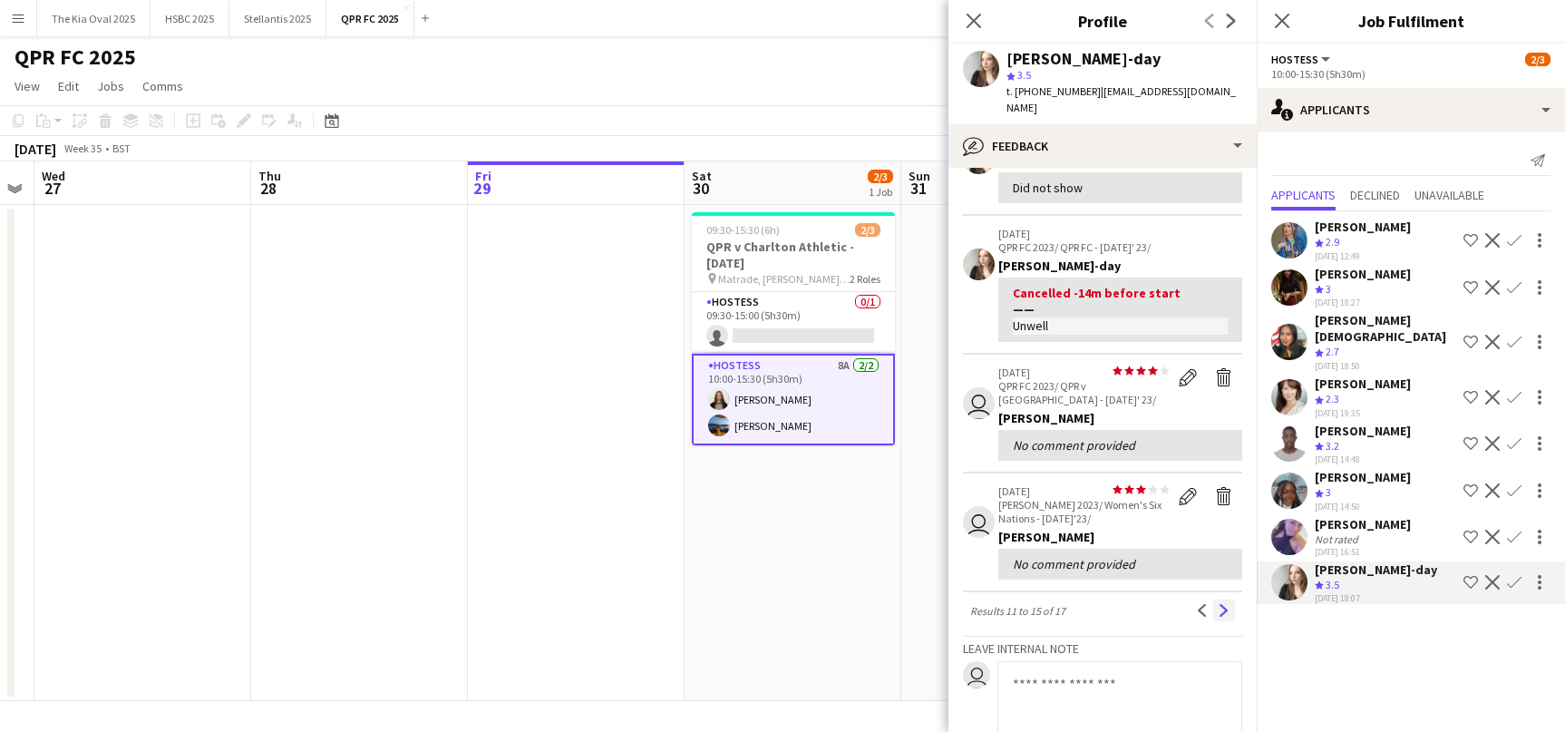
click at [1225, 604] on app-icon "Next" at bounding box center [1224, 610] width 13 height 13
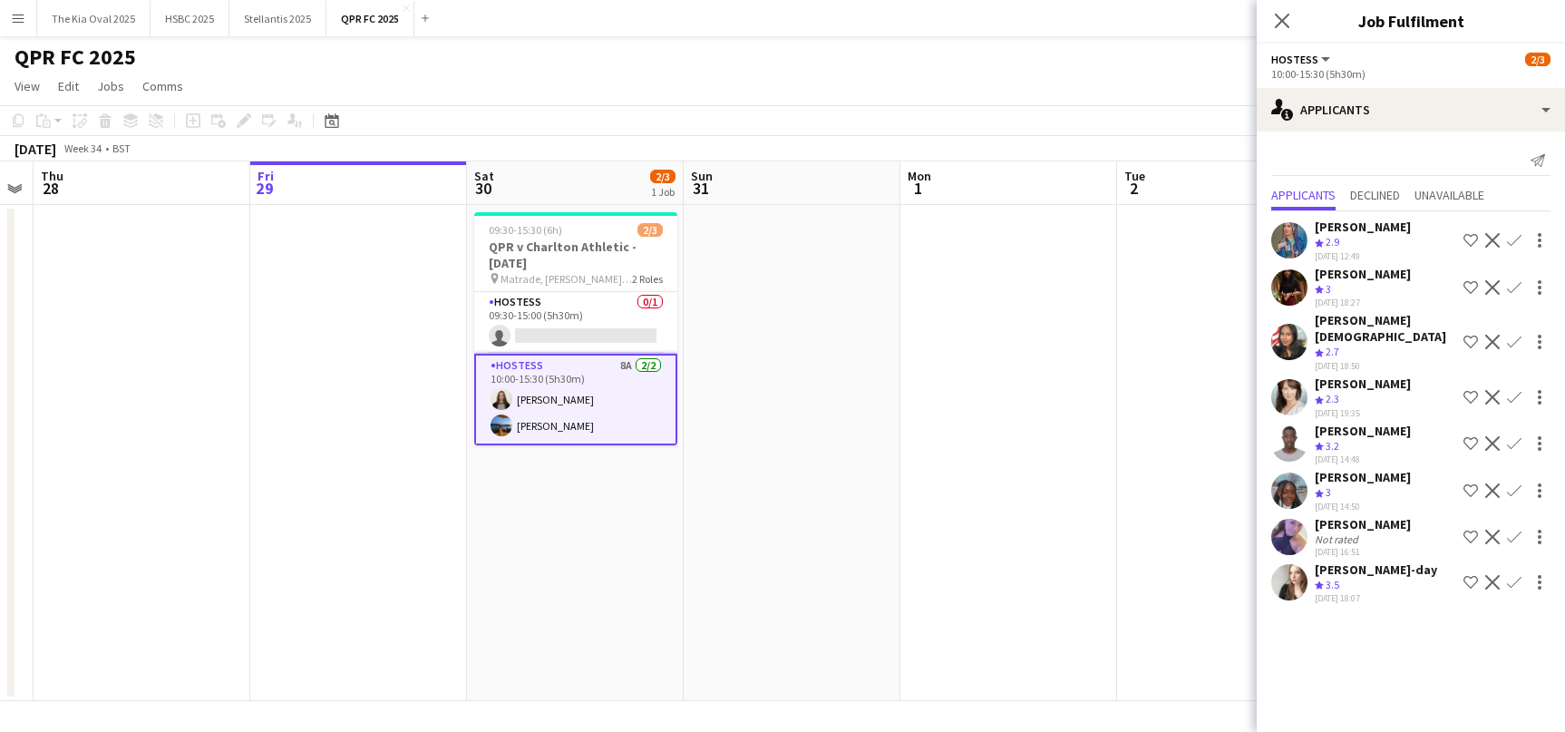
scroll to position [0, 628]
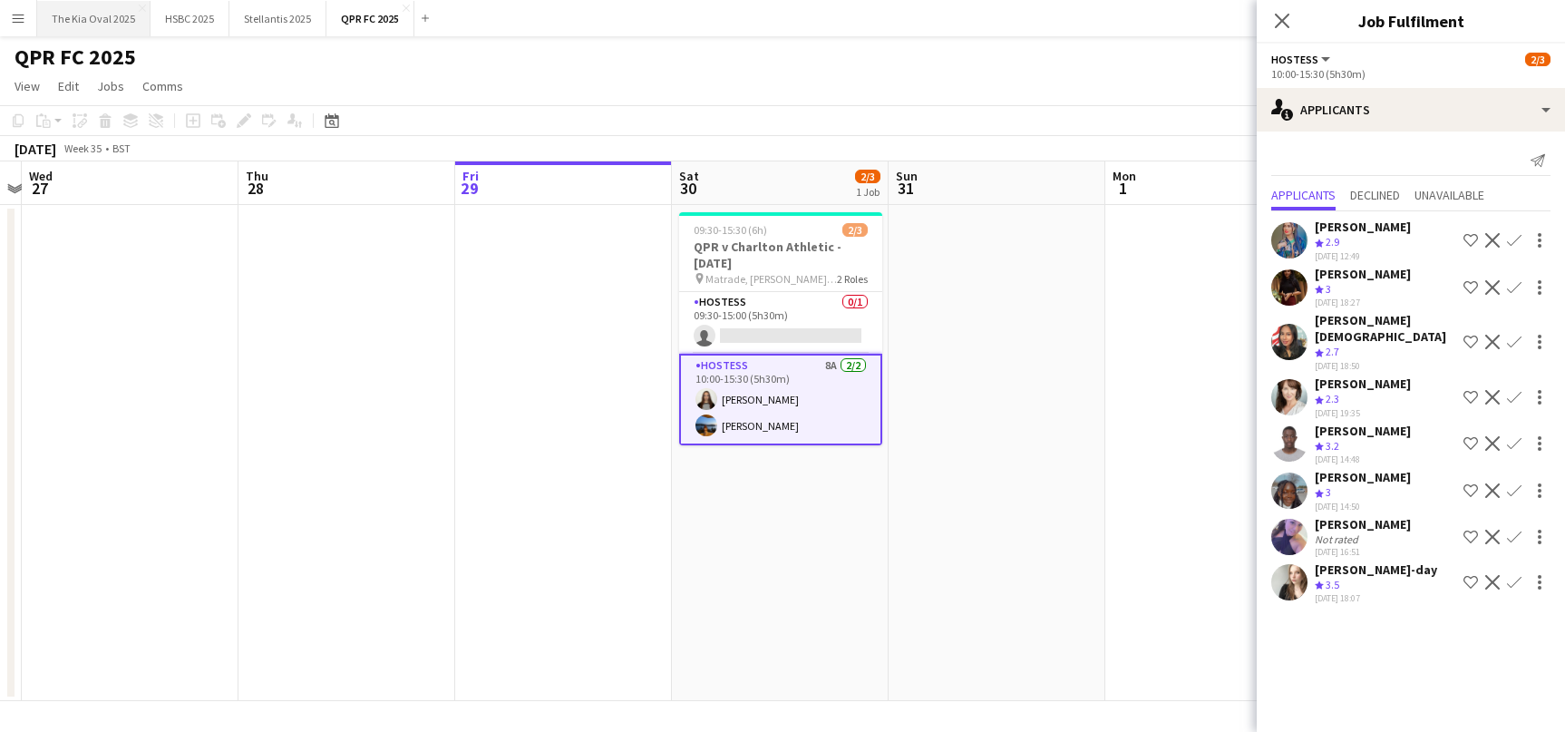
click at [92, 27] on button "The Kia Oval 2025 Close" at bounding box center [93, 18] width 113 height 35
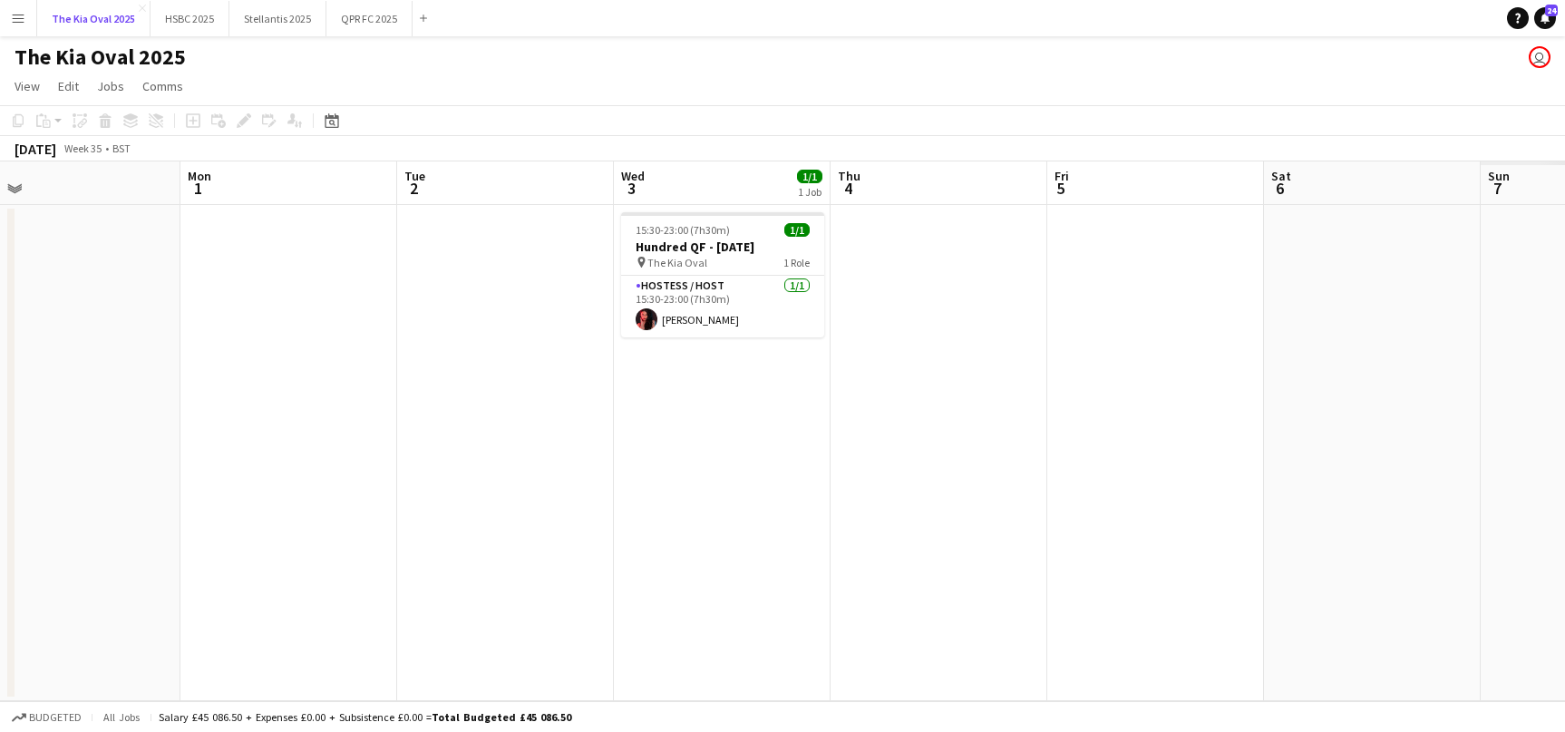
scroll to position [0, 502]
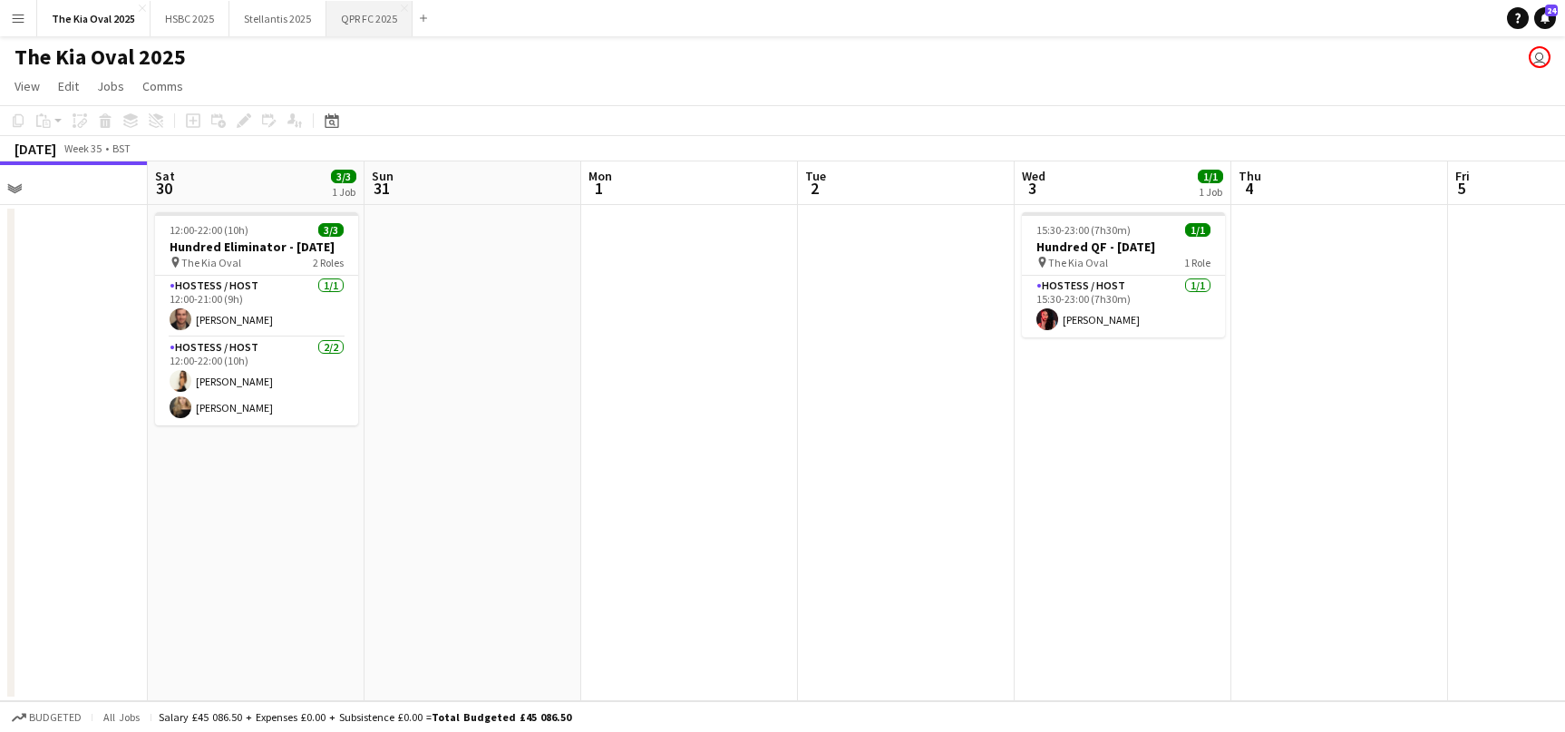
click at [354, 12] on button "QPR FC 2025 Close" at bounding box center [369, 18] width 86 height 35
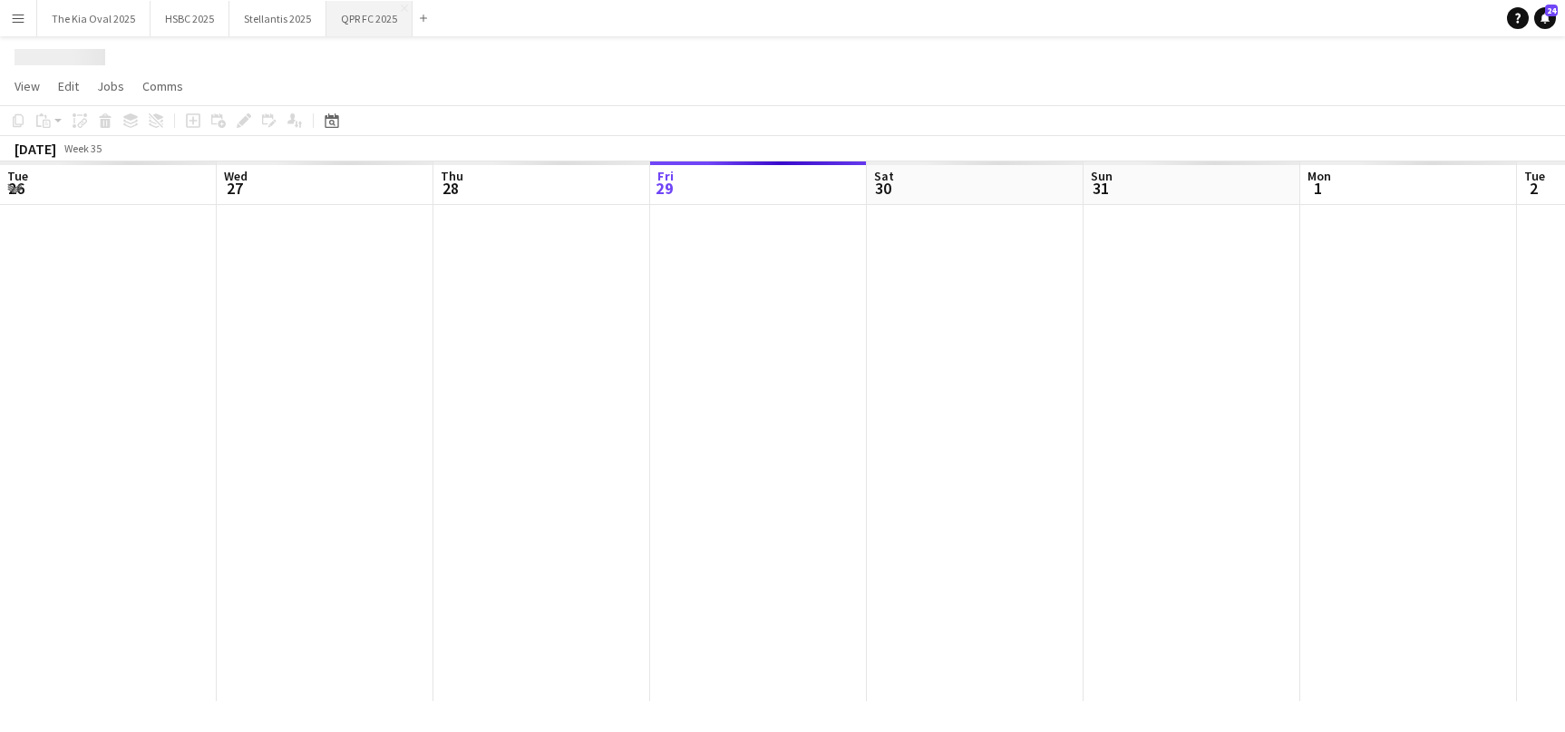
scroll to position [0, 433]
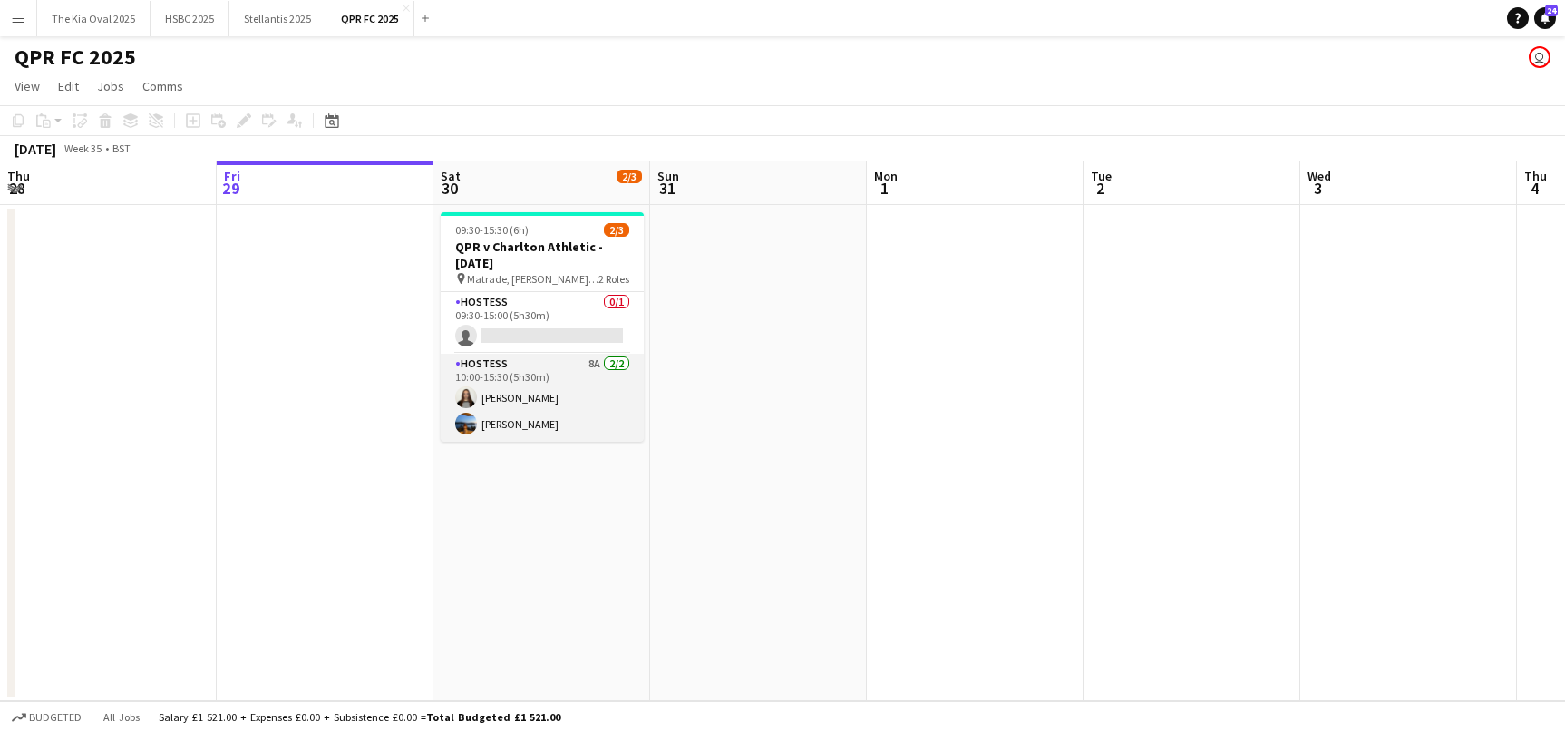
click at [583, 376] on app-card-role "Hostess 8A [DATE] 10:00-15:30 (5h30m) [PERSON_NAME]" at bounding box center [542, 398] width 203 height 88
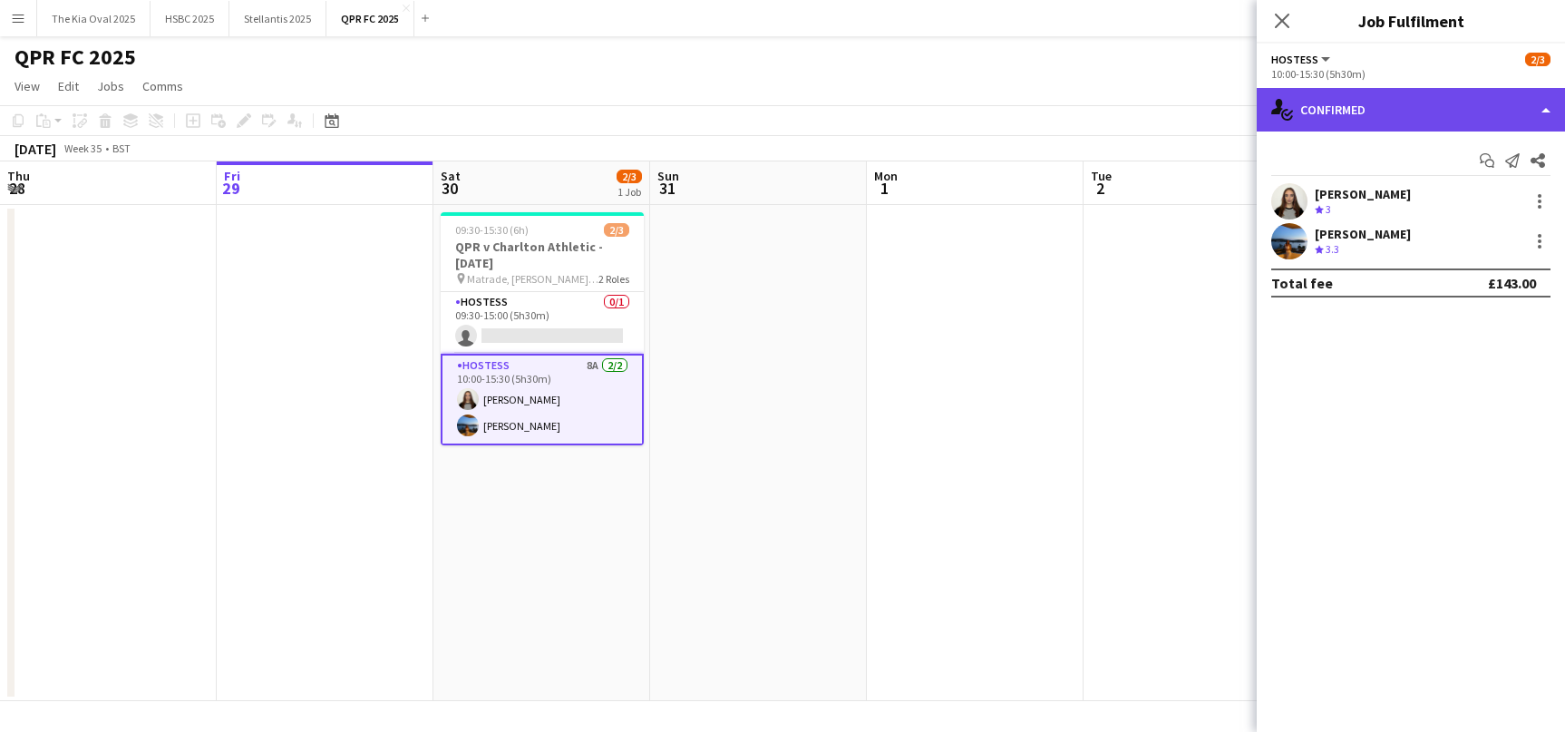
click at [1466, 107] on div "single-neutral-actions-check-2 Confirmed" at bounding box center [1411, 110] width 308 height 44
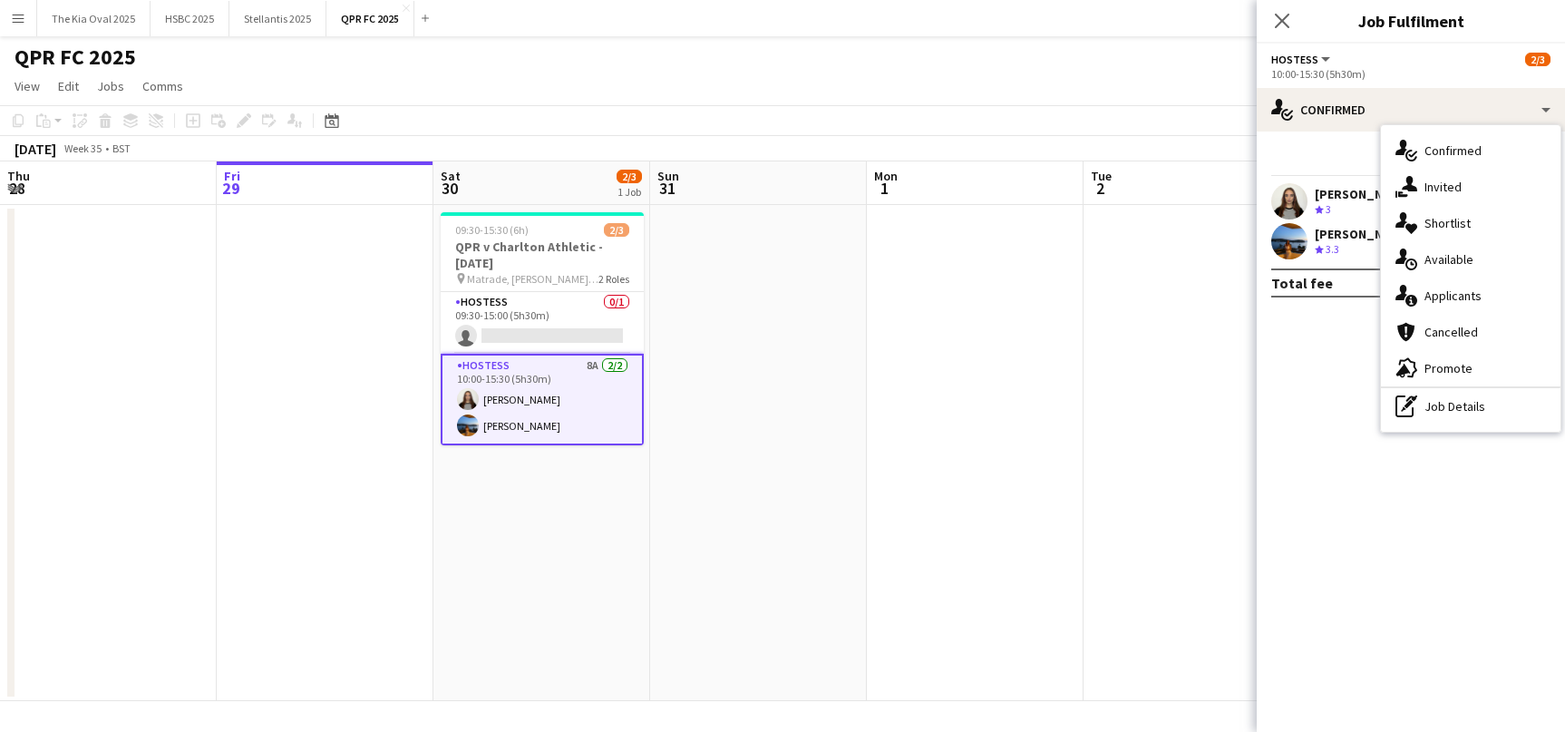
click at [1476, 300] on div "single-neutral-actions-information Applicants" at bounding box center [1471, 295] width 180 height 36
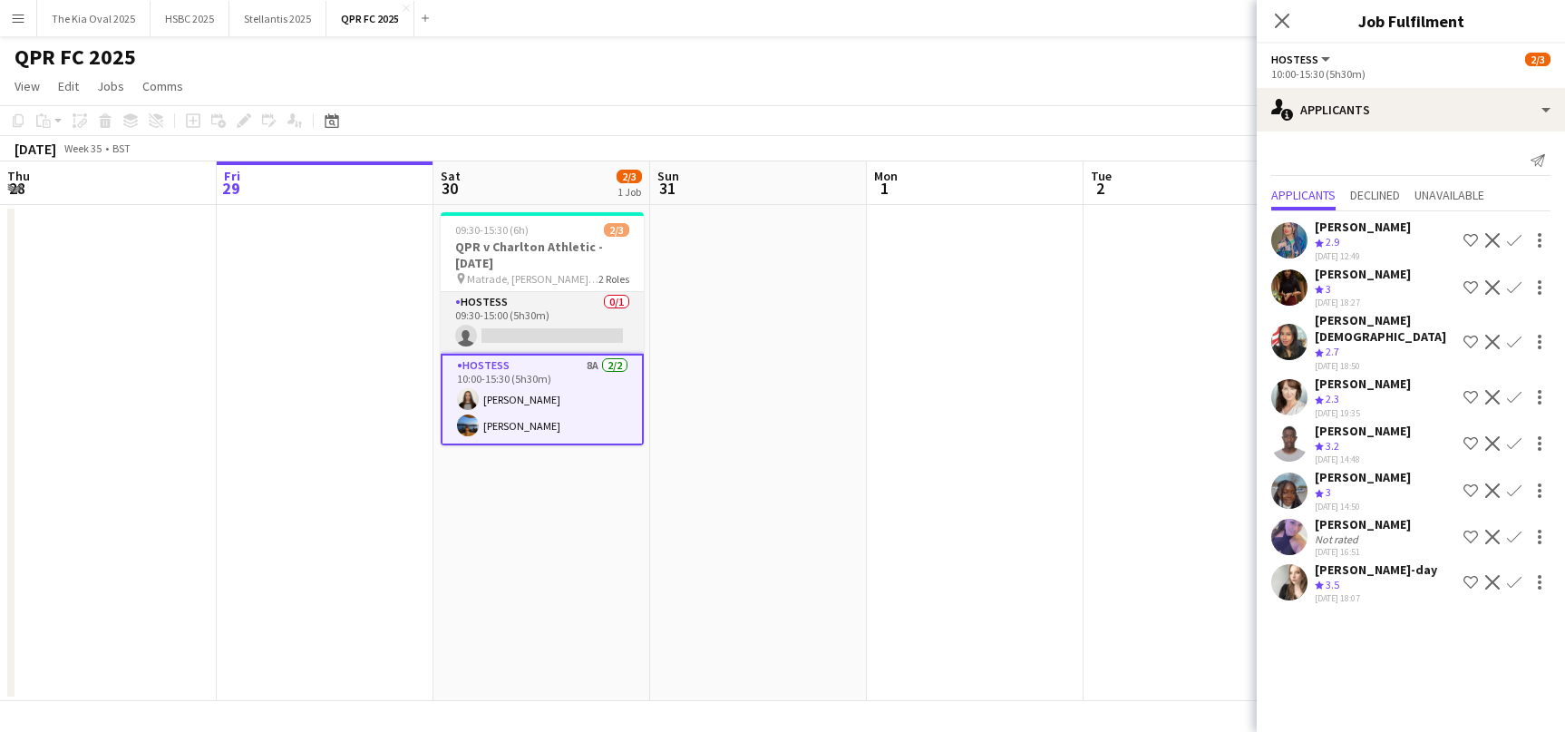
click at [545, 316] on app-card-role "Hostess 0/1 09:30-15:00 (5h30m) single-neutral-actions" at bounding box center [542, 323] width 203 height 62
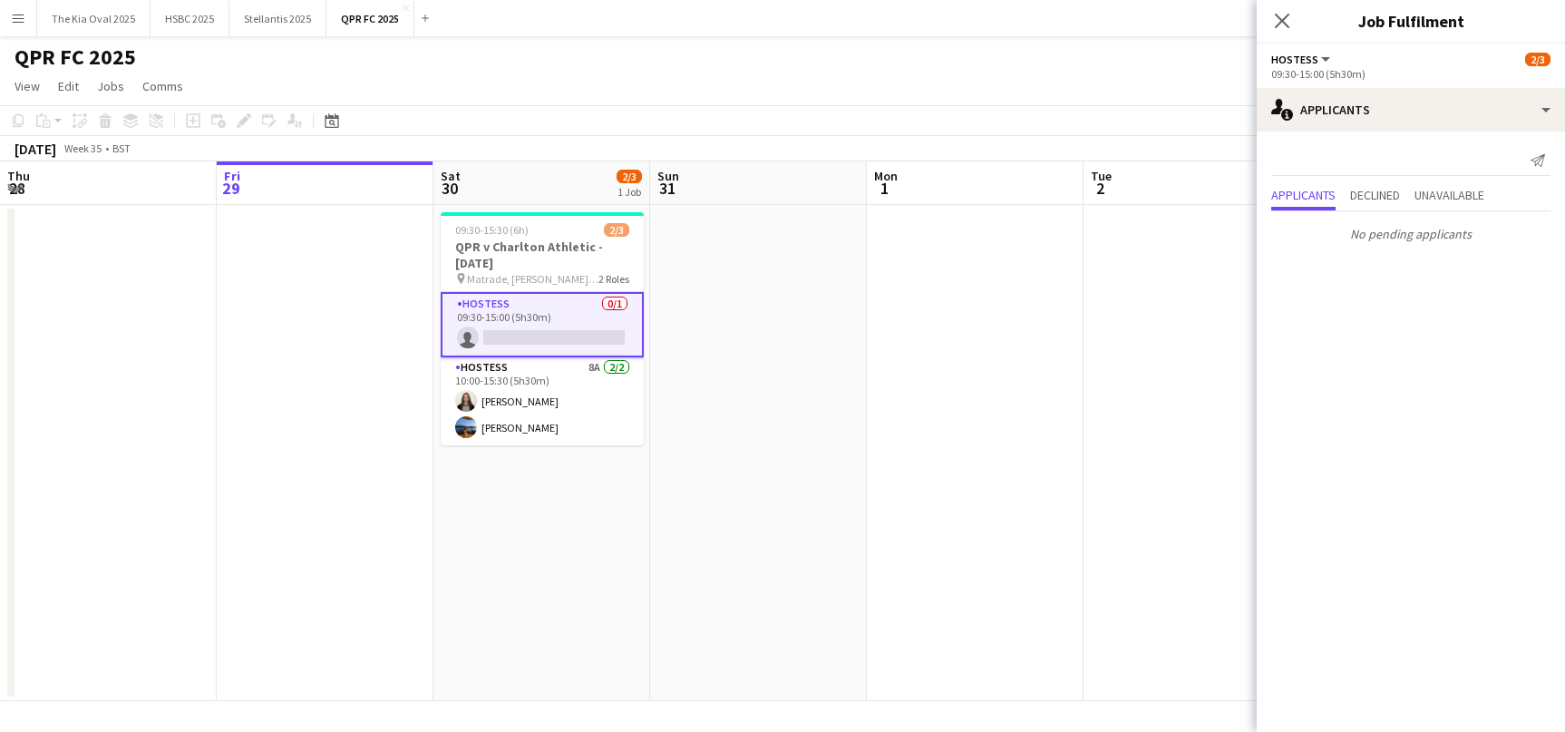
click at [579, 303] on app-card-role "Hostess 0/1 09:30-15:00 (5h30m) single-neutral-actions" at bounding box center [542, 324] width 203 height 65
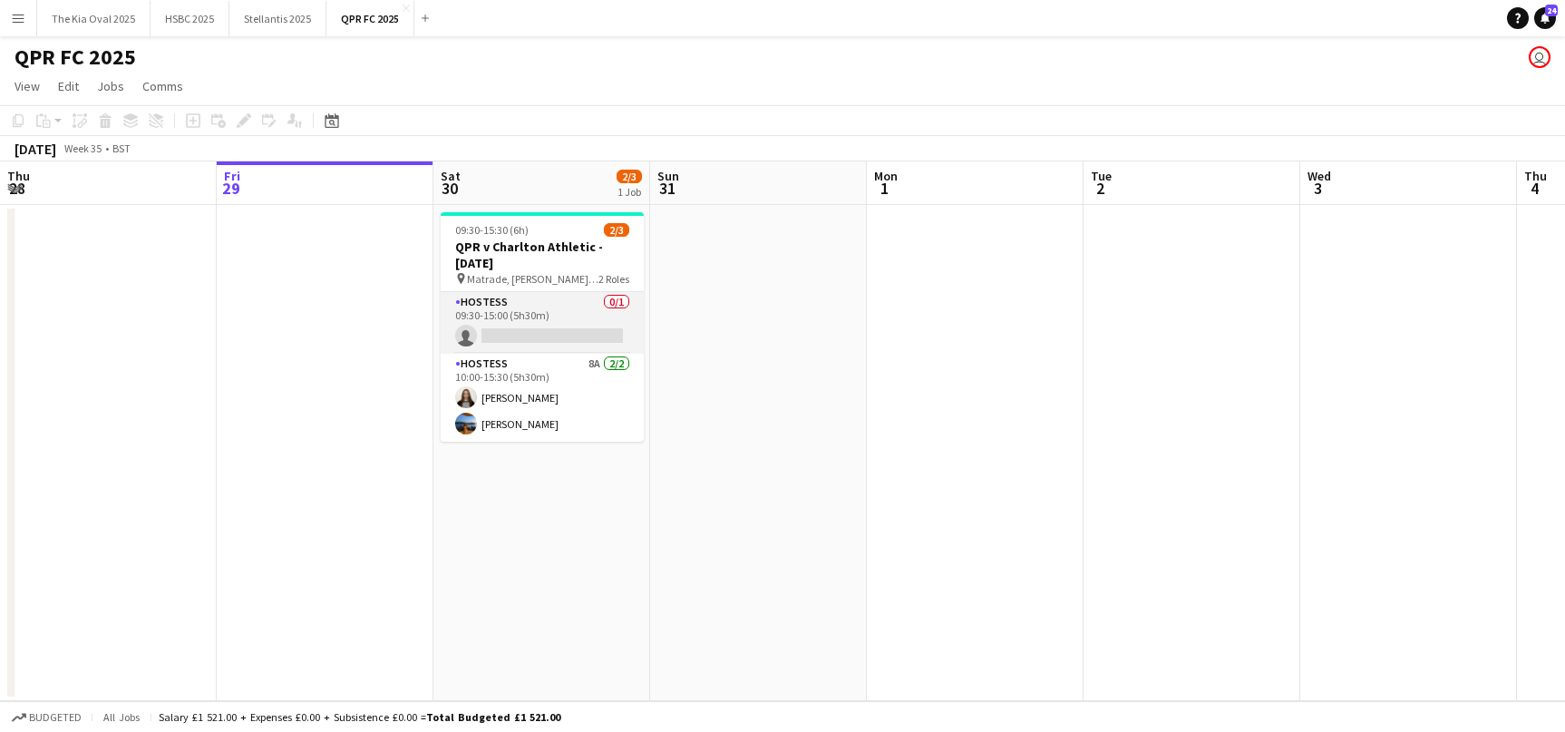
scroll to position [0, 434]
click at [579, 303] on app-card-role "Hostess 0/1 09:30-15:00 (5h30m) single-neutral-actions" at bounding box center [541, 323] width 203 height 62
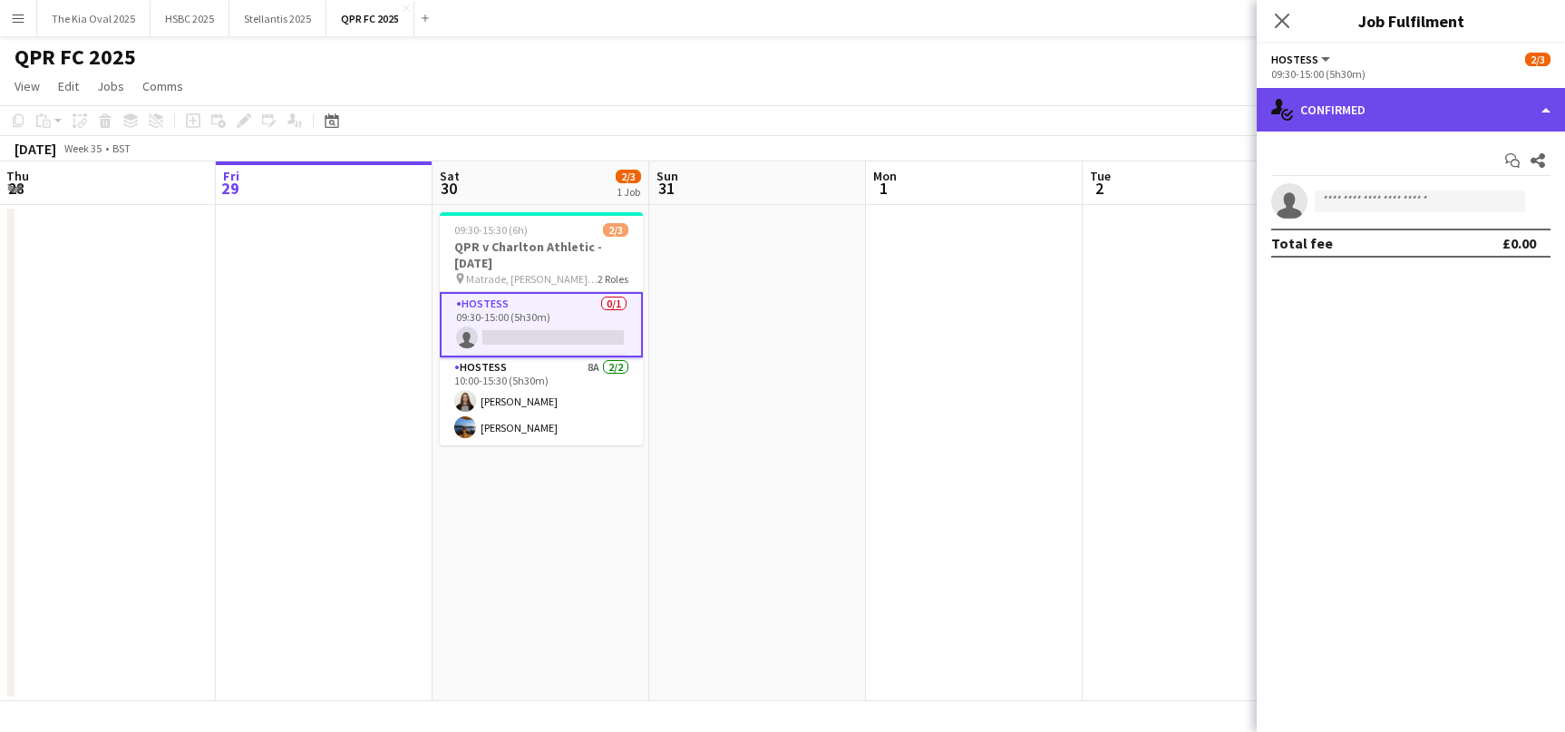
click at [1418, 121] on div "single-neutral-actions-check-2 Confirmed" at bounding box center [1411, 110] width 308 height 44
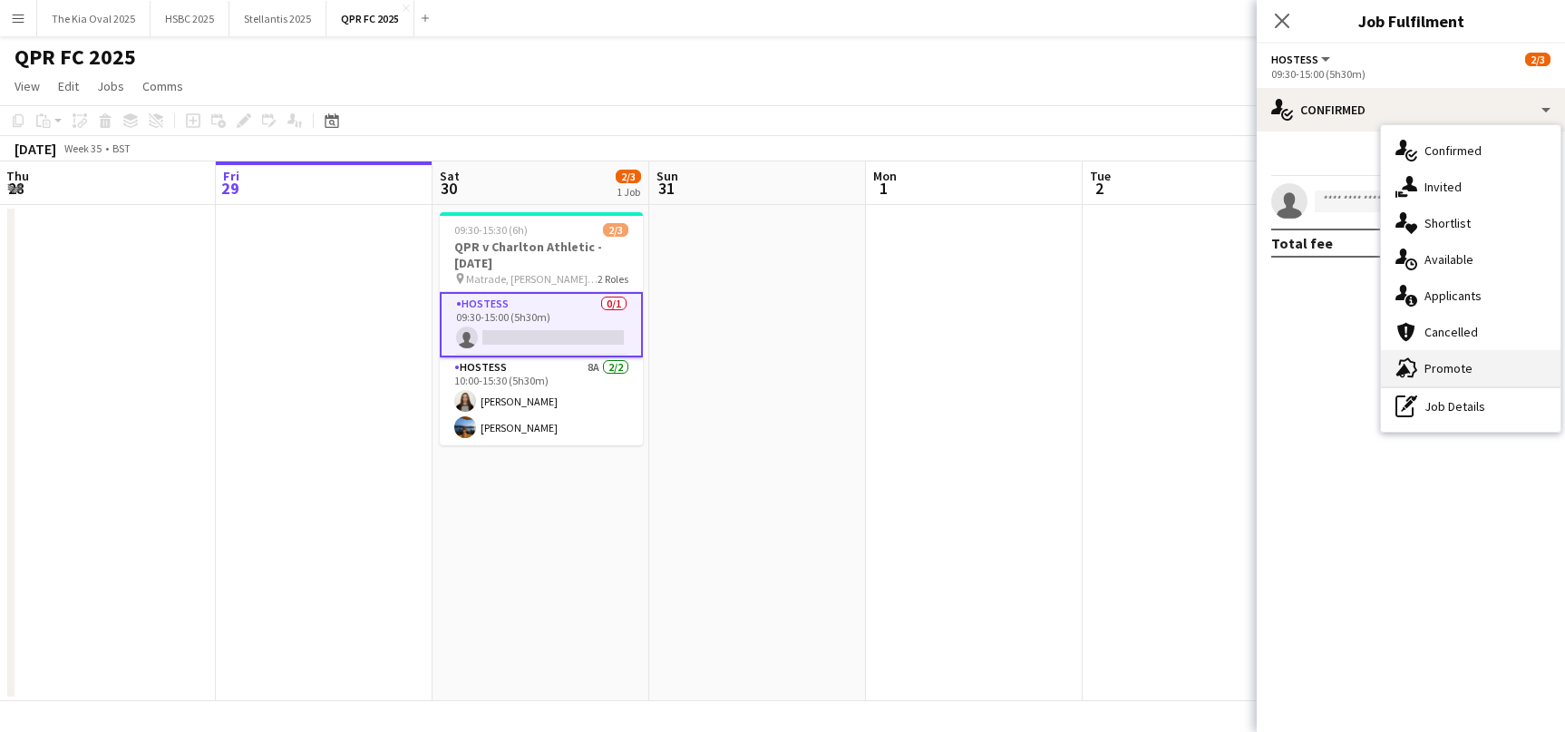
click at [1482, 362] on div "advertising-megaphone Promote" at bounding box center [1471, 368] width 180 height 36
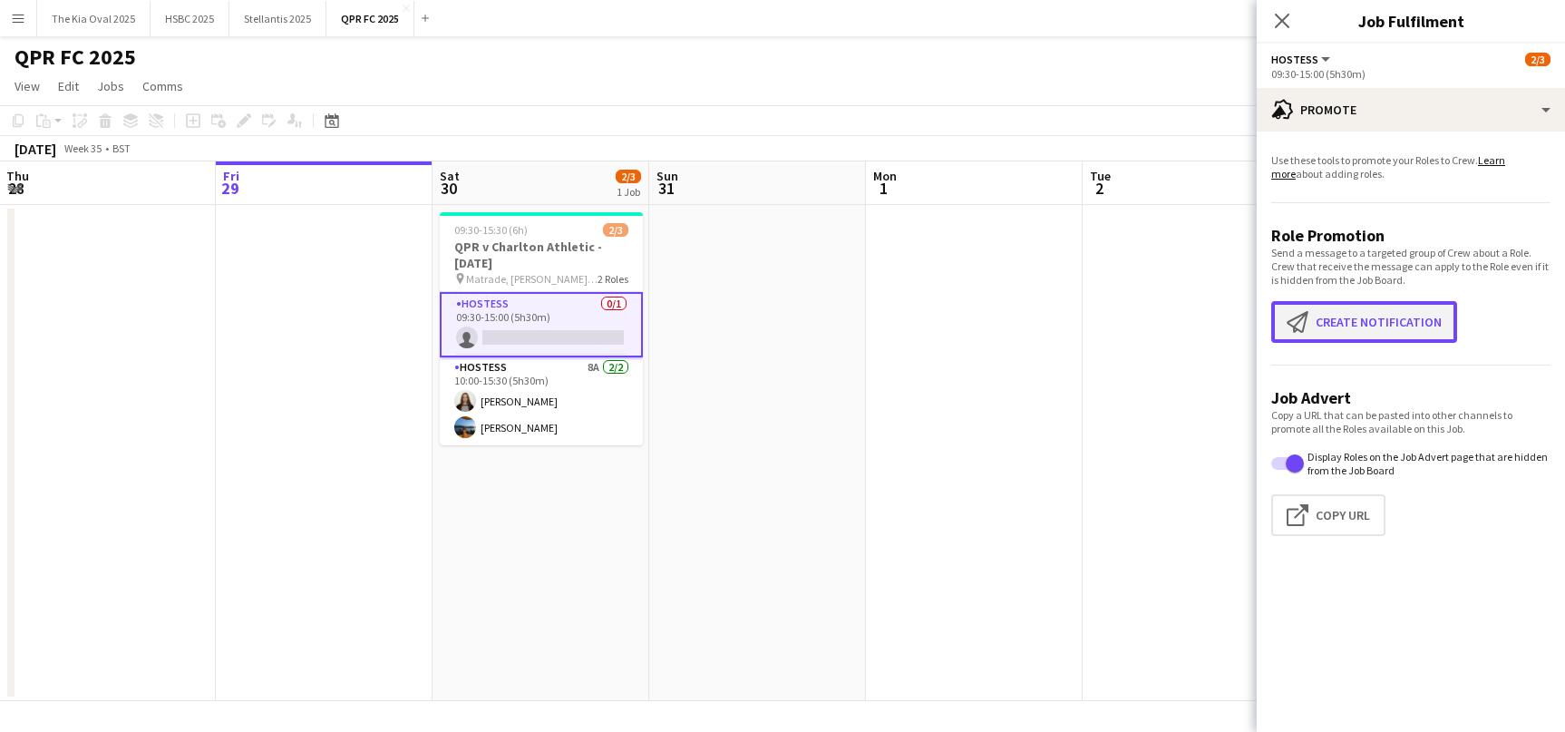
click at [1397, 326] on button "Create notification Create notification" at bounding box center [1364, 322] width 186 height 42
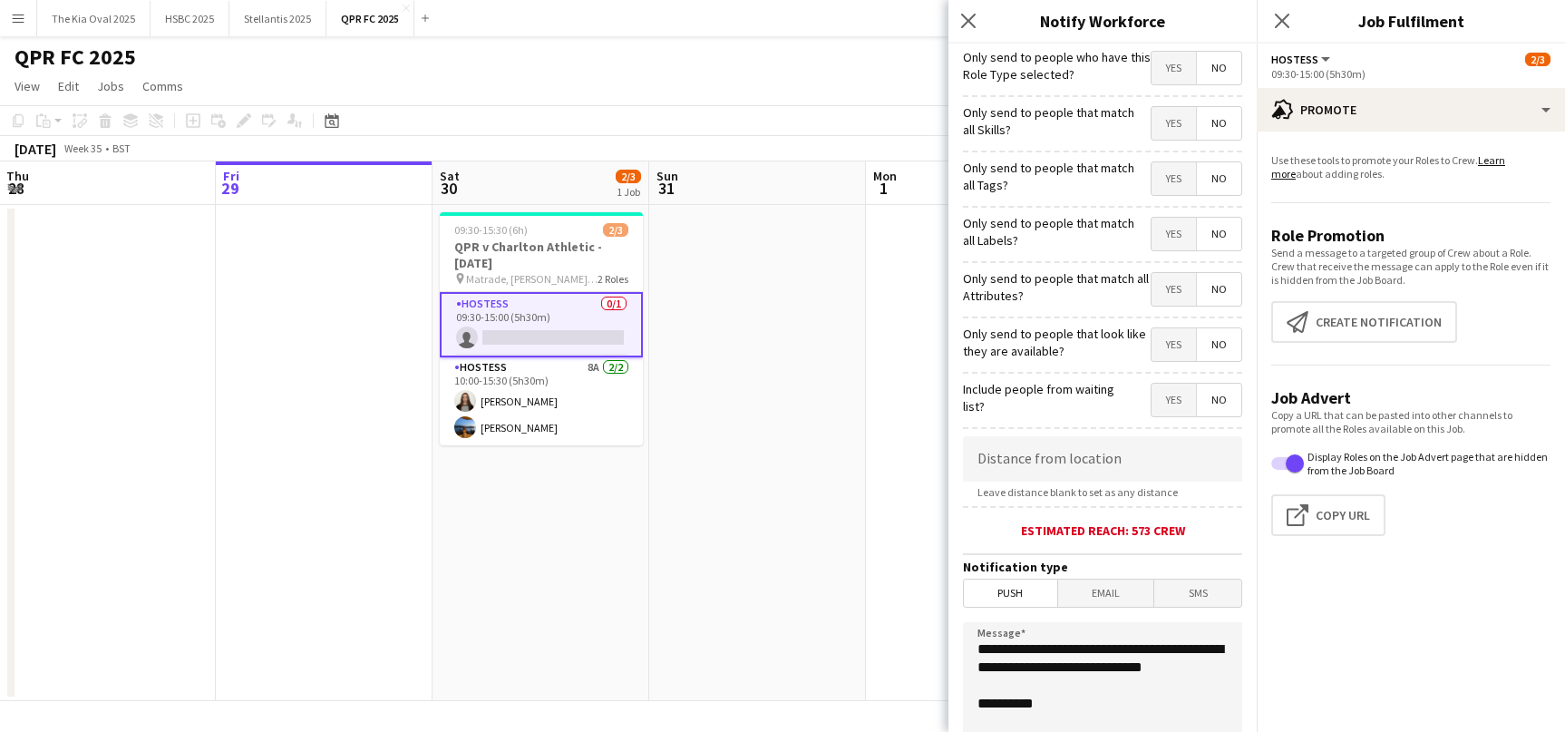
click at [1172, 350] on span "Yes" at bounding box center [1174, 344] width 44 height 33
click at [1175, 64] on span "Yes" at bounding box center [1174, 68] width 44 height 33
click at [1113, 598] on span "Email" at bounding box center [1106, 592] width 96 height 27
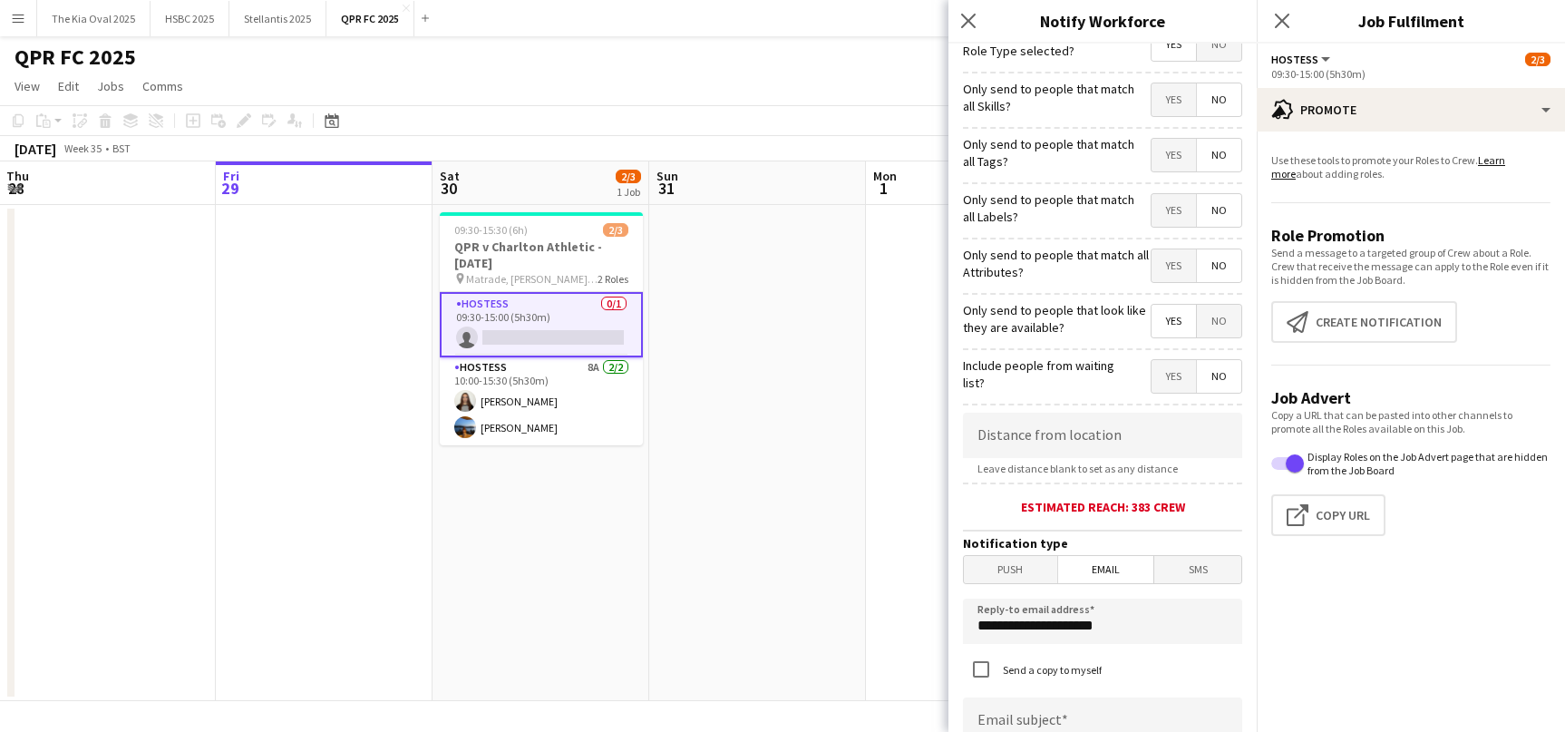
scroll to position [31, 0]
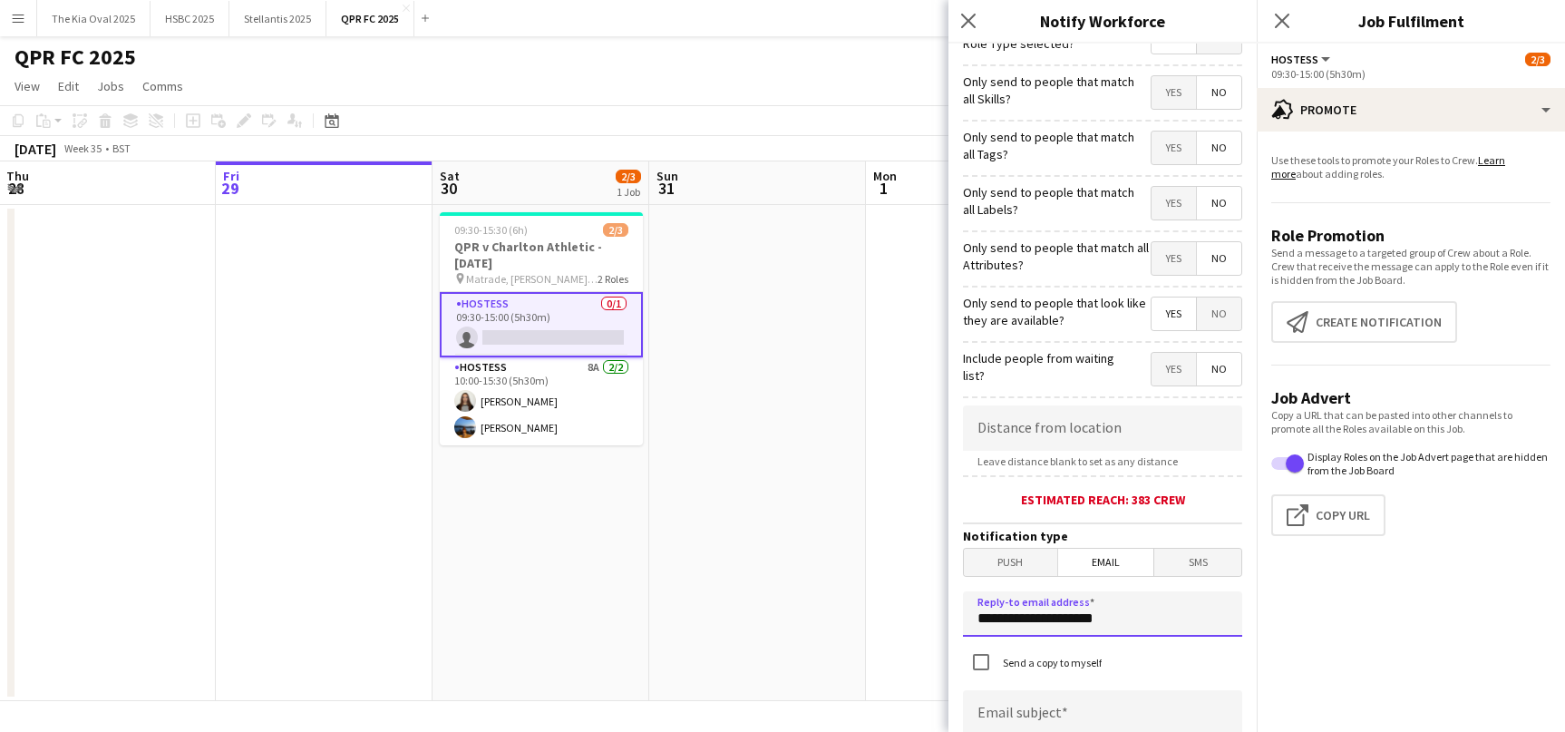
drag, startPoint x: 1084, startPoint y: 630, endPoint x: 814, endPoint y: 630, distance: 270.2
click at [803, 632] on body "Menu Boards Boards Boards All jobs Status Workforce Workforce My Workforce Recr…" at bounding box center [782, 366] width 1565 height 732
drag, startPoint x: 1122, startPoint y: 625, endPoint x: 914, endPoint y: 627, distance: 207.7
click at [915, 627] on body "Menu Boards Boards Boards All jobs Status Workforce Workforce My Workforce Recr…" at bounding box center [782, 366] width 1565 height 732
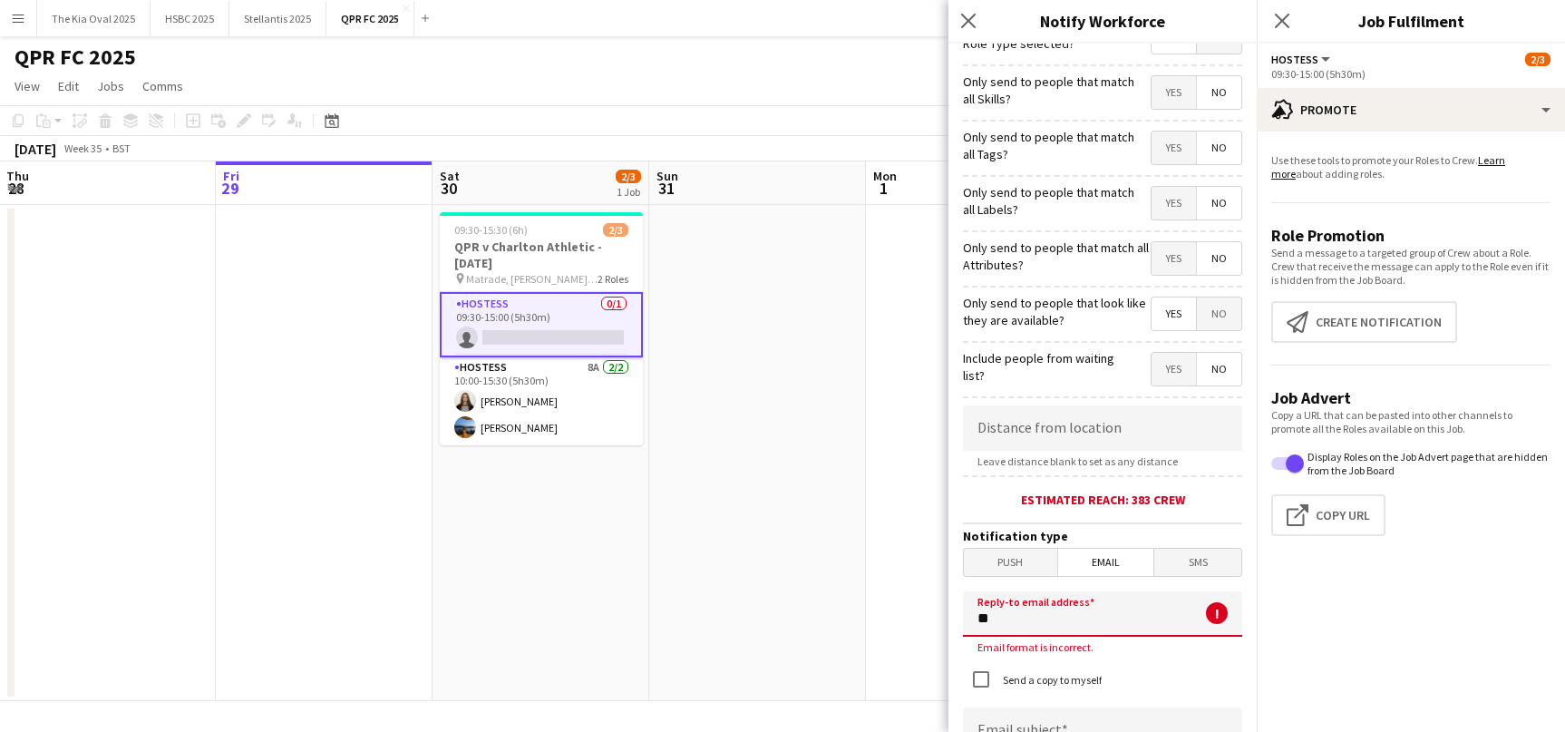
type input "**********"
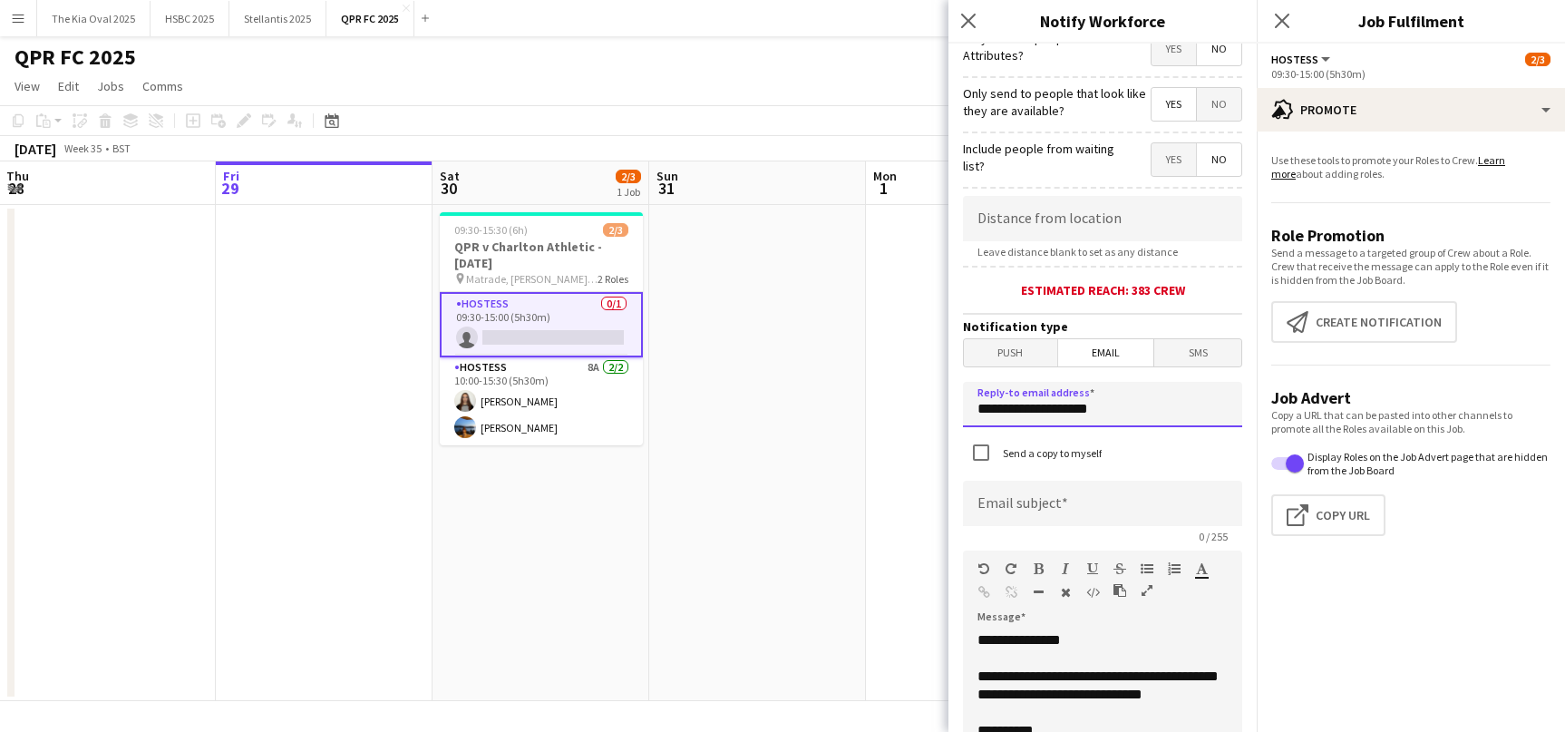
scroll to position [243, 0]
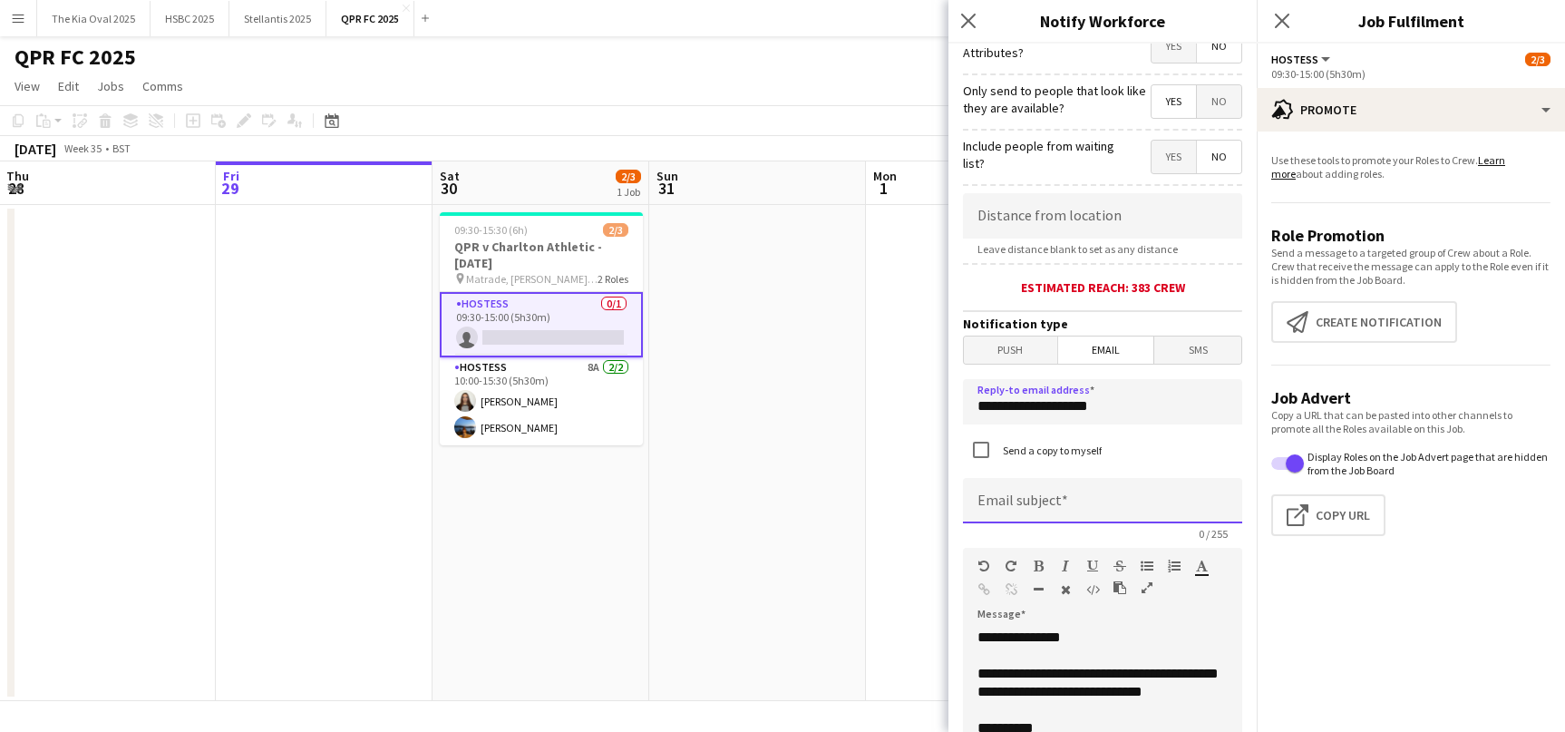
click at [1031, 500] on input at bounding box center [1102, 500] width 279 height 45
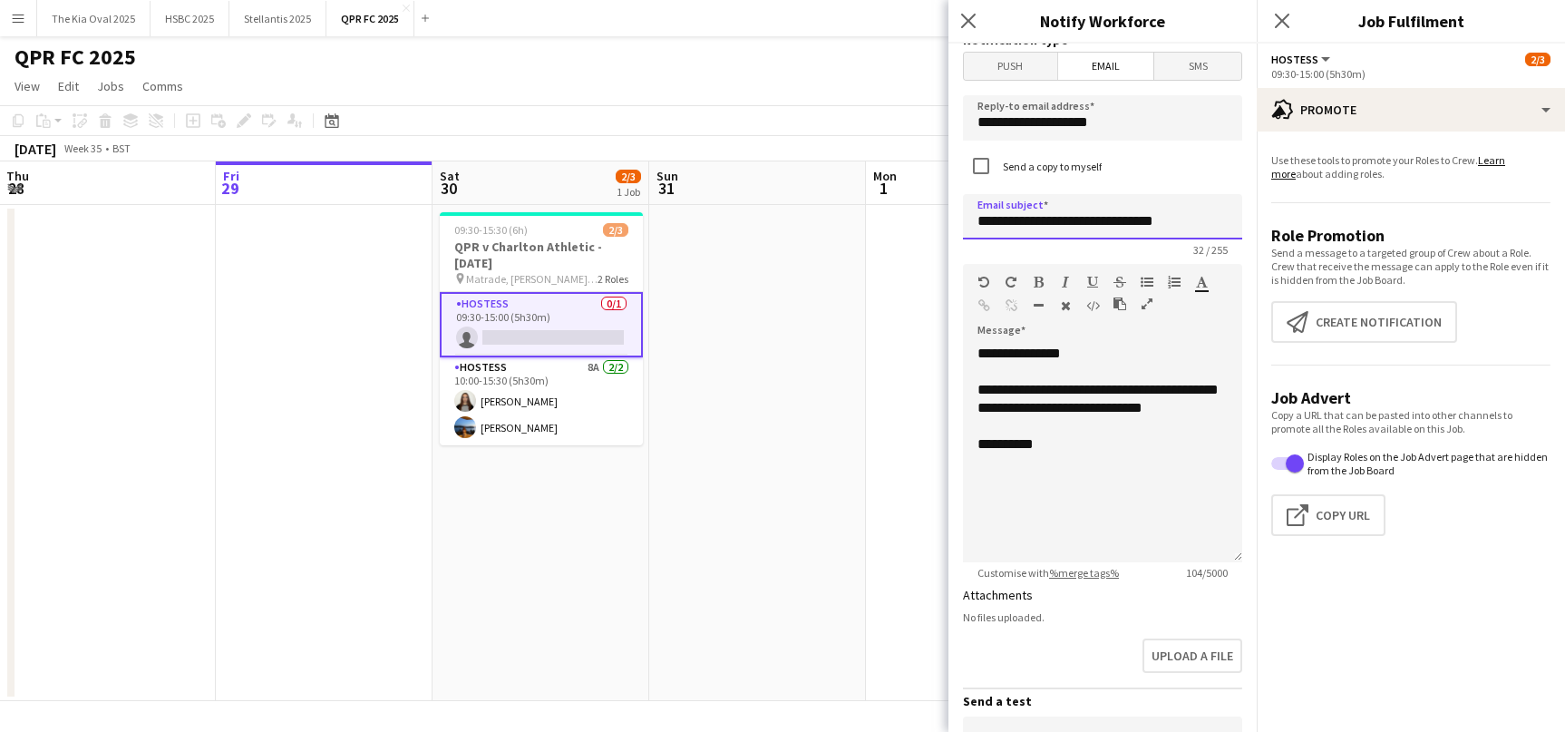
scroll to position [540, 0]
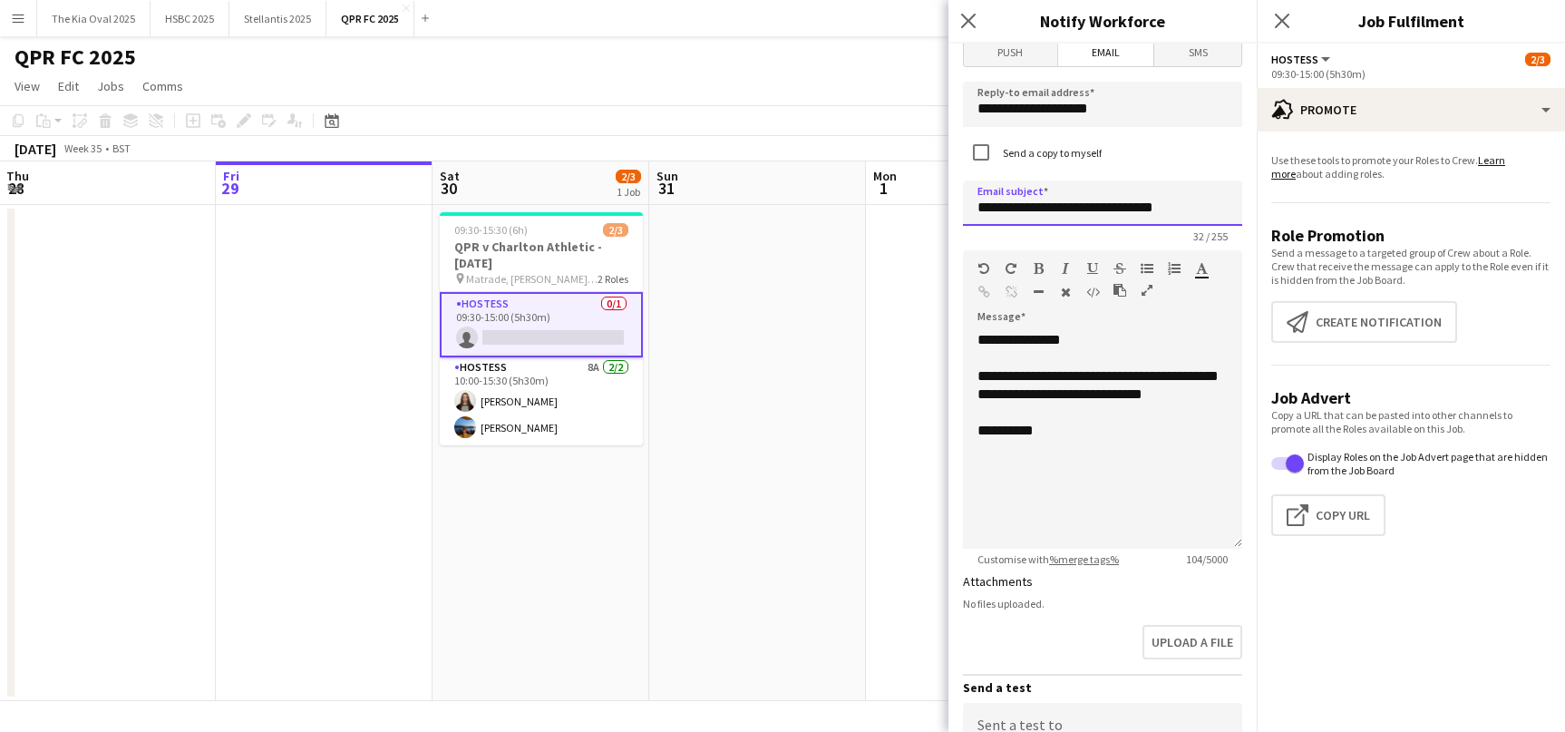
type input "**********"
click at [1109, 489] on div "**********" at bounding box center [1102, 440] width 279 height 218
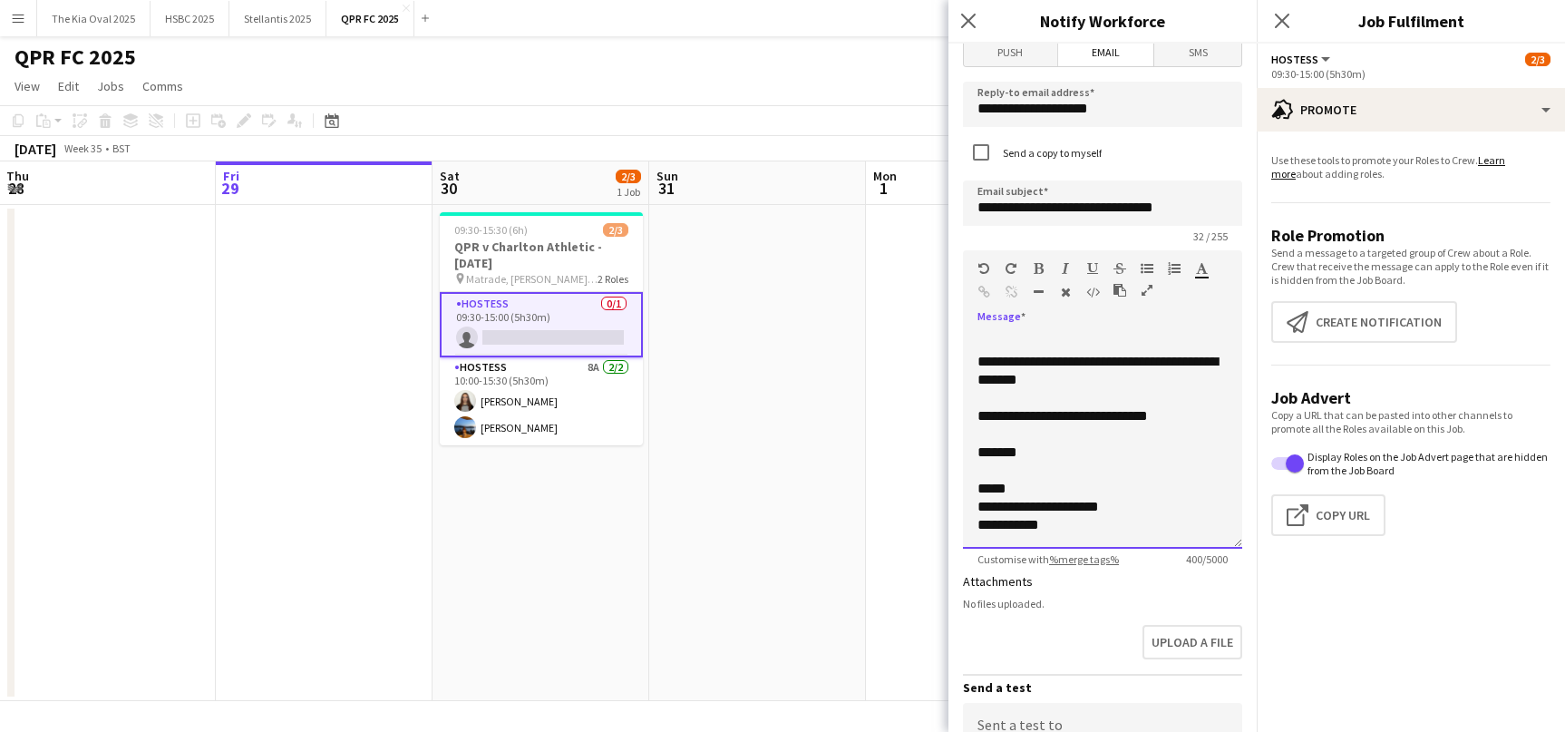
scroll to position [768, 0]
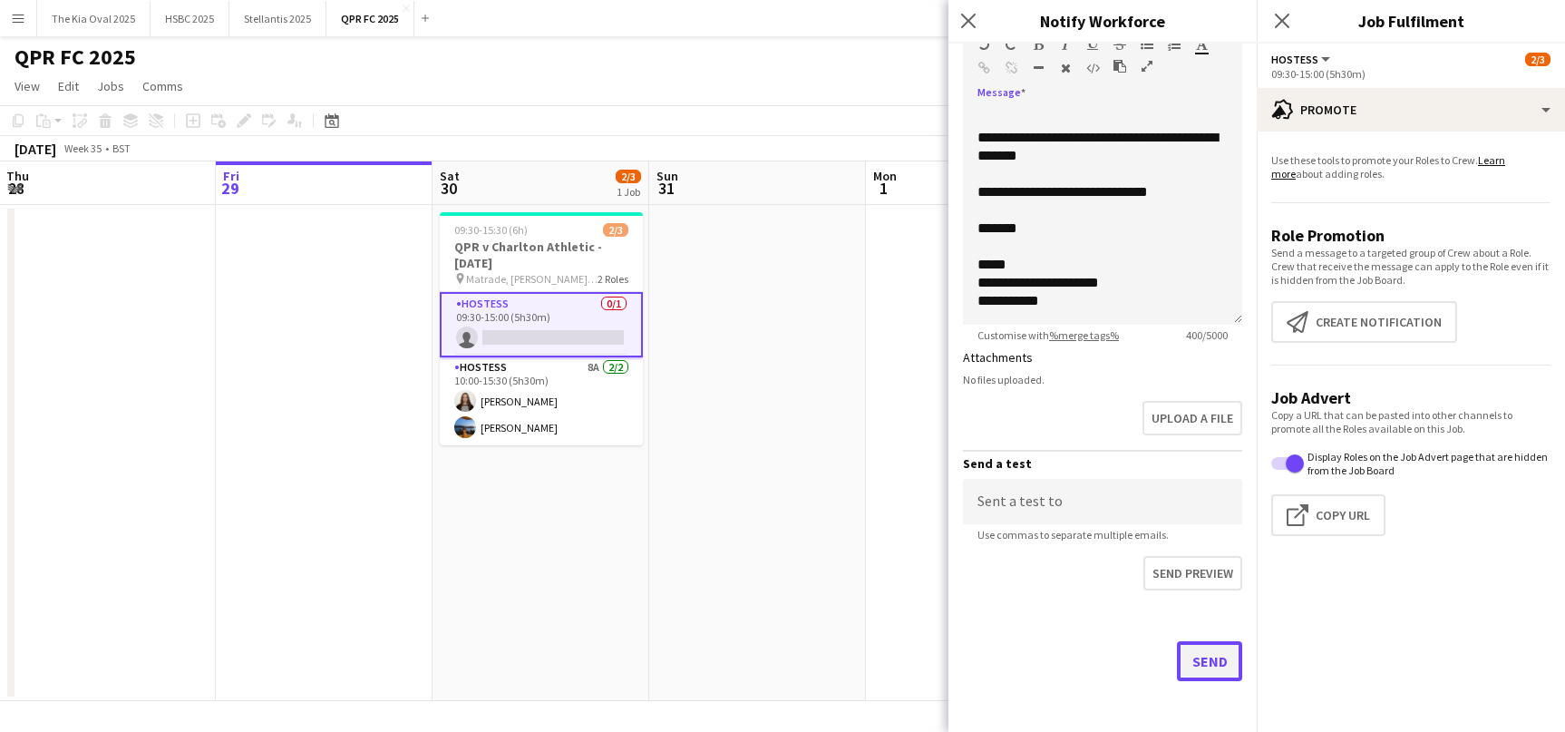
click at [1211, 653] on button "Send" at bounding box center [1209, 661] width 65 height 40
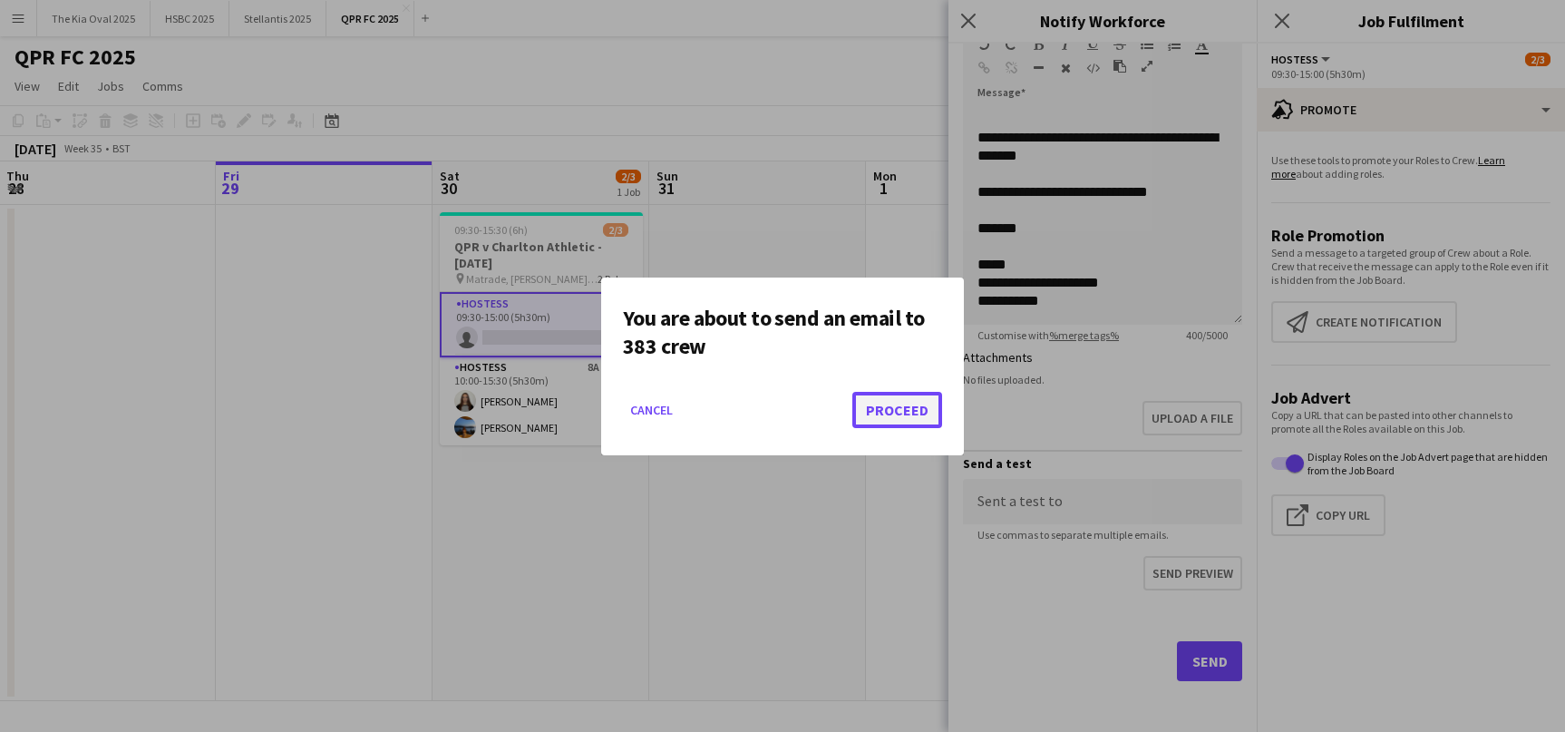
click at [908, 406] on button "Proceed" at bounding box center [897, 410] width 90 height 36
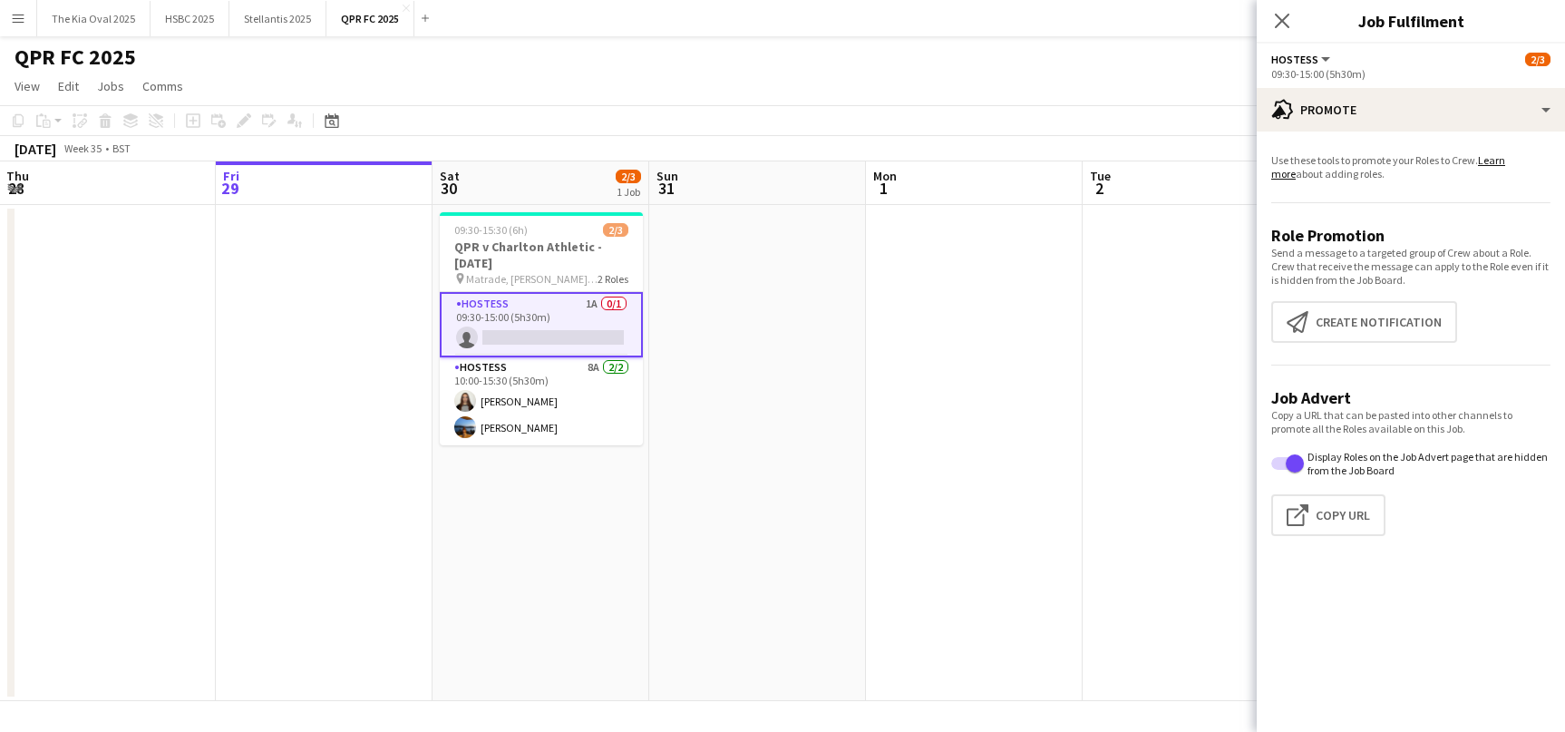
click at [562, 318] on app-card-role "Hostess 1A 0/1 09:30-15:00 (5h30m) single-neutral-actions" at bounding box center [541, 324] width 203 height 65
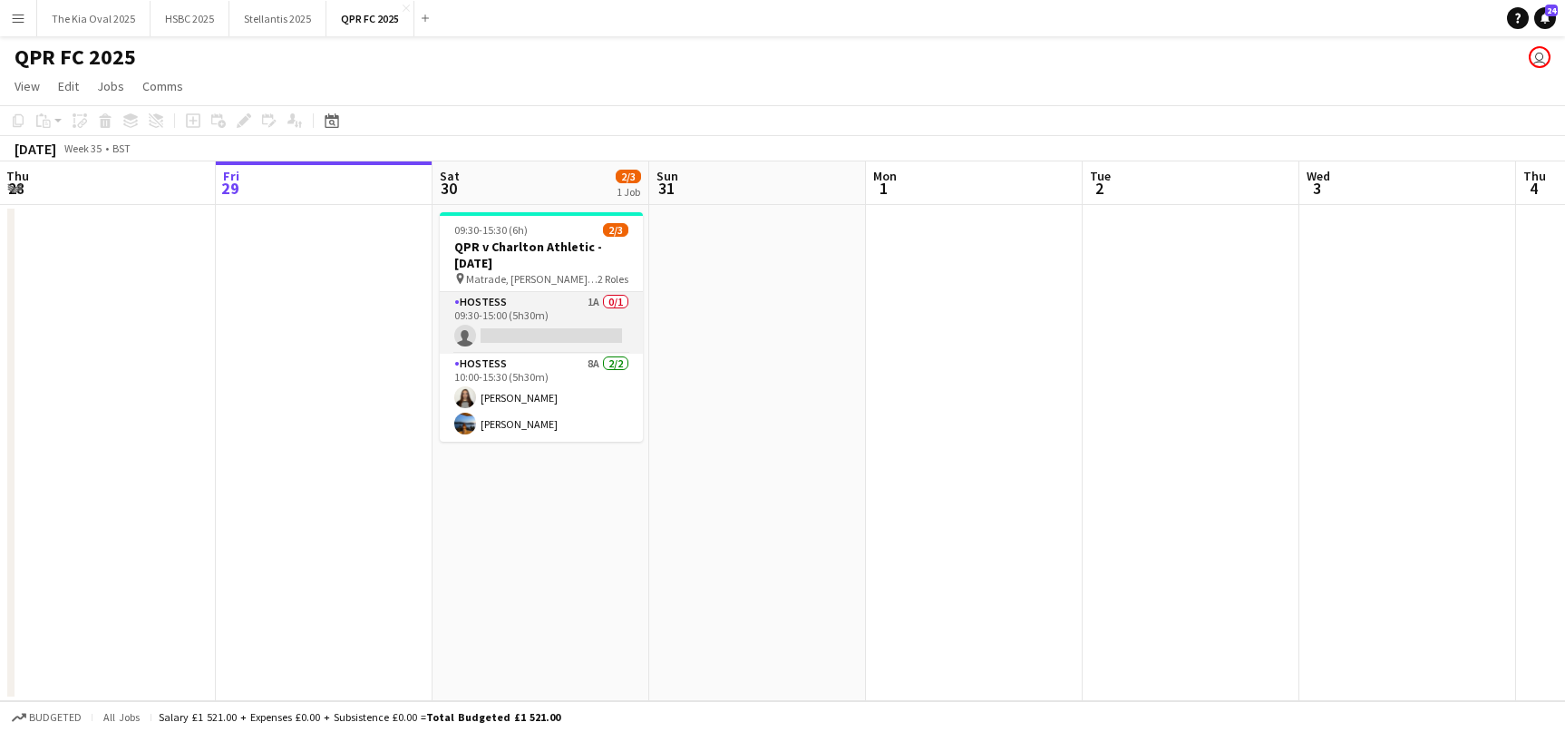
click at [567, 317] on app-card-role "Hostess 1A 0/1 09:30-15:00 (5h30m) single-neutral-actions" at bounding box center [541, 323] width 203 height 62
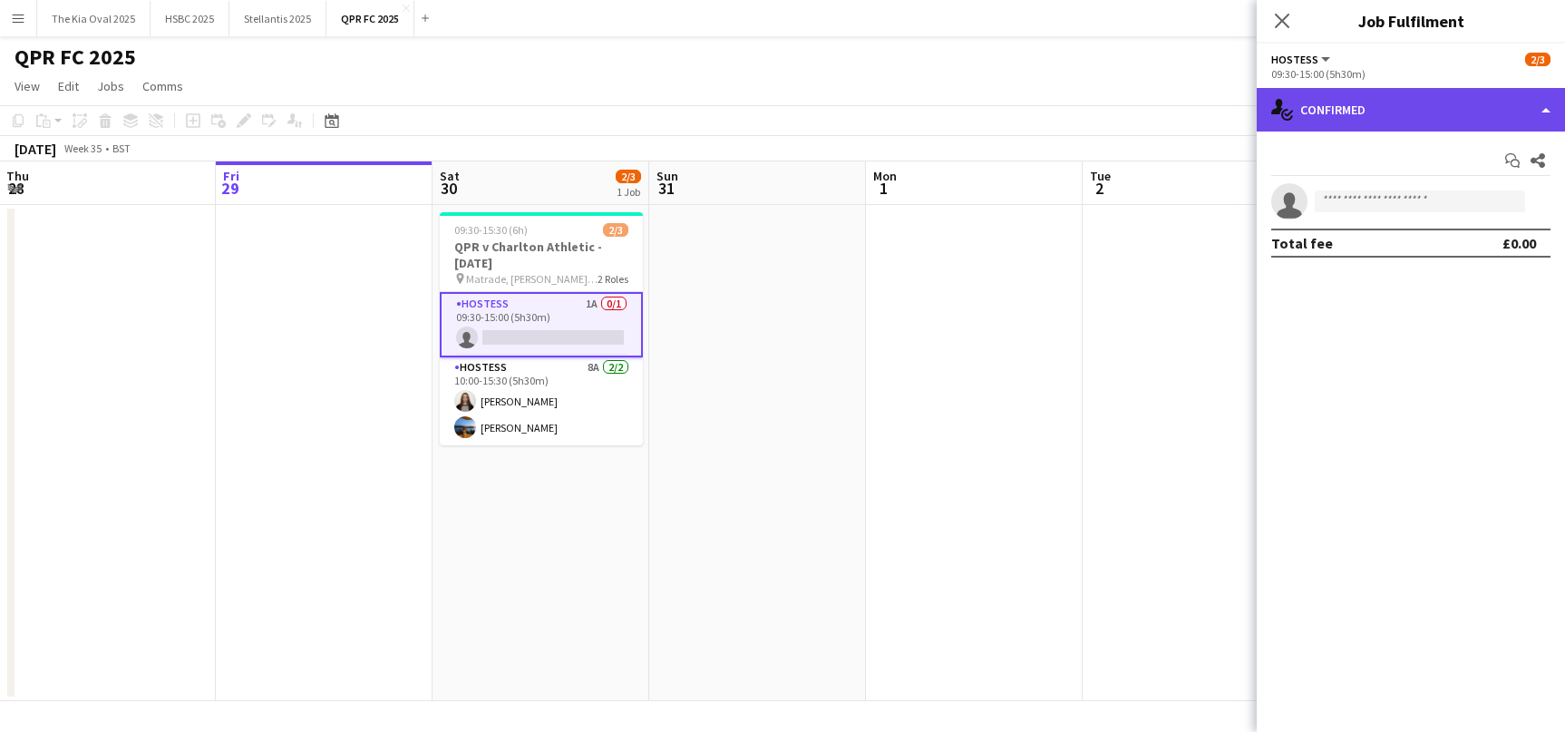
click at [1350, 107] on div "single-neutral-actions-check-2 Confirmed" at bounding box center [1411, 110] width 308 height 44
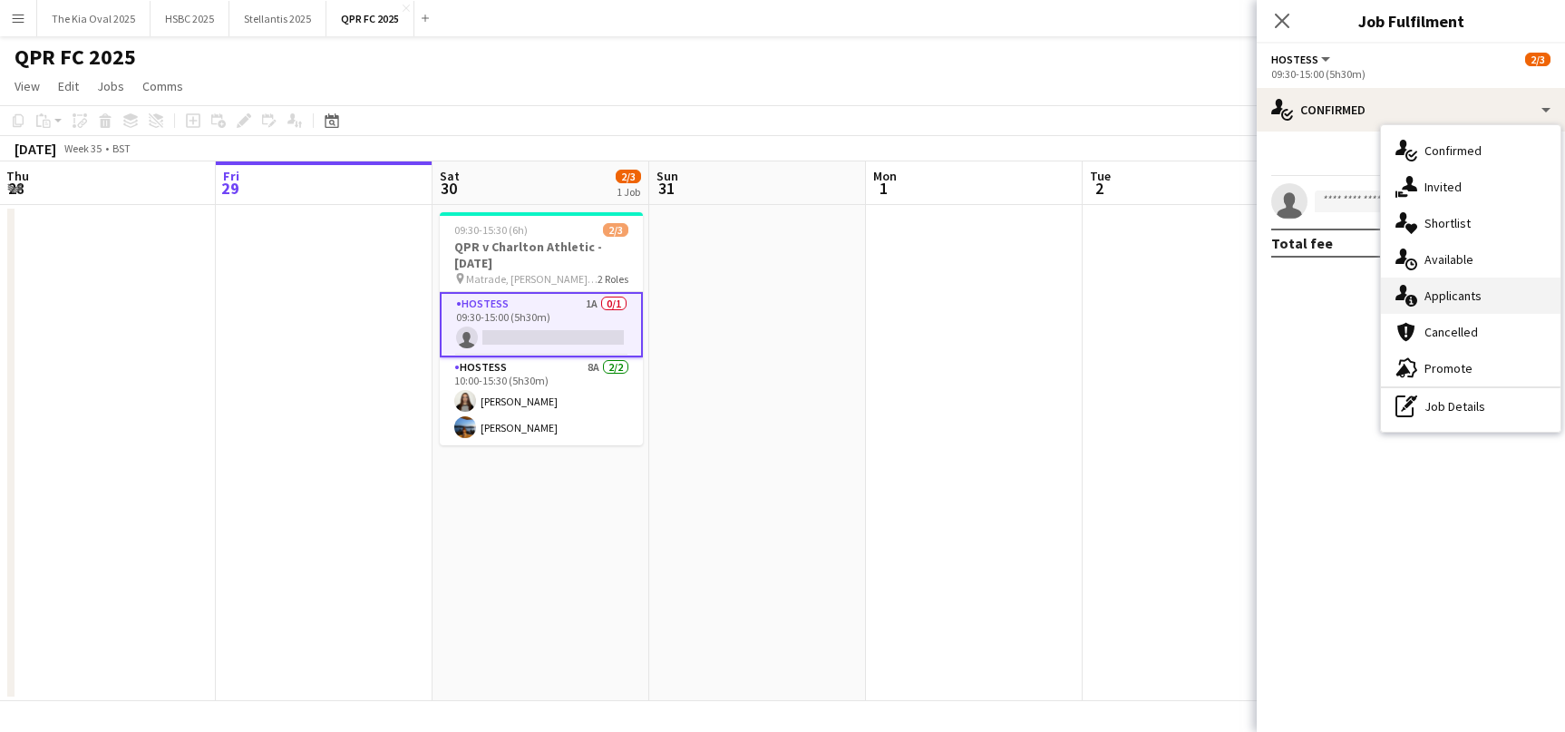
click at [1476, 297] on div "single-neutral-actions-information Applicants" at bounding box center [1471, 295] width 180 height 36
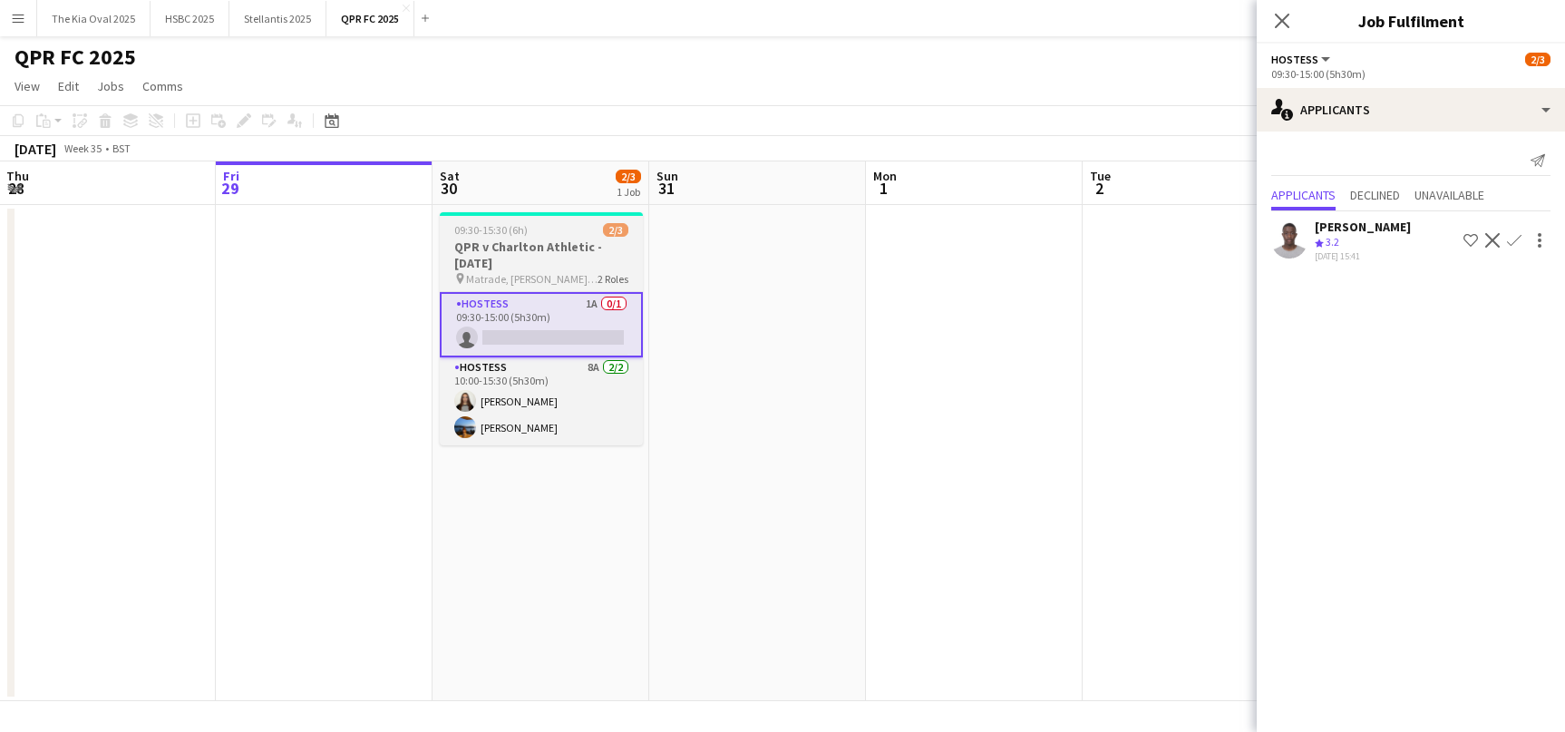
click at [538, 258] on h3 "QPR v Charlton Athletic - [DATE]" at bounding box center [541, 254] width 203 height 33
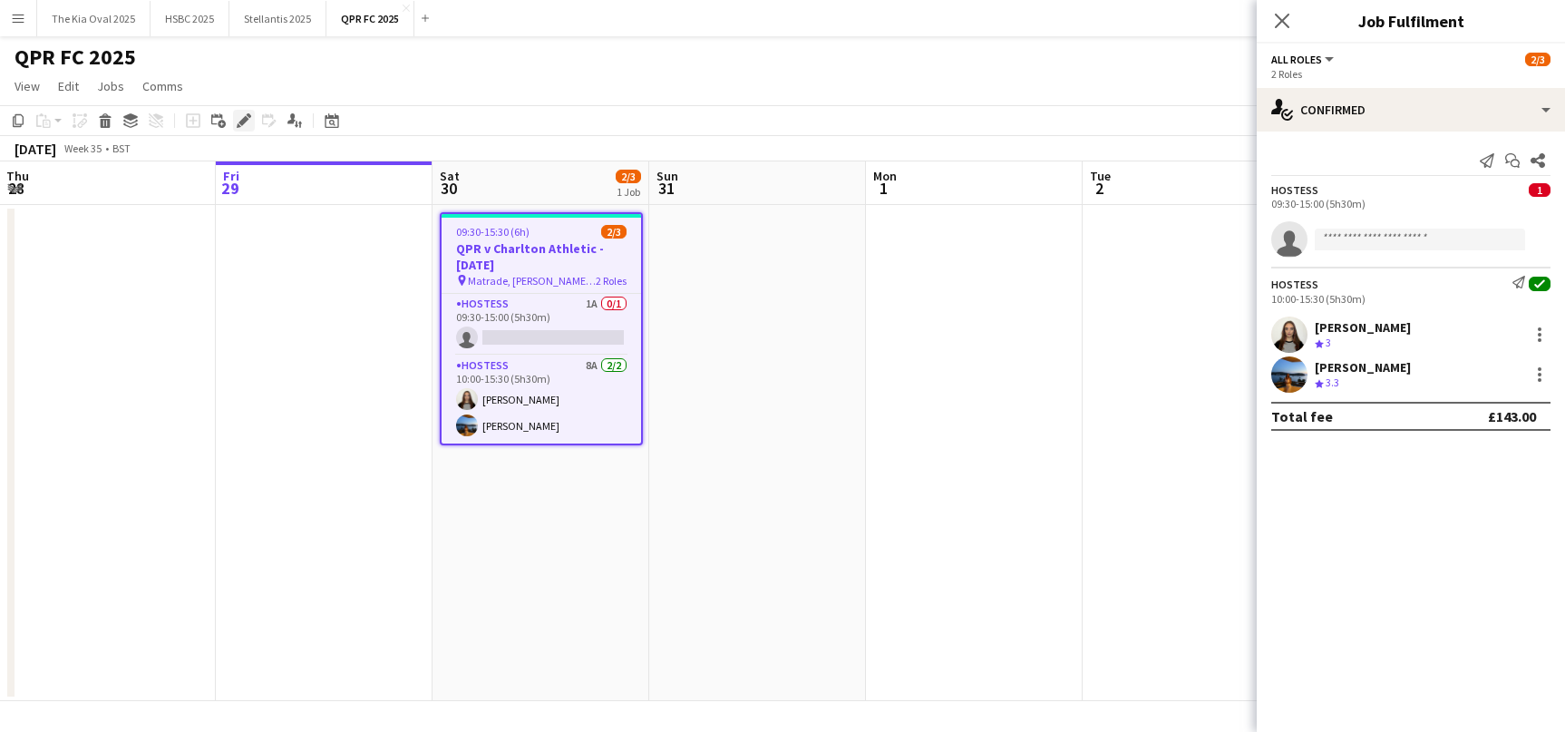
click at [245, 112] on div "Edit" at bounding box center [244, 121] width 22 height 22
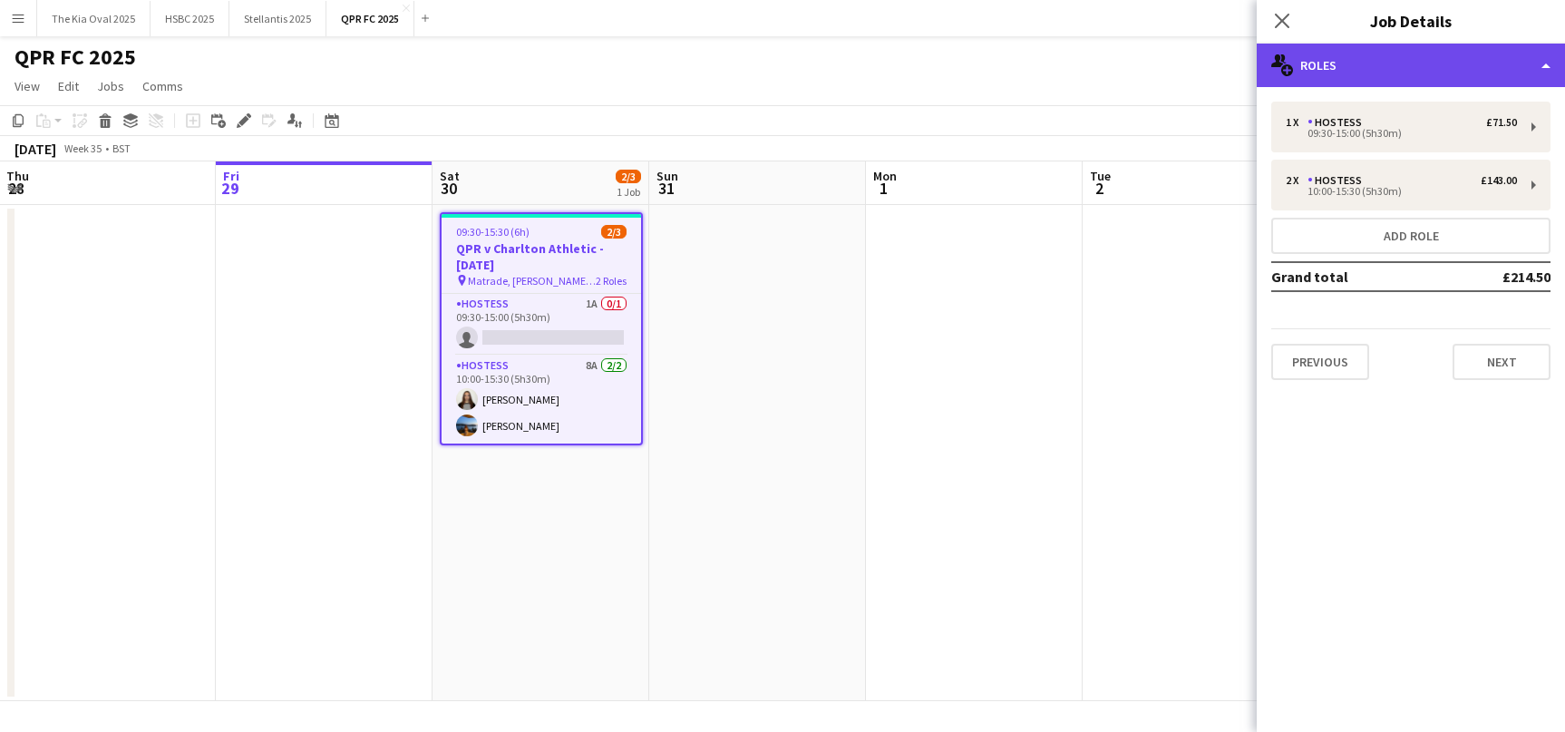
click at [1444, 66] on div "multiple-users-add Roles" at bounding box center [1411, 66] width 308 height 44
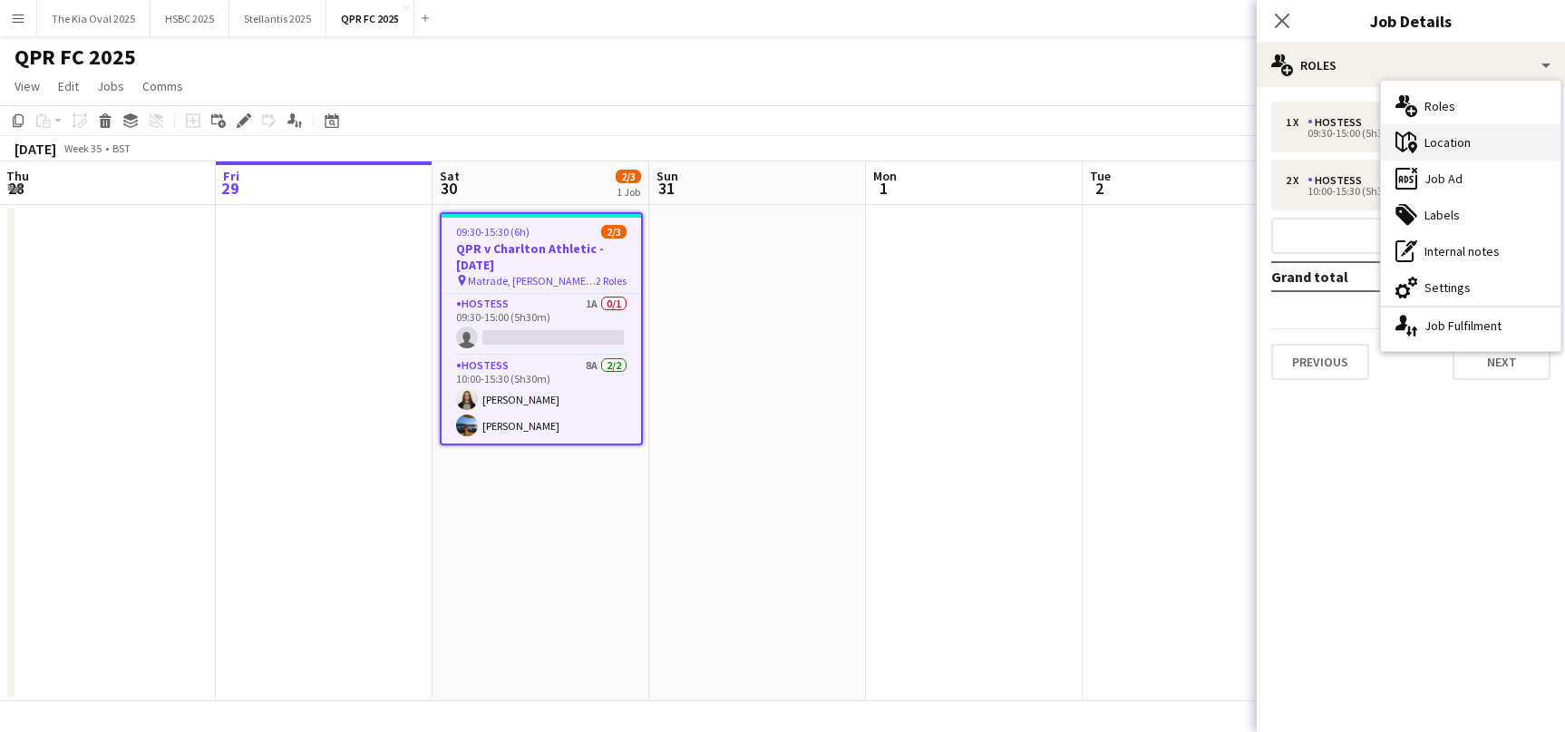
click at [1494, 141] on div "maps-pin-1 Location" at bounding box center [1471, 142] width 180 height 36
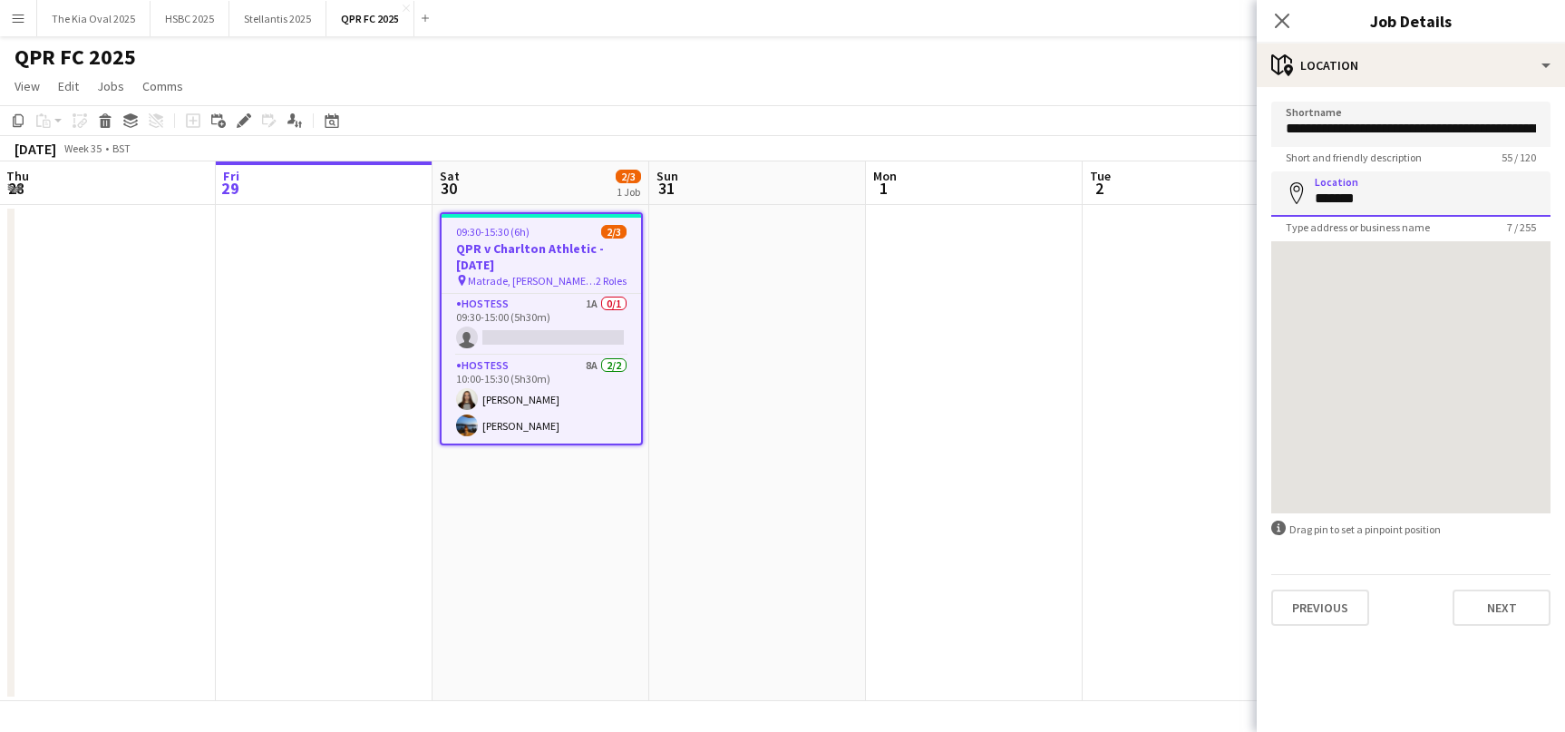
drag, startPoint x: 1358, startPoint y: 200, endPoint x: 1346, endPoint y: 198, distance: 13.0
click at [1303, 200] on div "Location map-marker *******" at bounding box center [1410, 193] width 279 height 45
click at [878, 392] on app-date-cell at bounding box center [974, 453] width 217 height 496
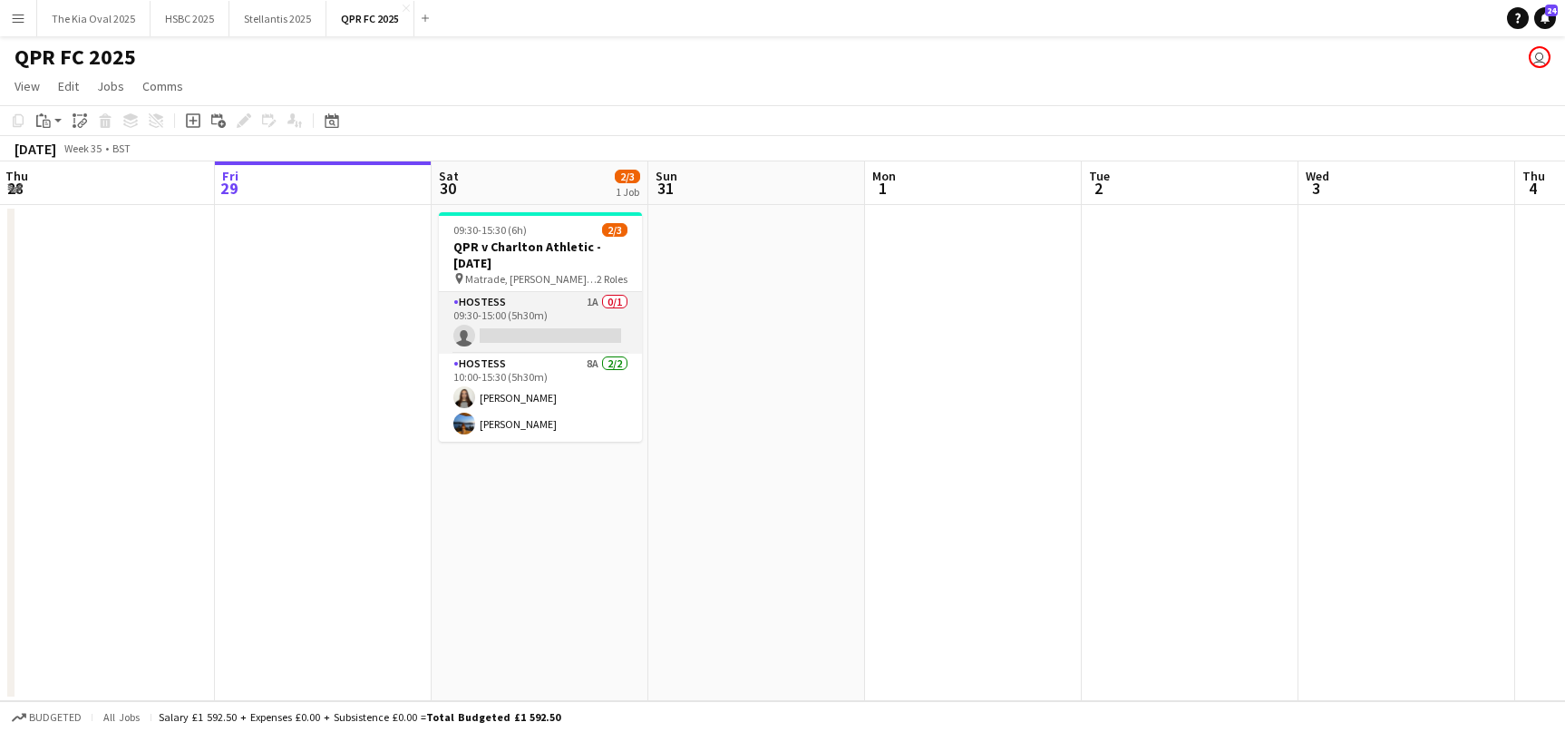
click at [587, 319] on app-card-role "Hostess 1A 0/1 09:30-15:00 (5h30m) single-neutral-actions" at bounding box center [540, 323] width 203 height 62
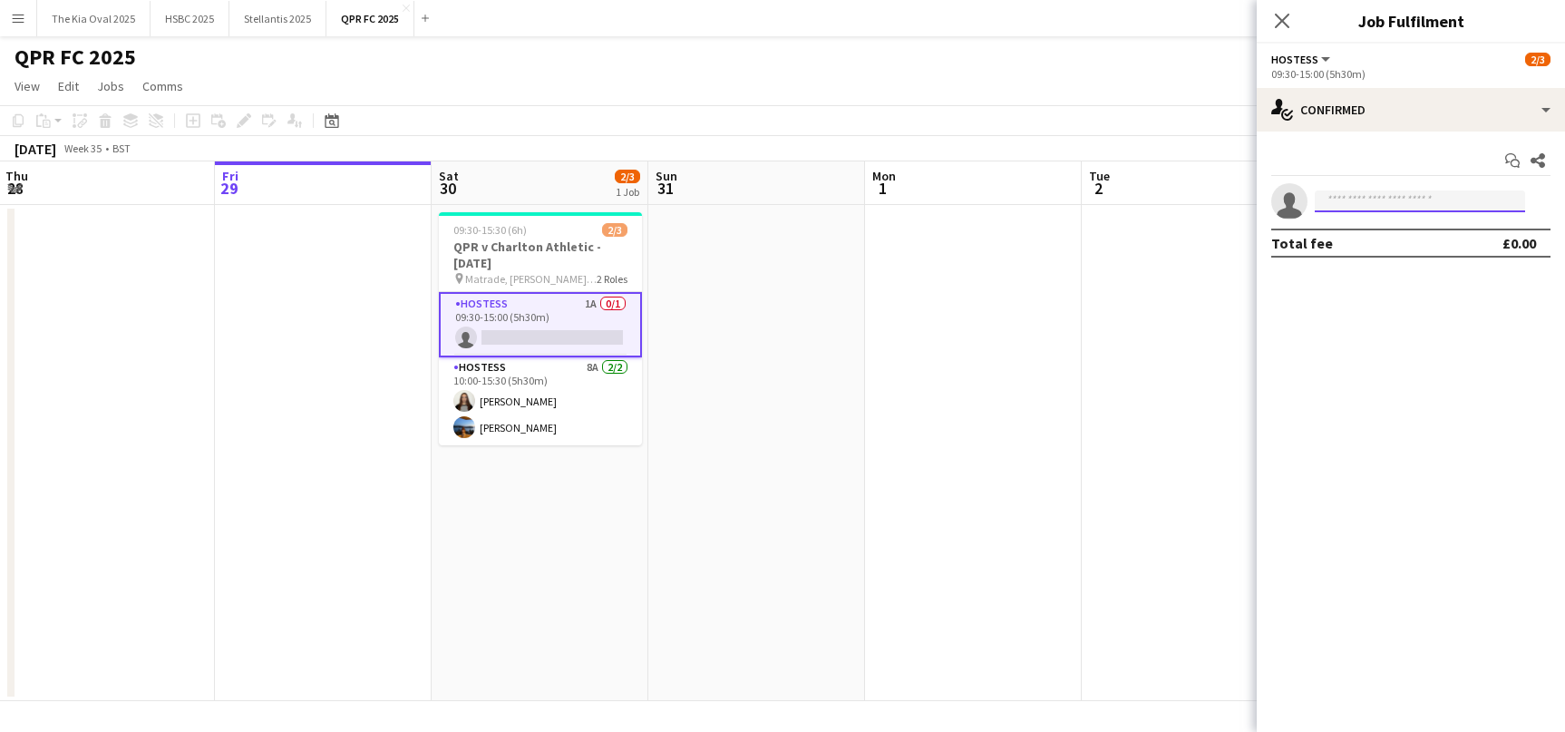
click at [1347, 208] on input at bounding box center [1420, 201] width 210 height 22
type input "*******"
click at [1372, 252] on span "[PHONE_NUMBER]" at bounding box center [1419, 256] width 181 height 15
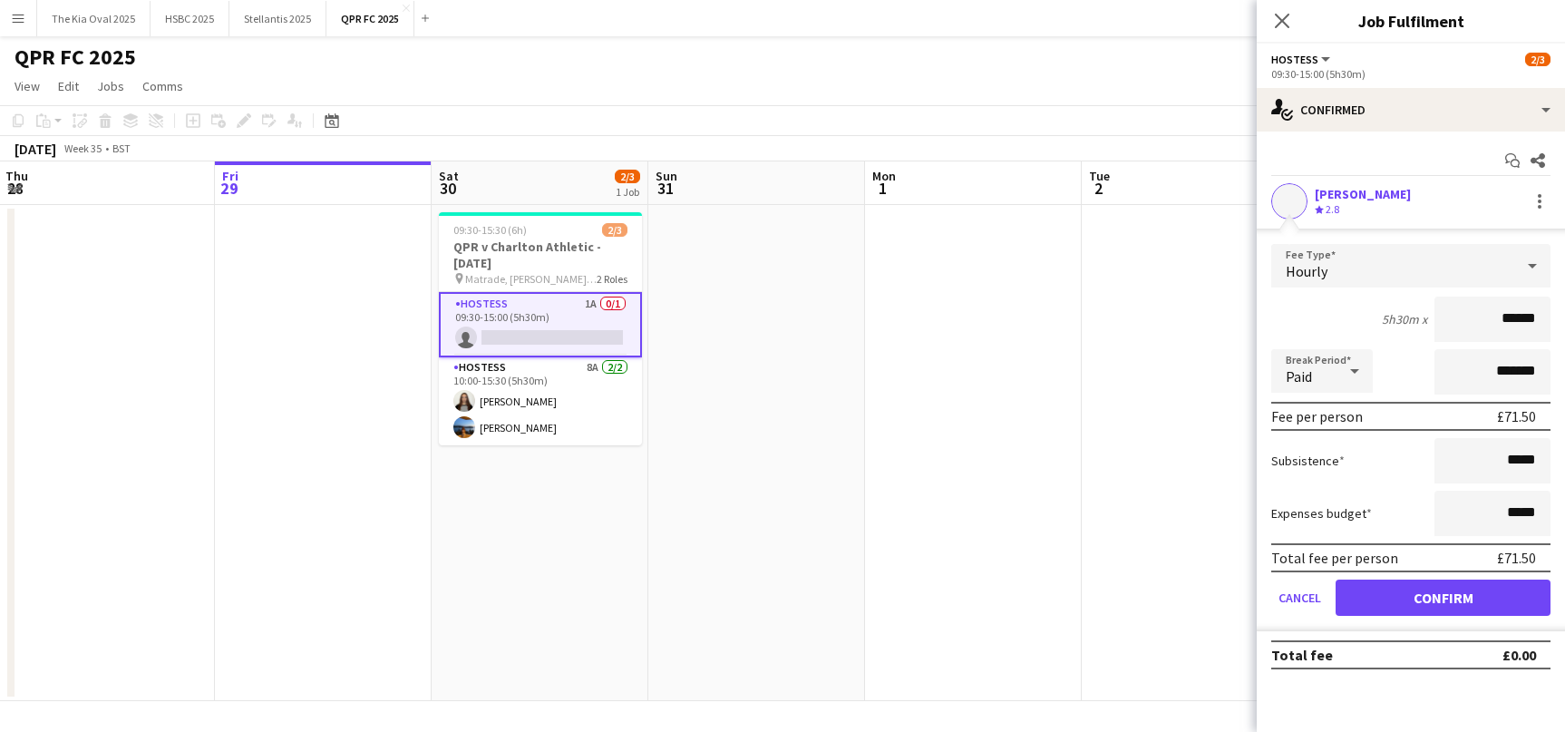
click button "Confirm" at bounding box center [1443, 597] width 215 height 36
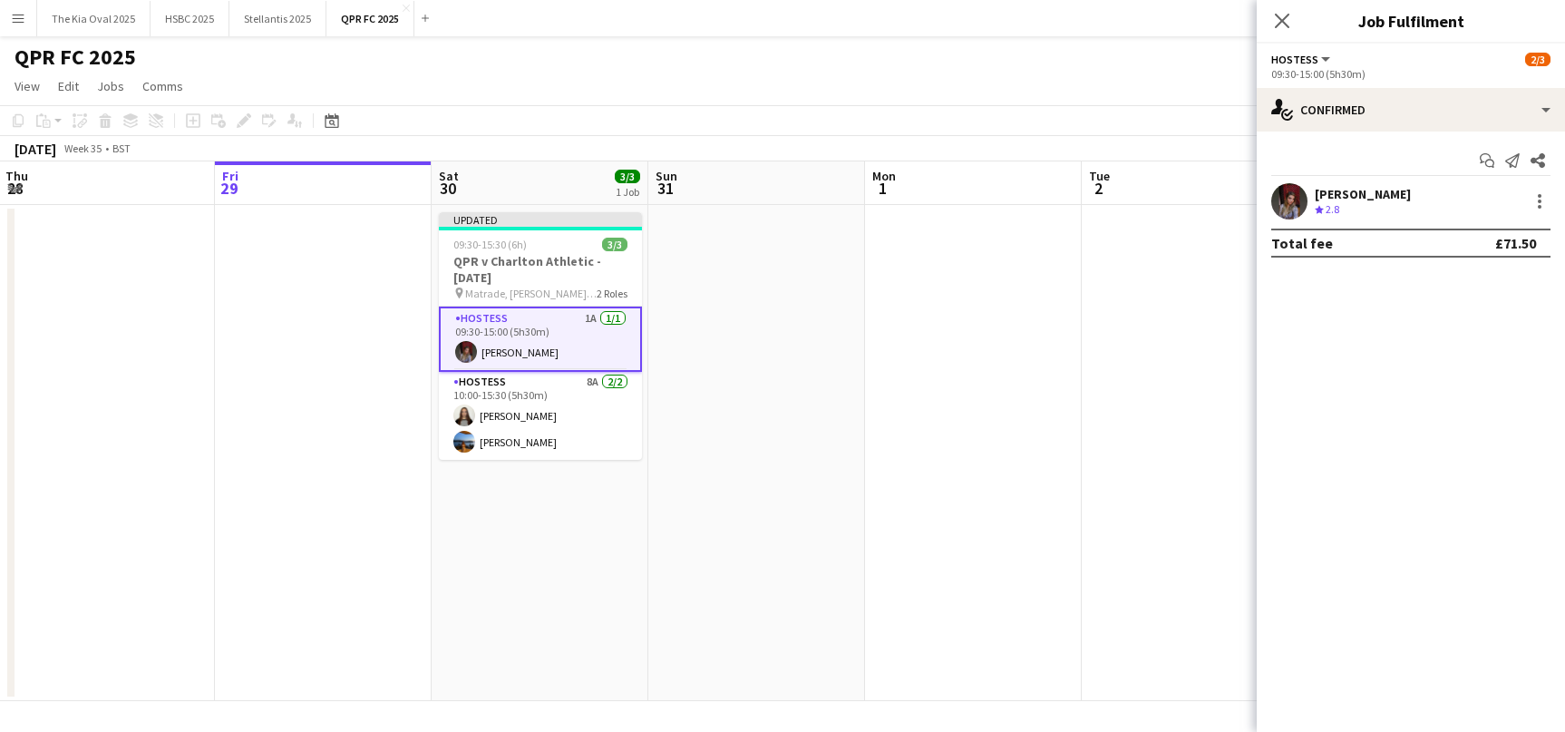
drag, startPoint x: 1108, startPoint y: 273, endPoint x: 1145, endPoint y: 245, distance: 46.6
click at [1108, 273] on app-date-cell at bounding box center [1190, 453] width 217 height 496
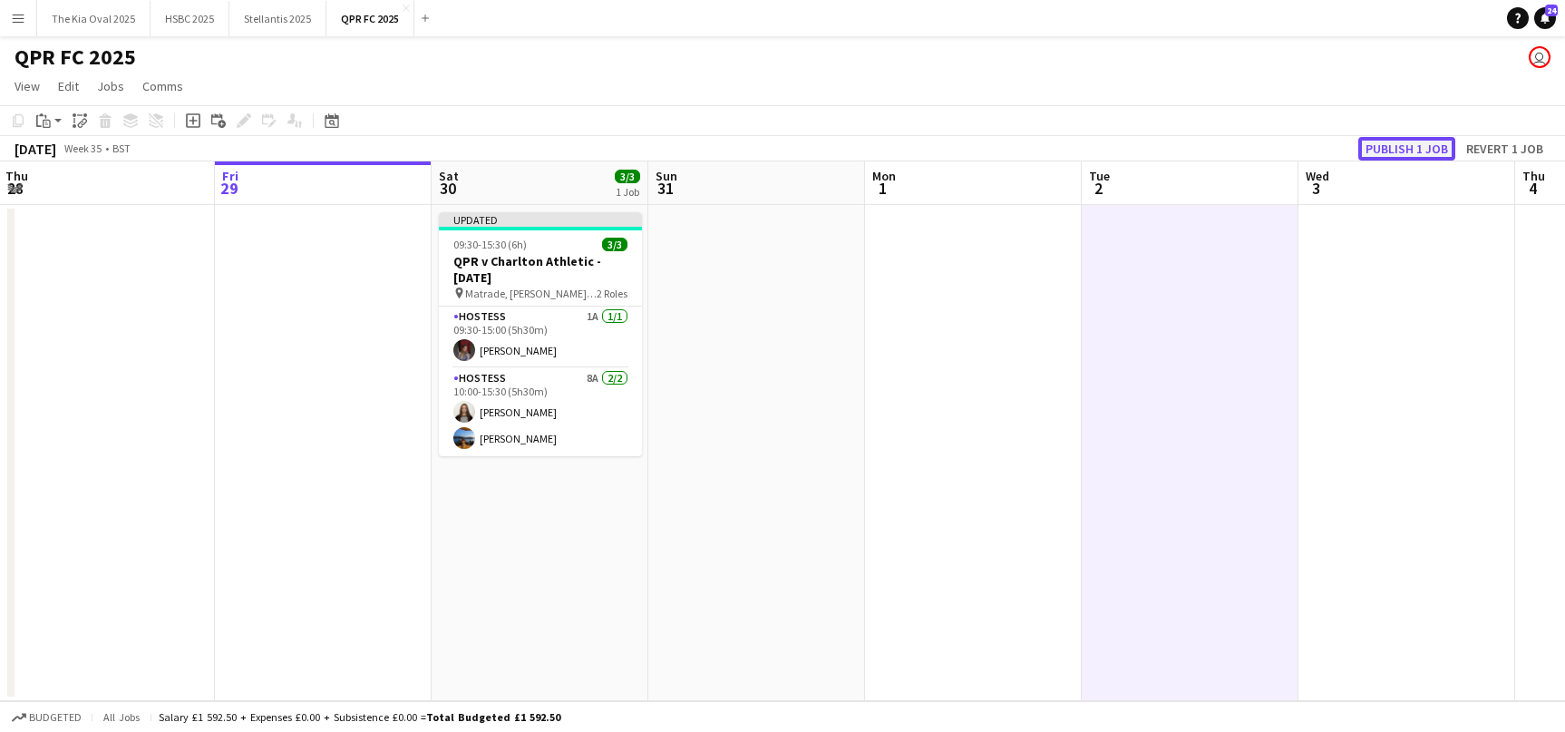
click at [1417, 141] on button "Publish 1 job" at bounding box center [1406, 149] width 97 height 24
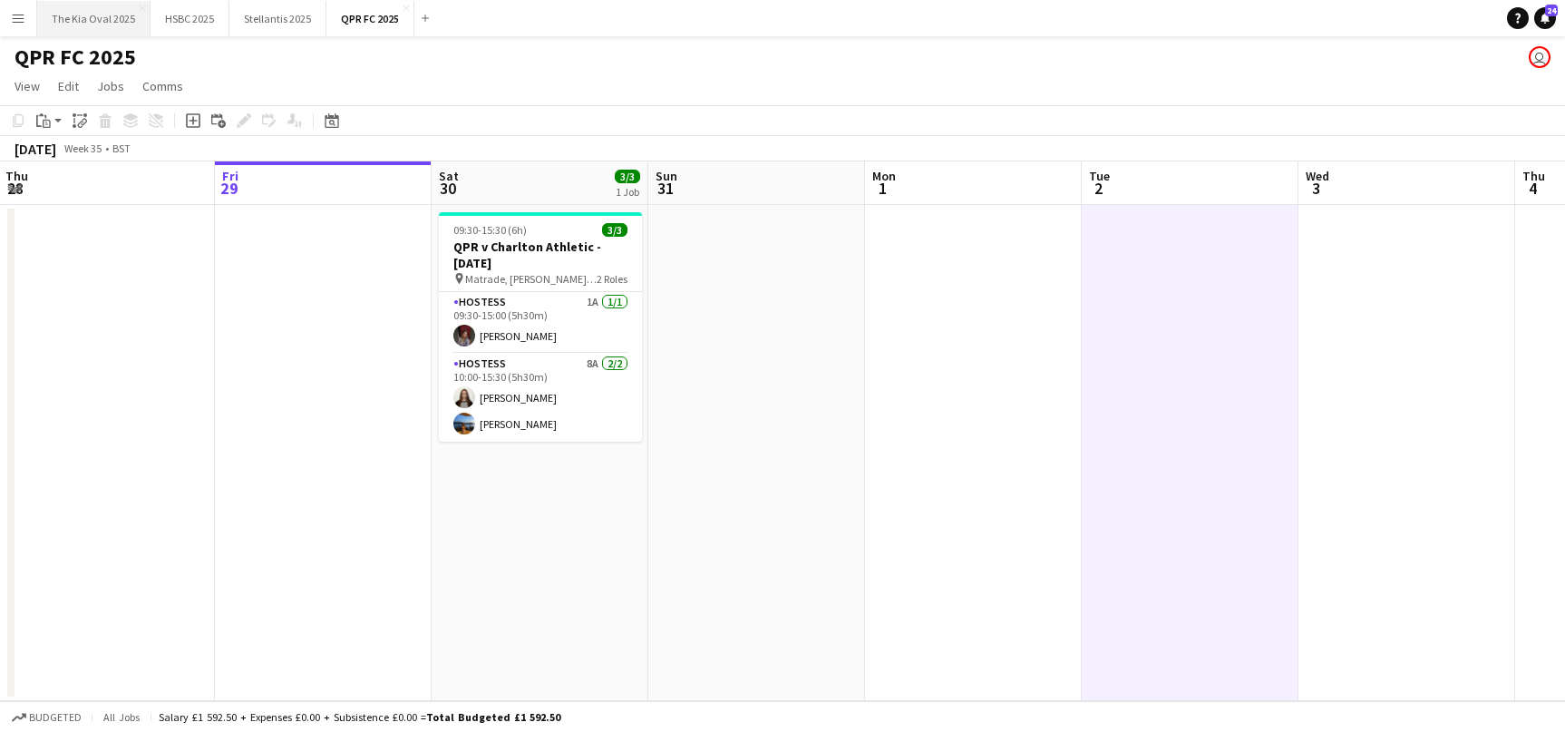
click at [79, 22] on button "The Kia Oval 2025 Close" at bounding box center [93, 18] width 113 height 35
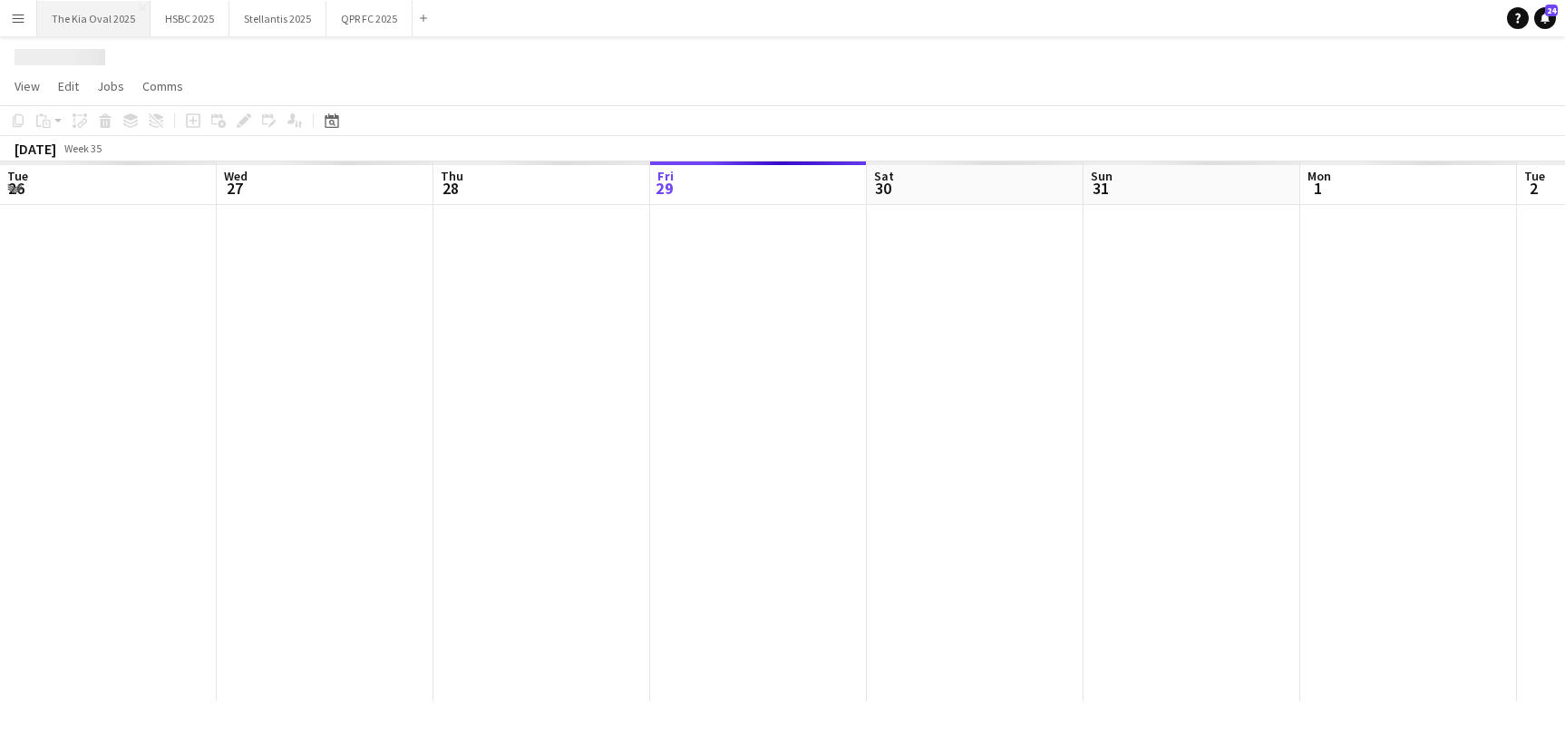
scroll to position [0, 433]
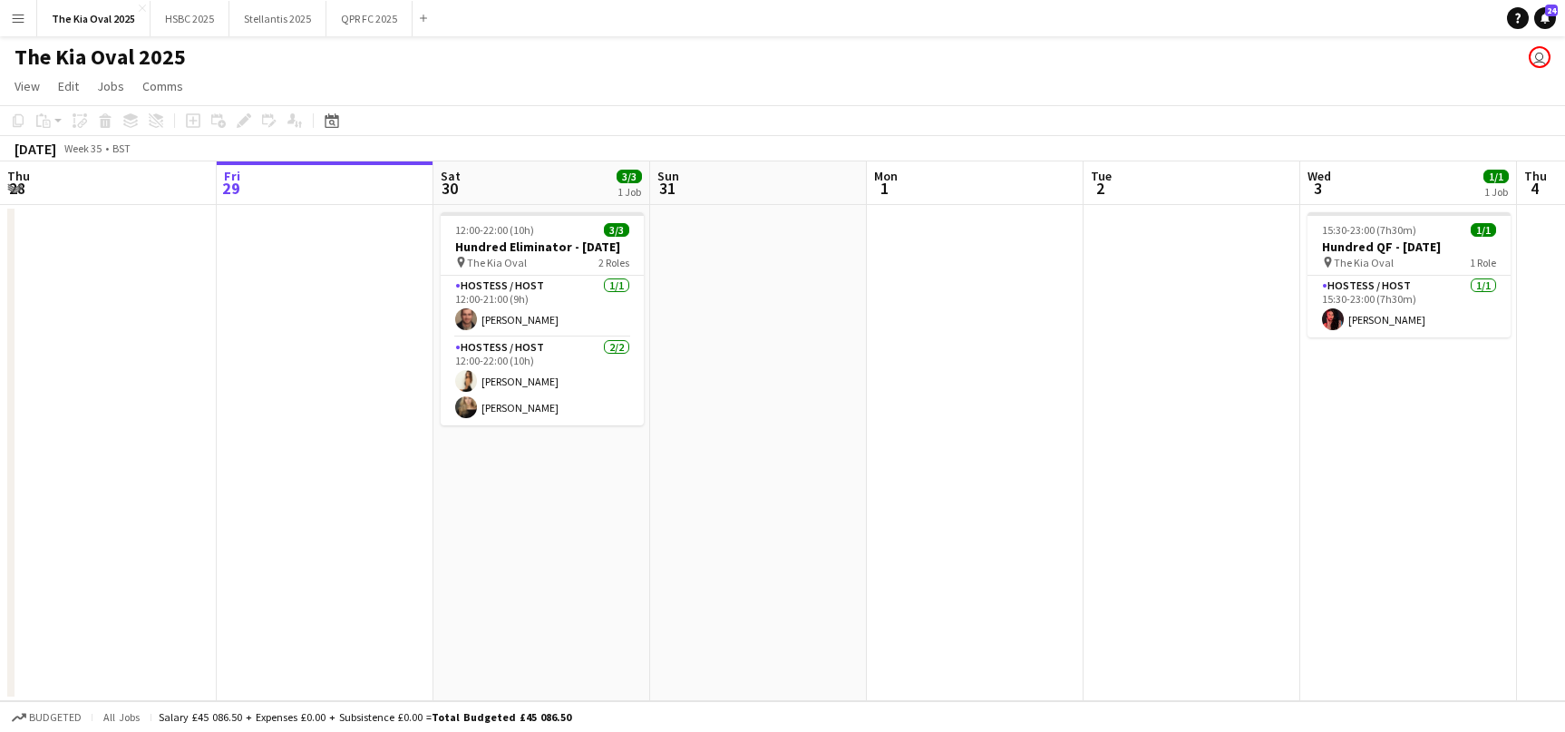
click at [145, 57] on h1 "The Kia Oval 2025" at bounding box center [100, 57] width 171 height 27
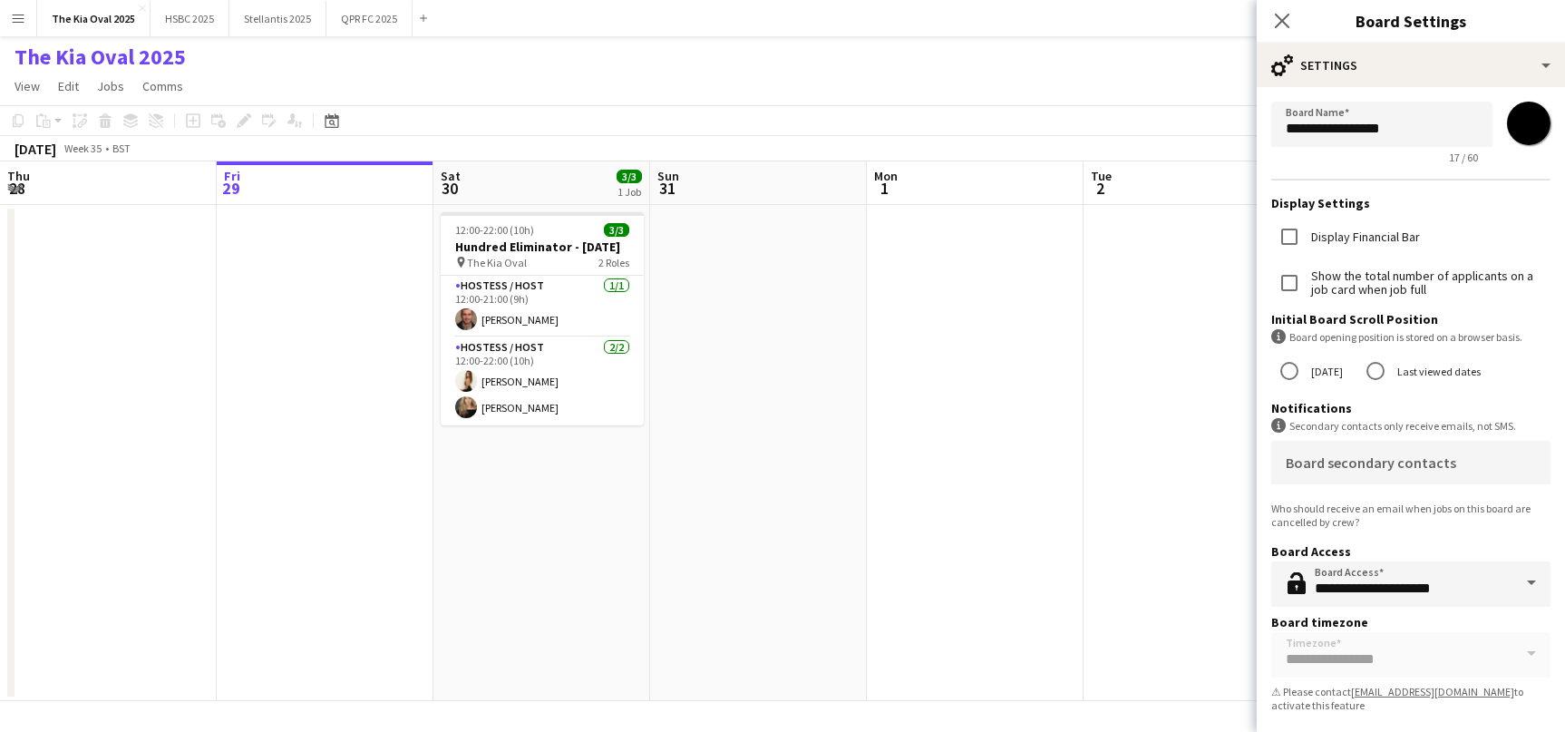
click at [830, 347] on app-date-cell at bounding box center [758, 453] width 217 height 496
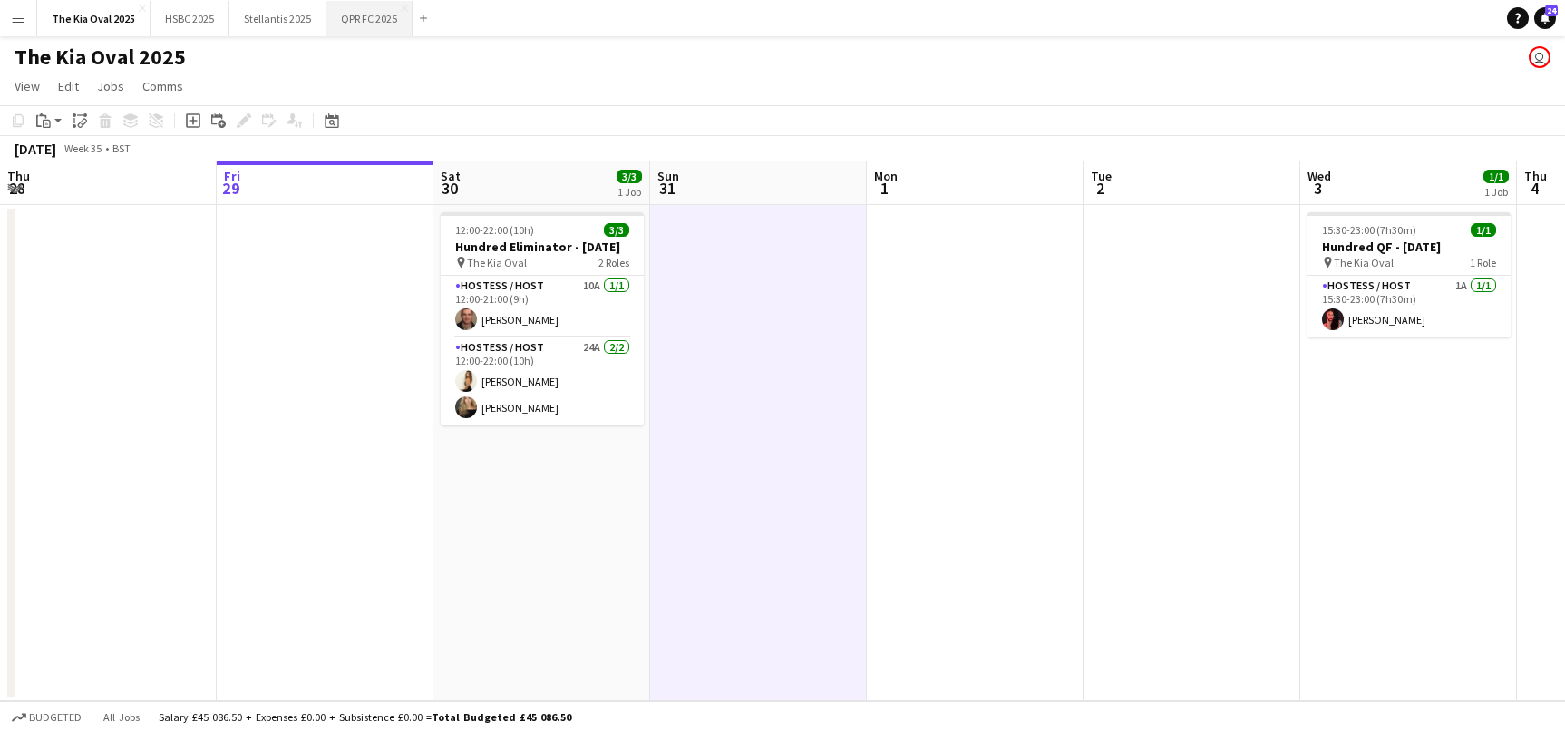
click at [369, 16] on button "QPR FC 2025 Close" at bounding box center [369, 18] width 86 height 35
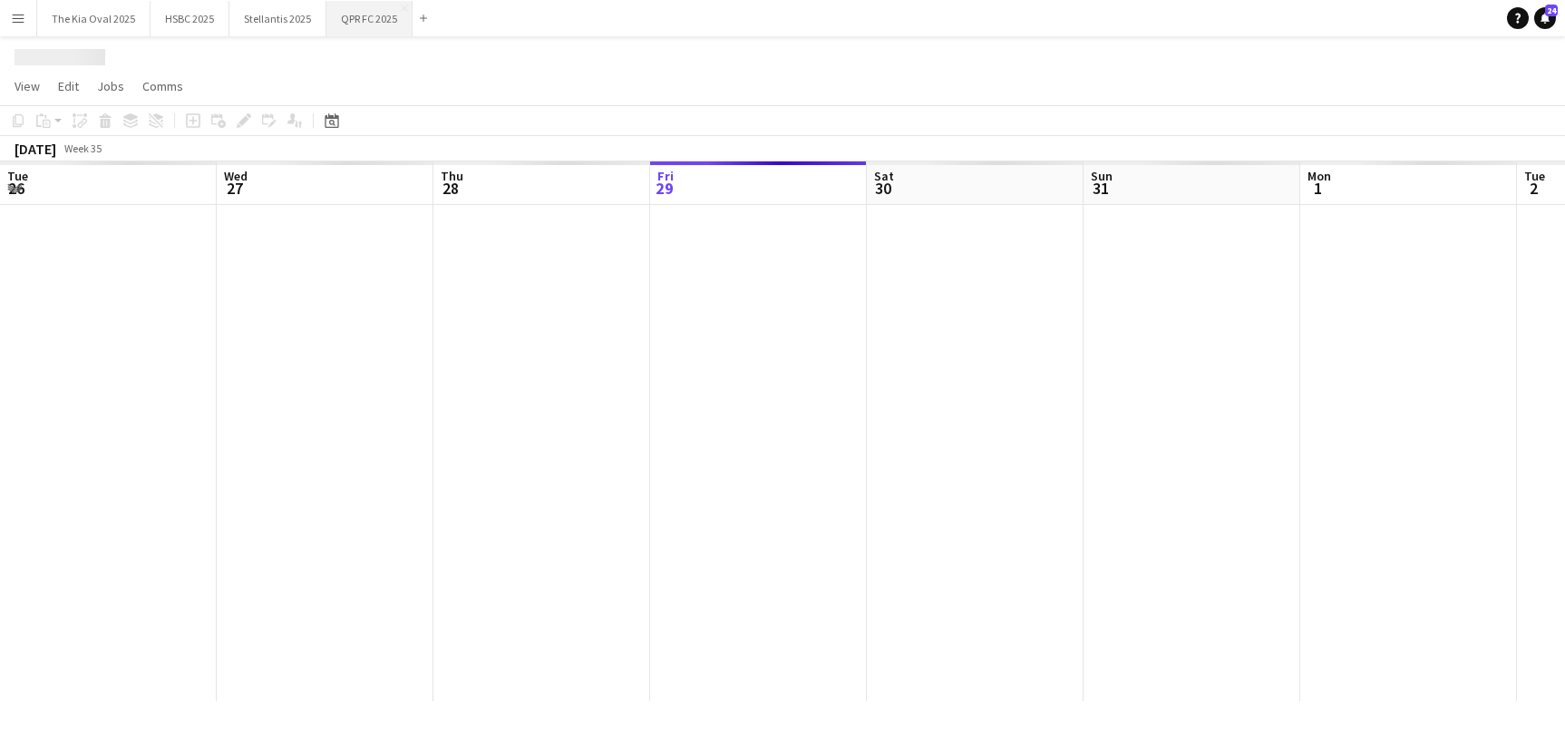
scroll to position [0, 433]
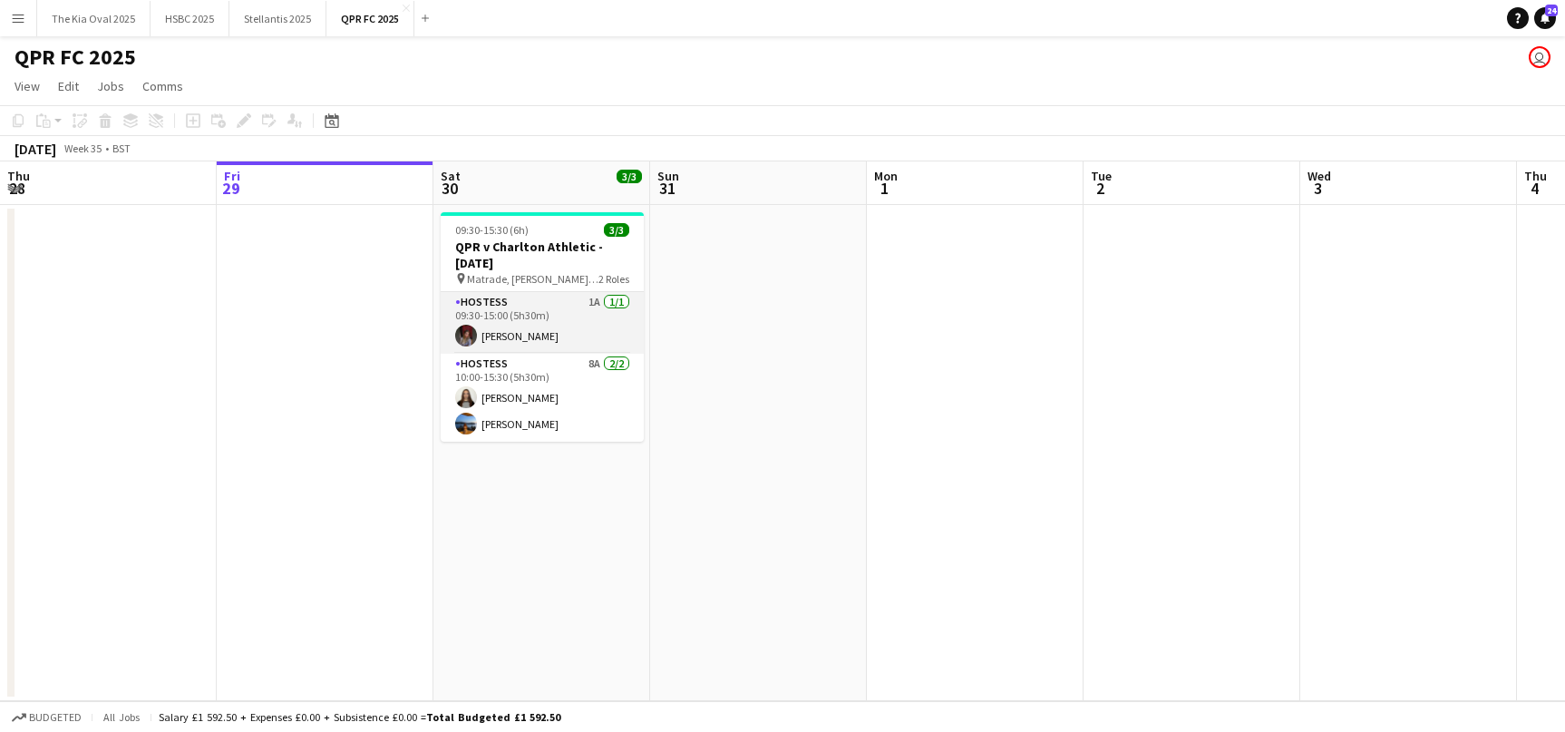
drag, startPoint x: 624, startPoint y: 325, endPoint x: 635, endPoint y: 324, distance: 10.9
click at [624, 325] on app-card-role "Hostess 1A [DATE] 09:30-15:00 (5h30m) [PERSON_NAME]" at bounding box center [542, 323] width 203 height 62
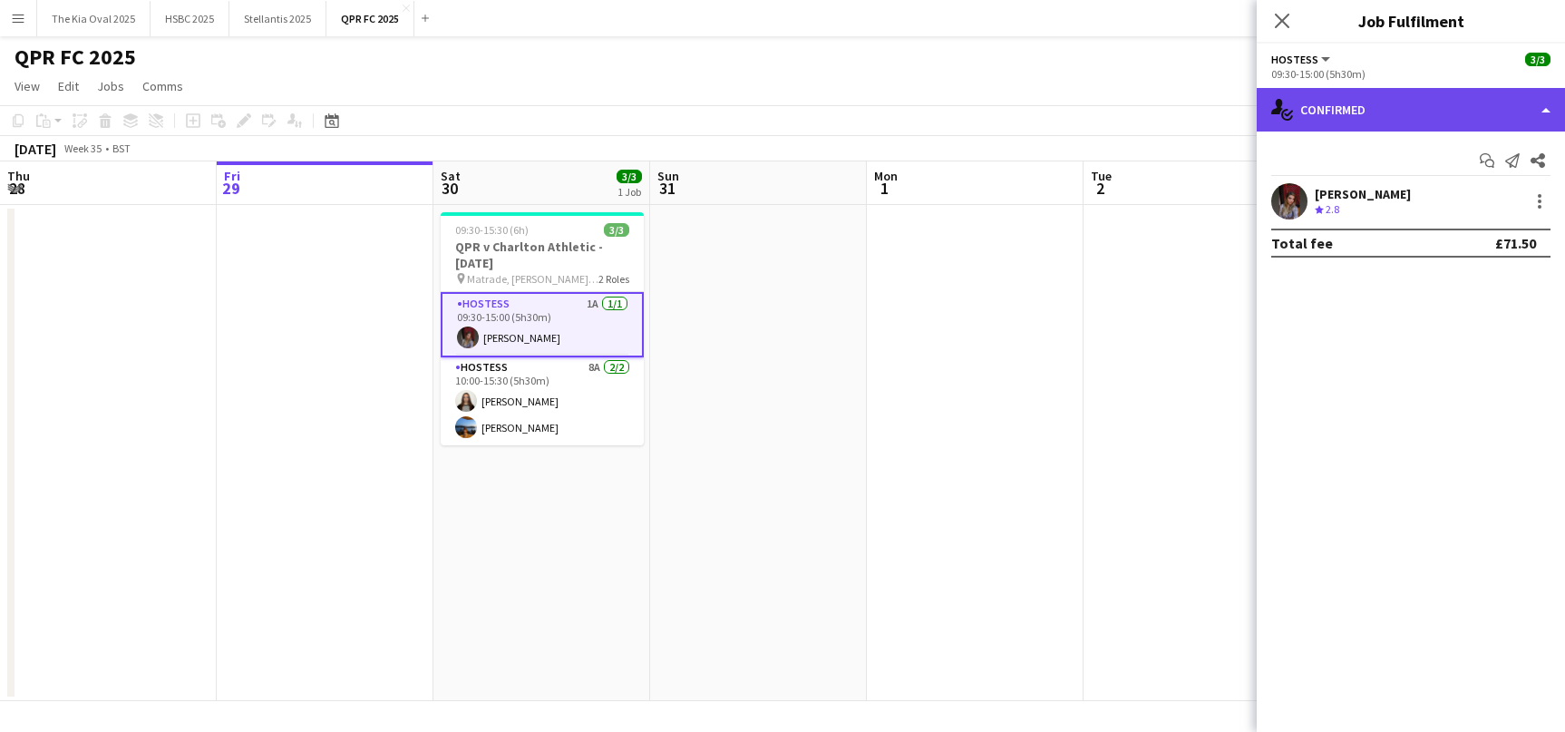
click at [1413, 99] on div "single-neutral-actions-check-2 Confirmed" at bounding box center [1411, 110] width 308 height 44
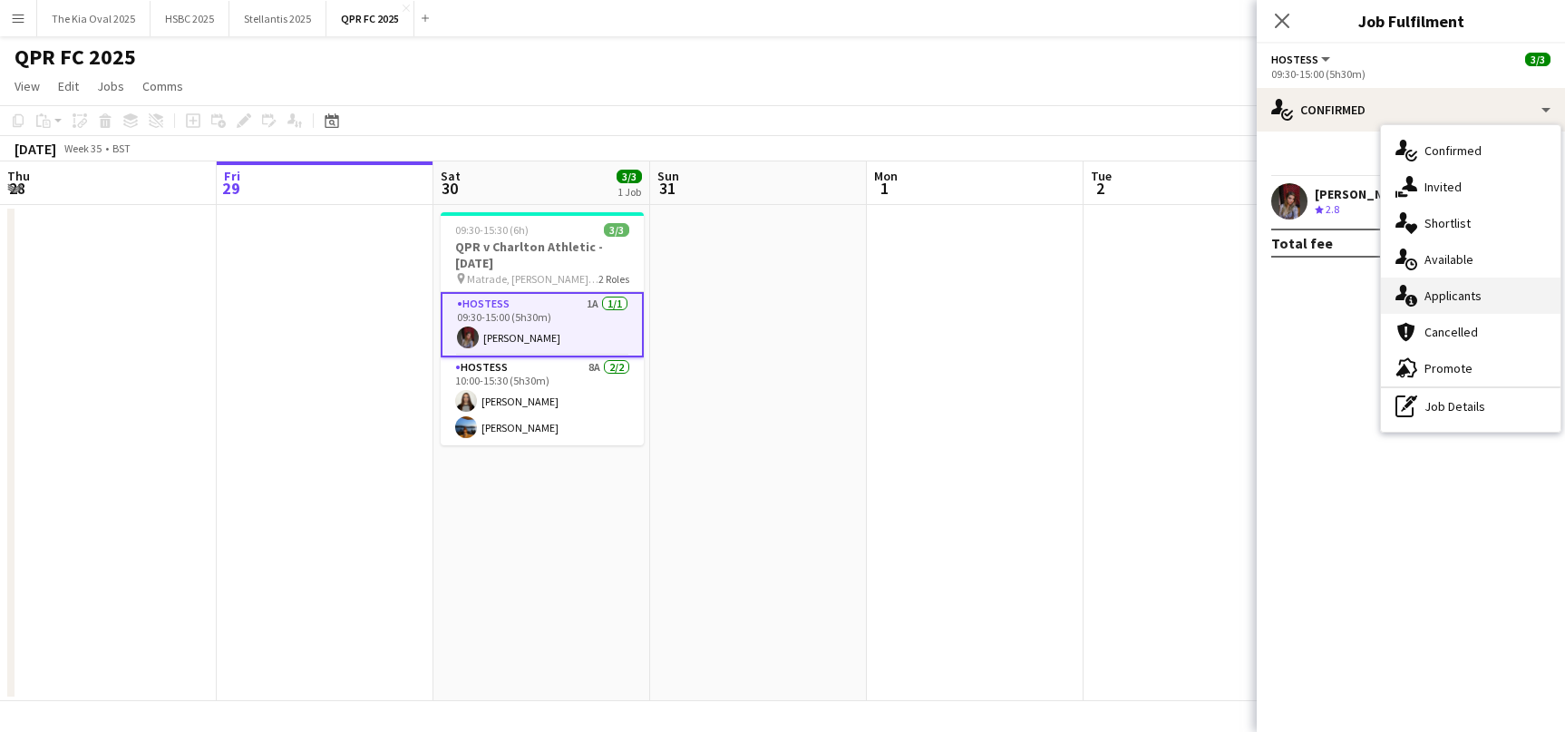
click at [1448, 288] on div "single-neutral-actions-information Applicants" at bounding box center [1471, 295] width 180 height 36
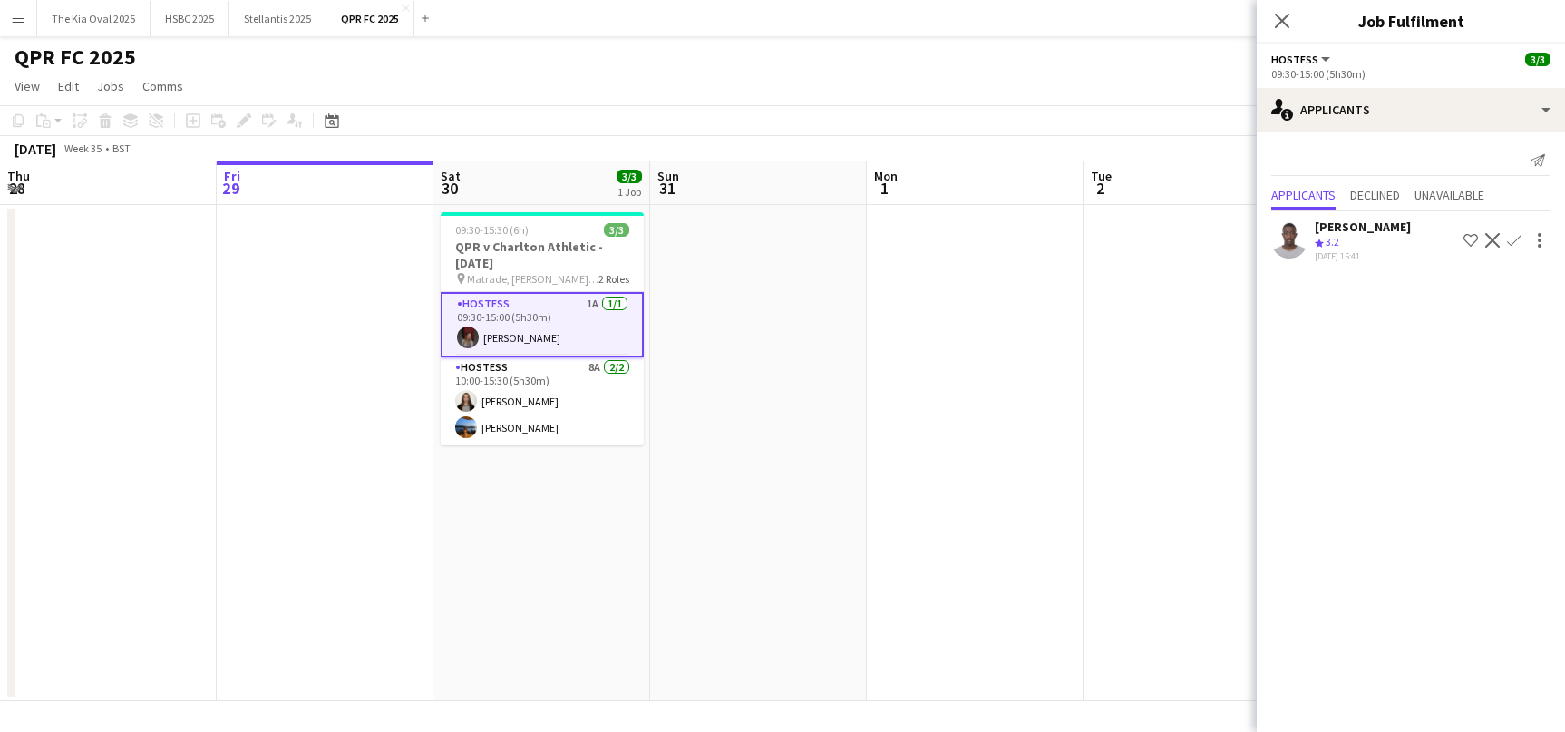
click at [958, 307] on app-date-cell at bounding box center [975, 453] width 217 height 496
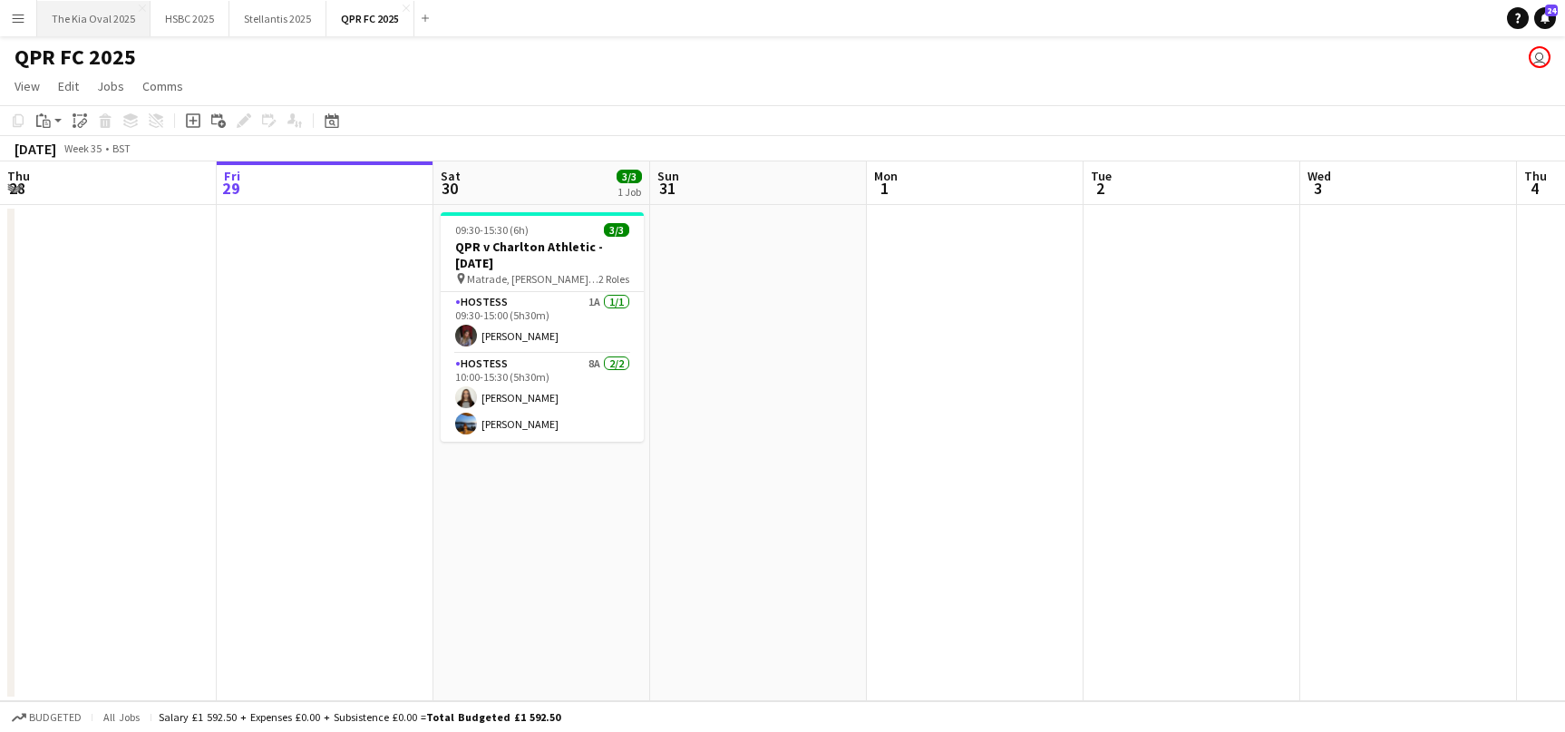
click at [81, 18] on button "The Kia Oval 2025 Close" at bounding box center [93, 18] width 113 height 35
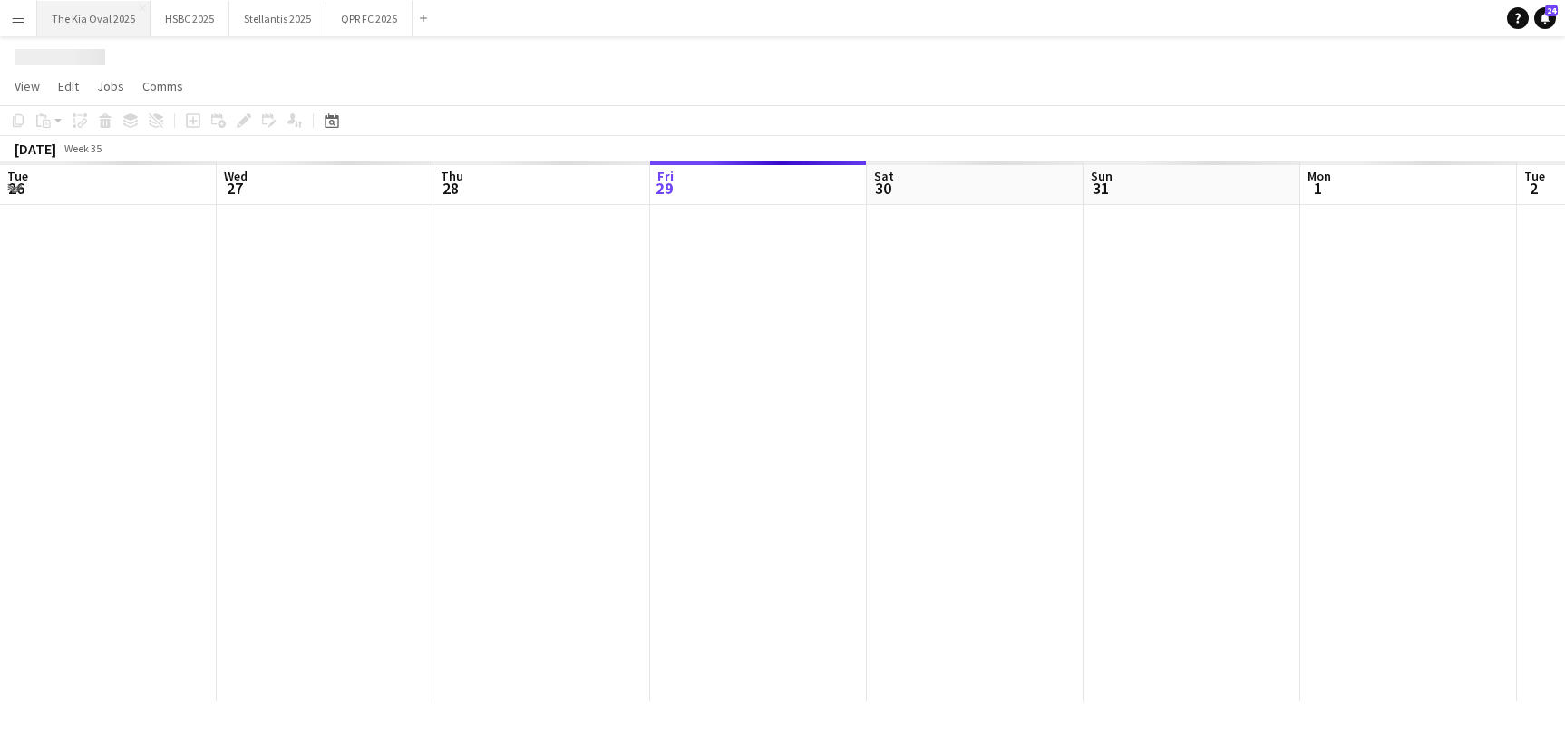
scroll to position [0, 433]
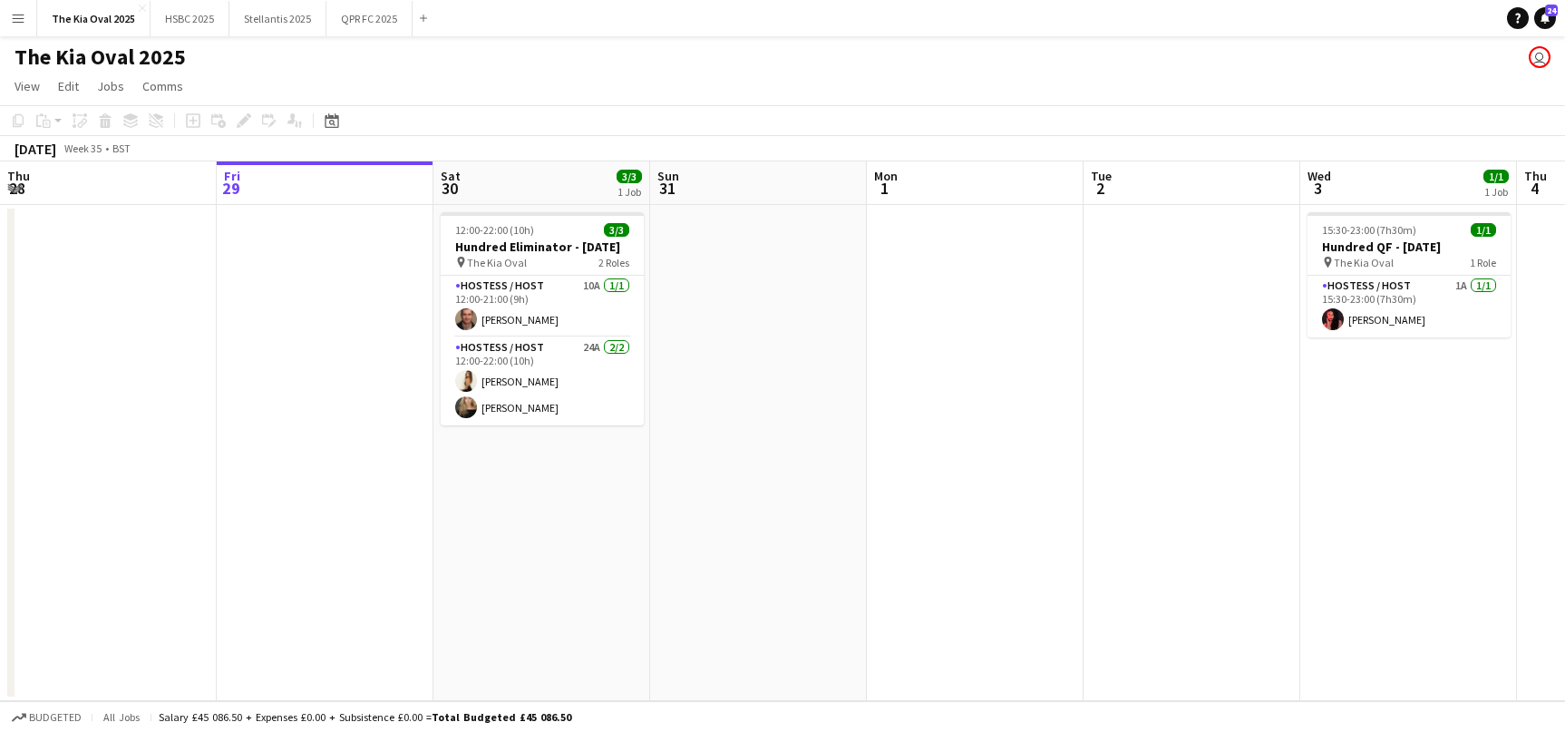
click at [13, 14] on app-icon "Menu" at bounding box center [18, 18] width 15 height 15
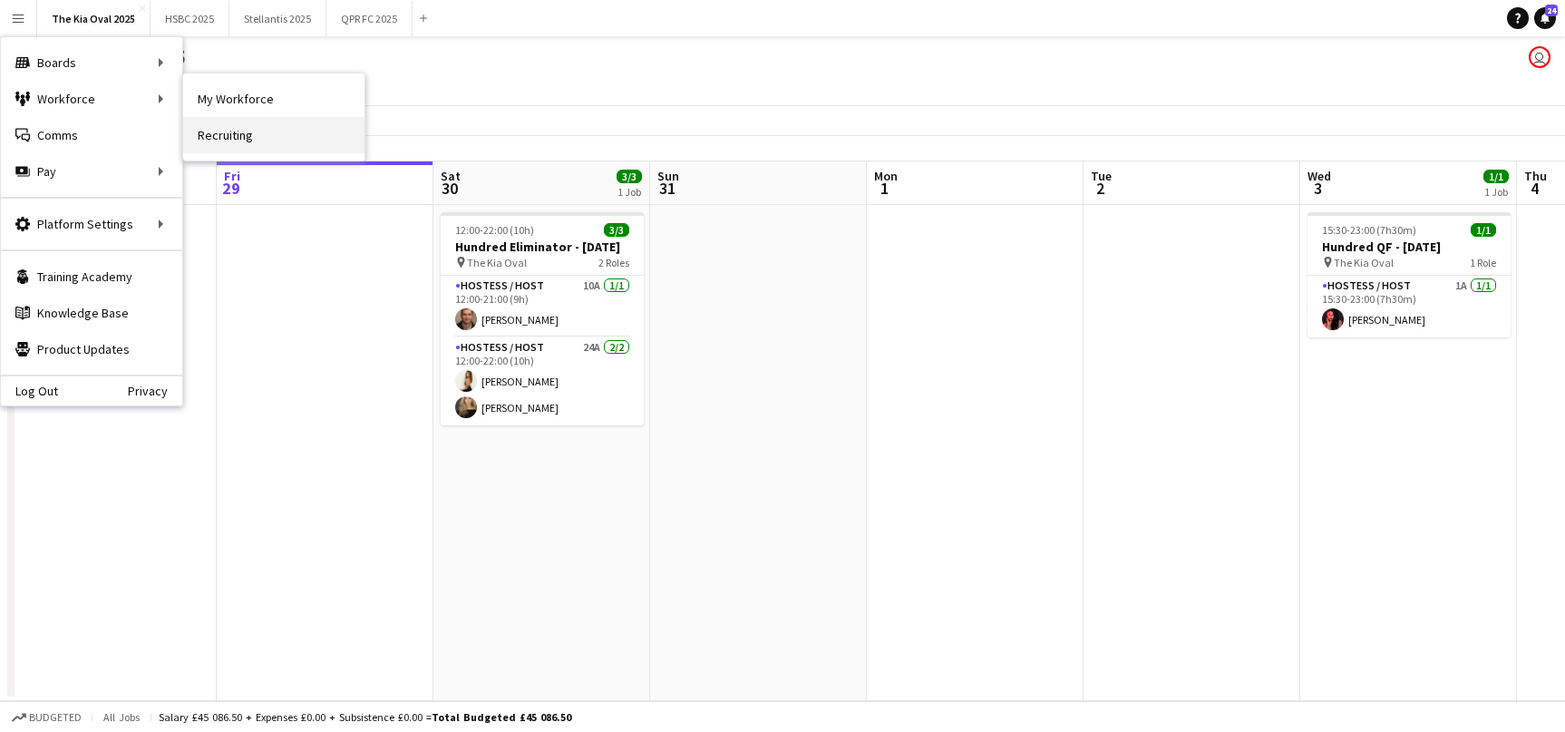
click at [287, 140] on link "Recruiting" at bounding box center [273, 135] width 181 height 36
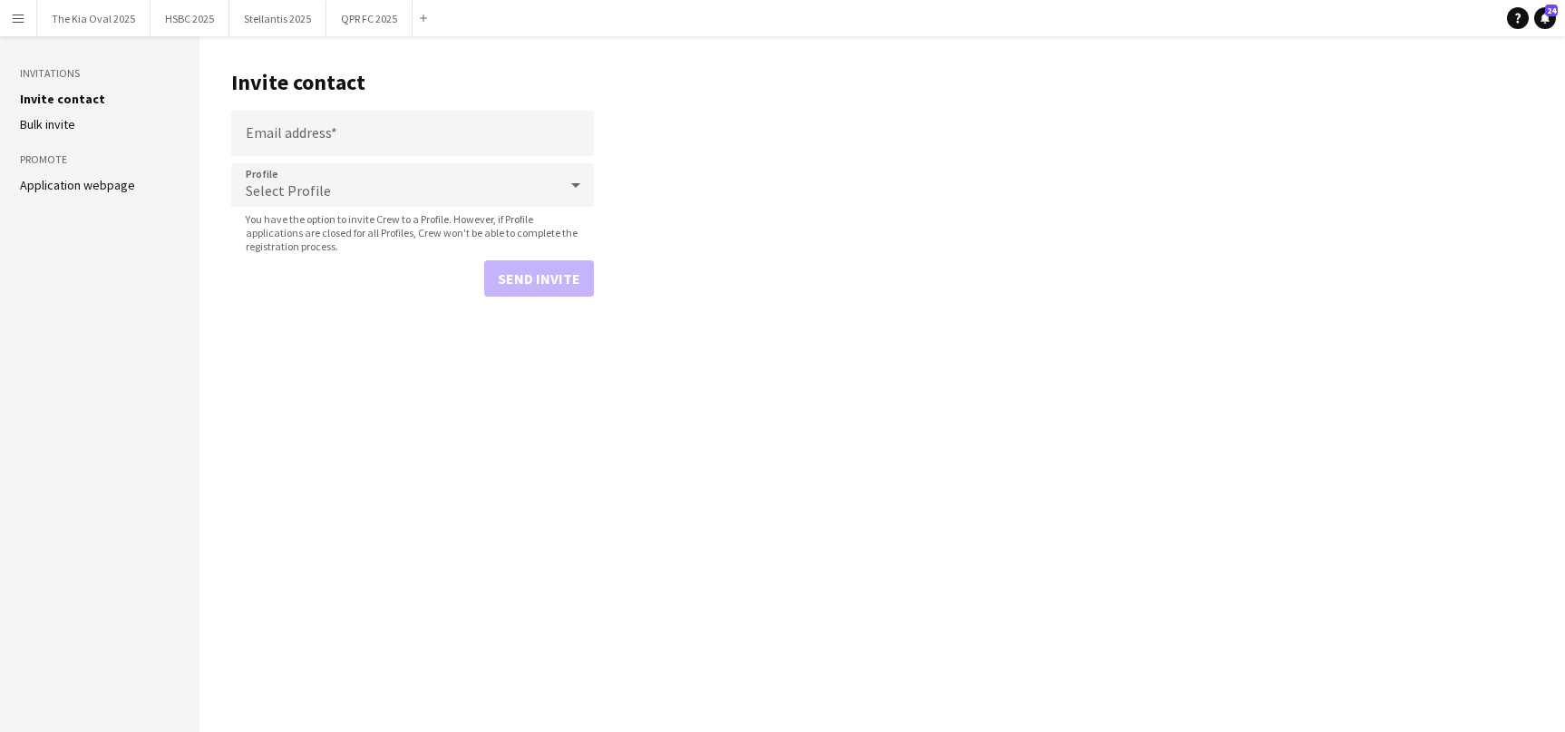
click at [14, 17] on app-icon "Menu" at bounding box center [18, 18] width 15 height 15
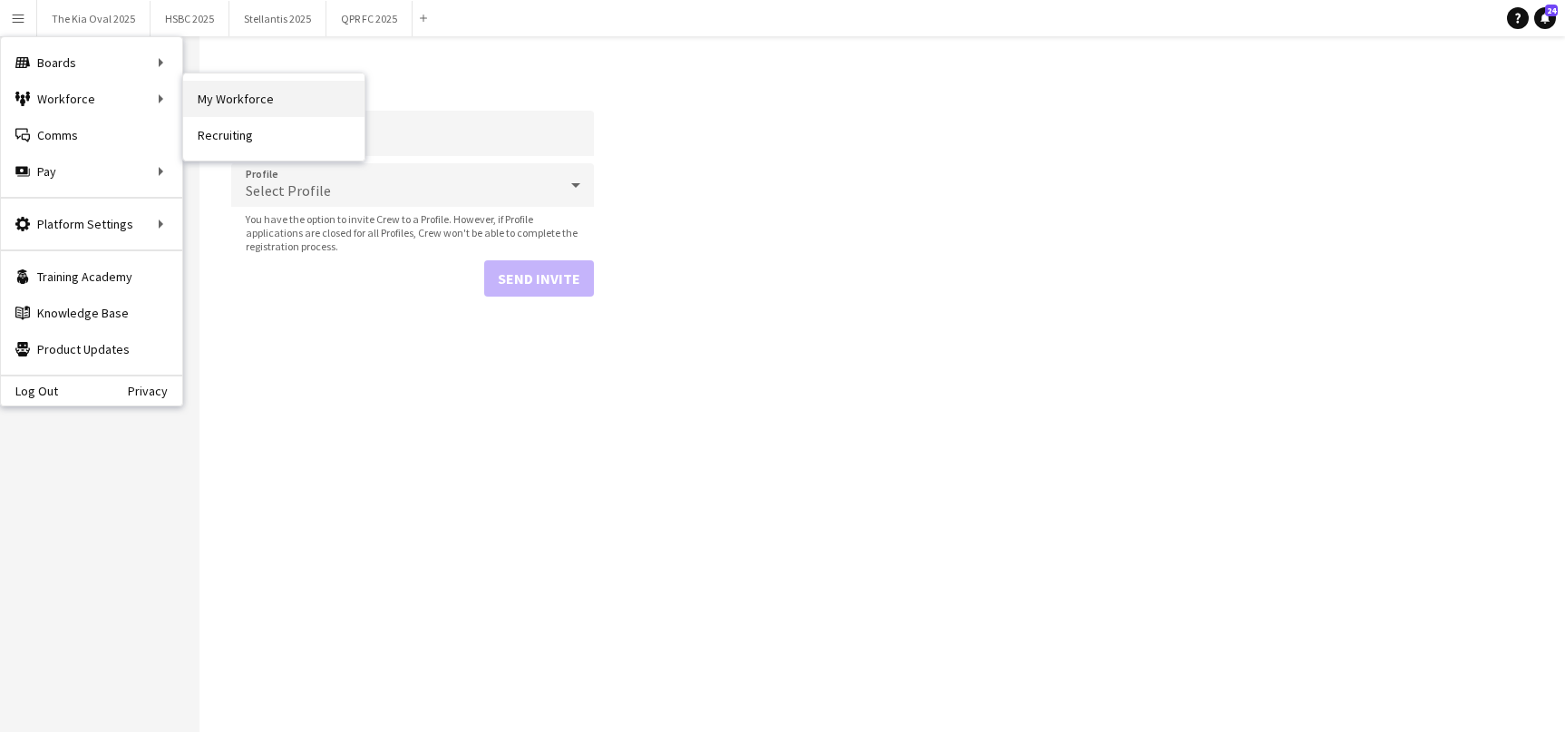
click at [317, 104] on link "My Workforce" at bounding box center [273, 99] width 181 height 36
